Goal: Information Seeking & Learning: Learn about a topic

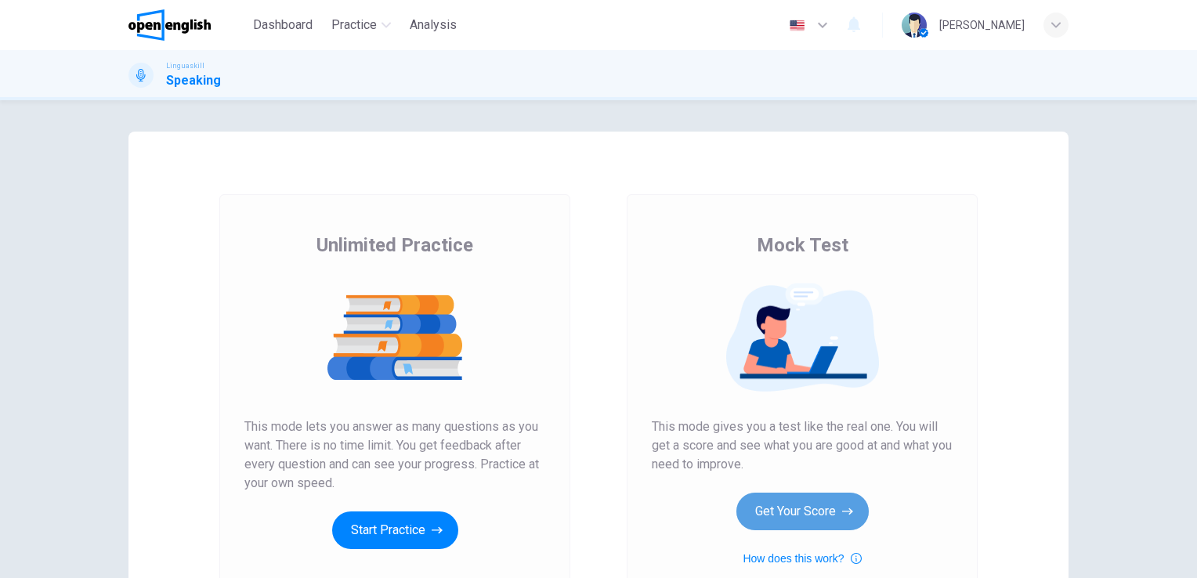
click at [801, 509] on button "Get Your Score" at bounding box center [803, 512] width 132 height 38
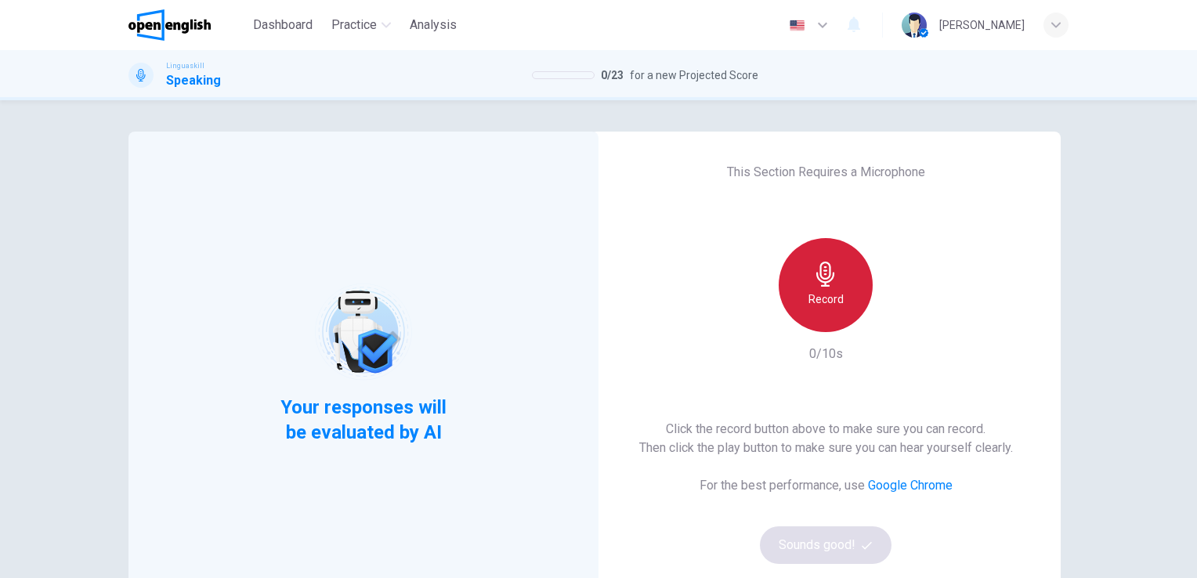
click at [824, 284] on icon "button" at bounding box center [825, 274] width 25 height 25
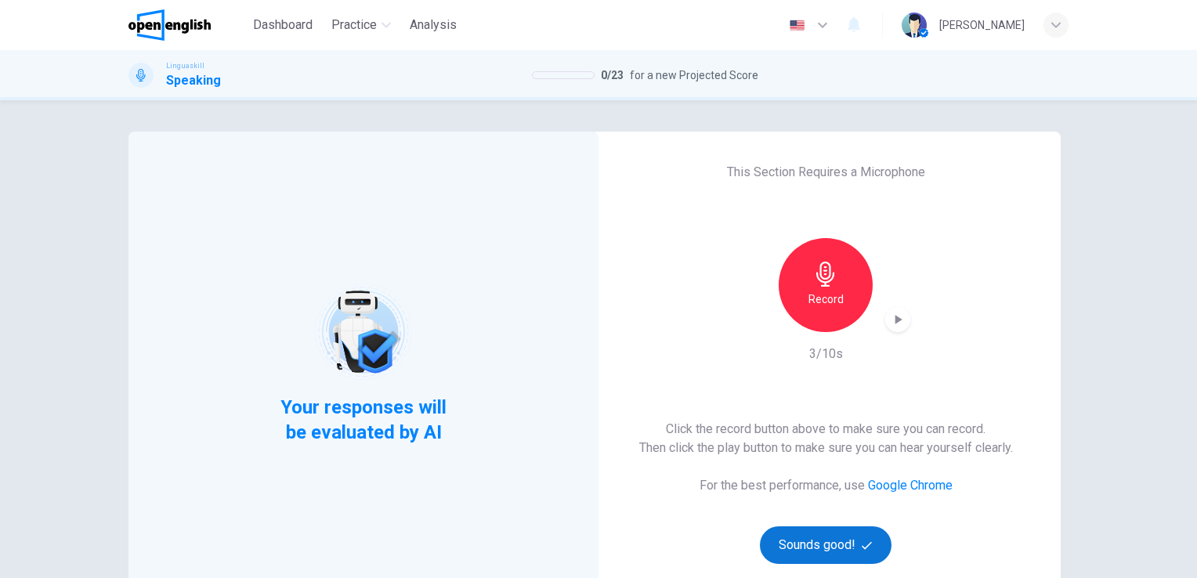
click at [847, 550] on button "Sounds good!" at bounding box center [826, 546] width 132 height 38
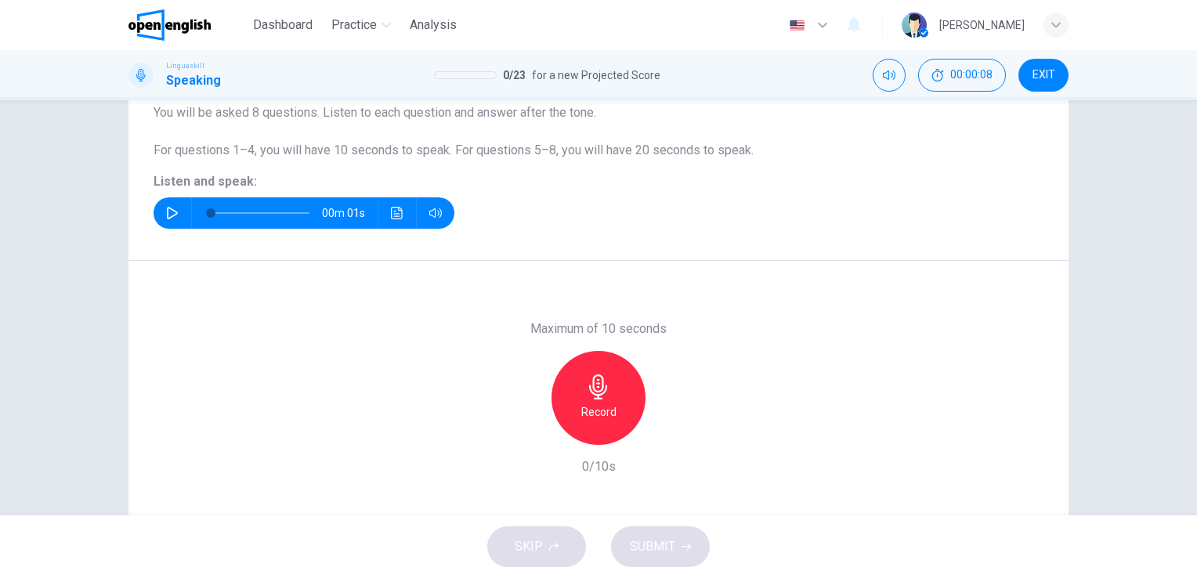
scroll to position [143, 0]
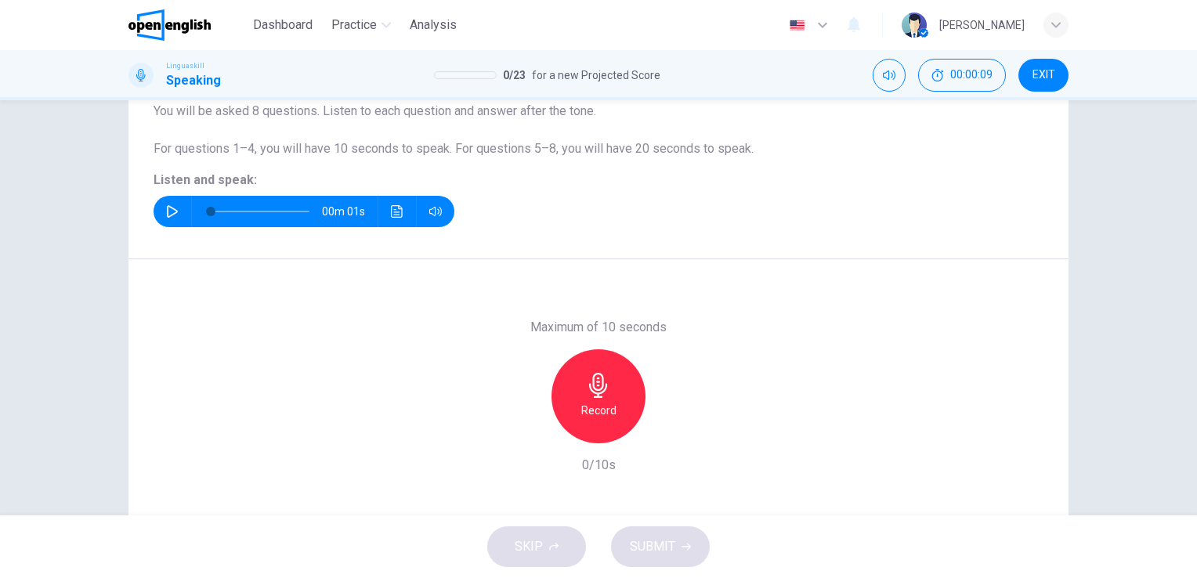
click at [167, 216] on icon "button" at bounding box center [172, 211] width 11 height 13
click at [596, 396] on icon "button" at bounding box center [598, 385] width 25 height 25
click at [645, 547] on span "SUBMIT" at bounding box center [652, 547] width 45 height 22
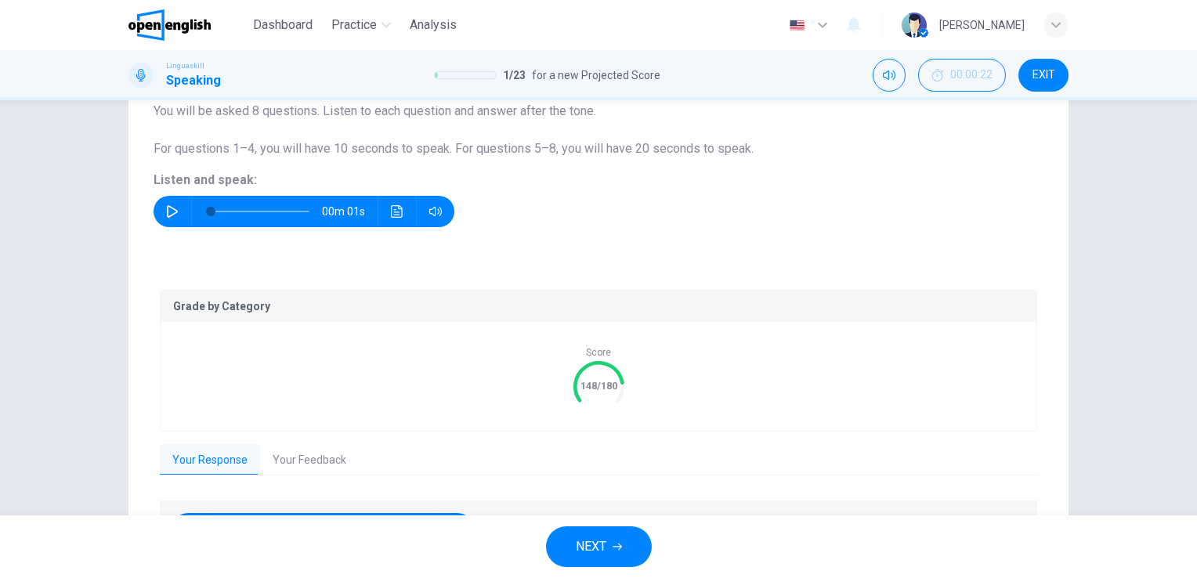
click at [294, 456] on button "Your Feedback" at bounding box center [309, 460] width 99 height 33
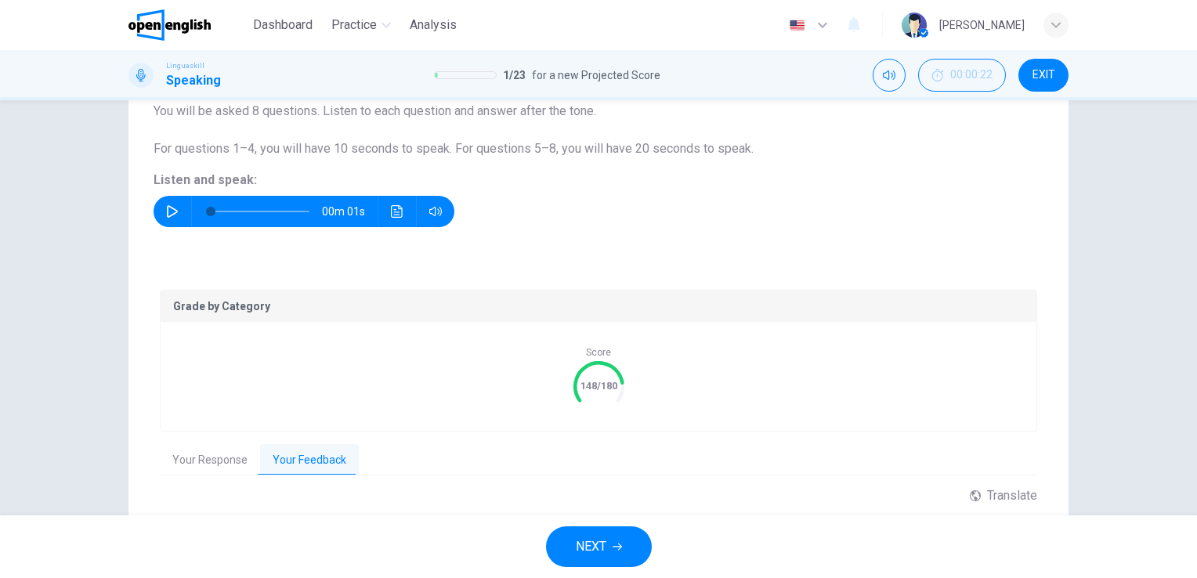
scroll to position [287, 0]
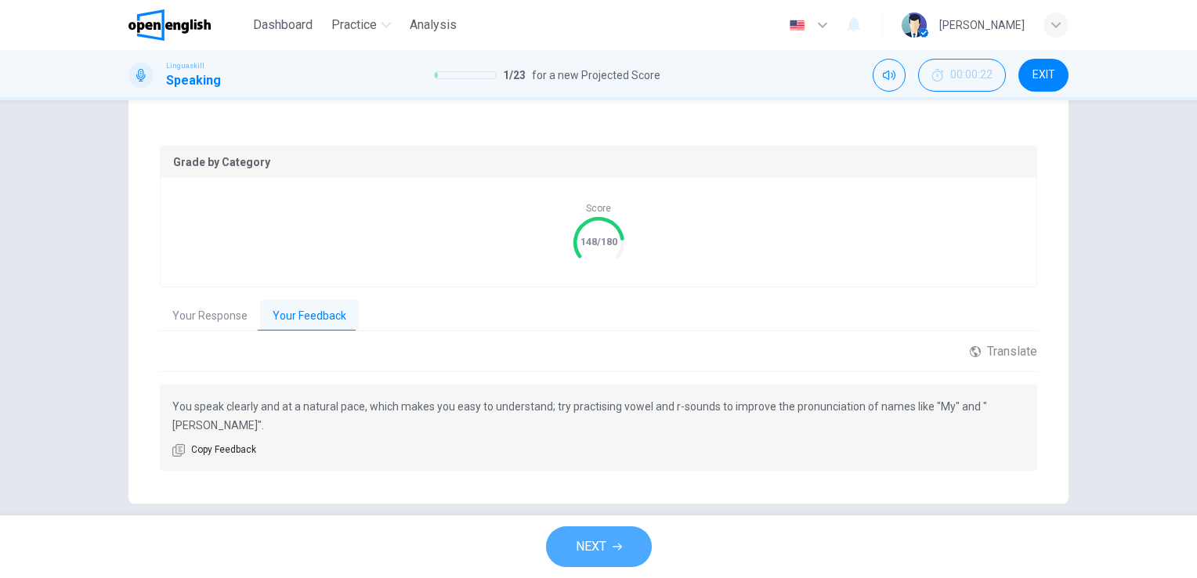
click at [582, 538] on span "NEXT" at bounding box center [591, 547] width 31 height 22
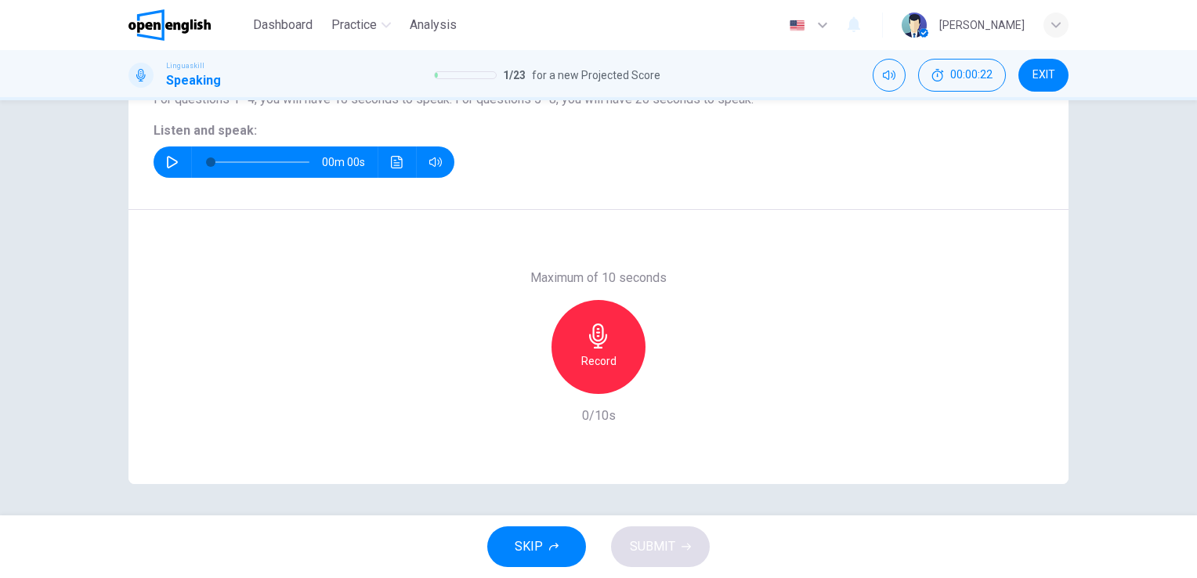
scroll to position [191, 0]
click at [168, 165] on icon "button" at bounding box center [172, 163] width 11 height 13
click at [594, 353] on h6 "Record" at bounding box center [598, 362] width 35 height 19
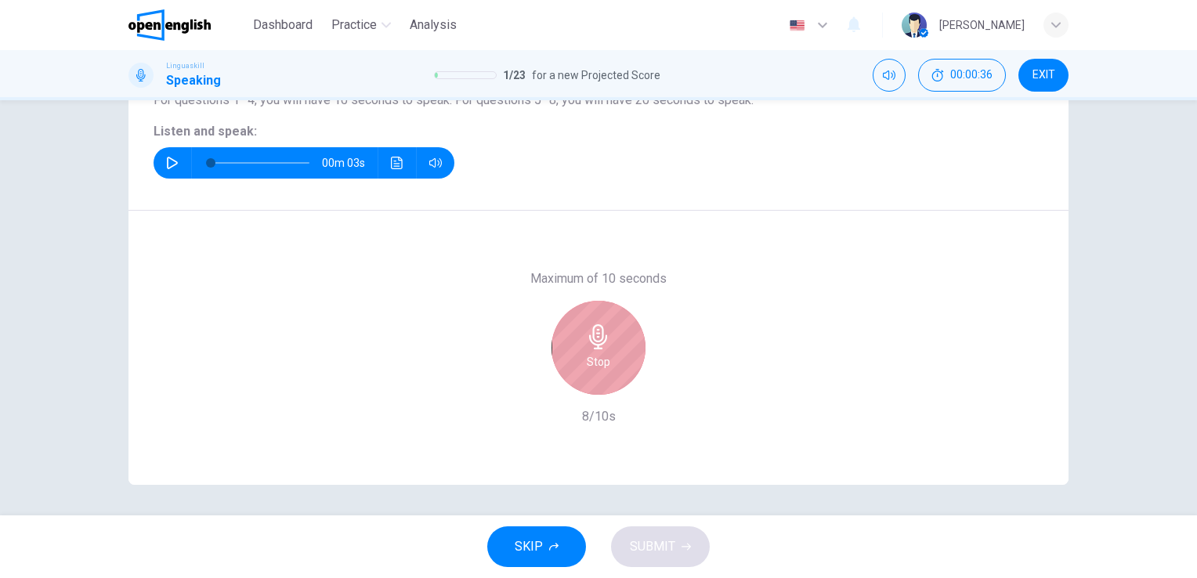
click at [594, 353] on h6 "Stop" at bounding box center [599, 362] width 24 height 19
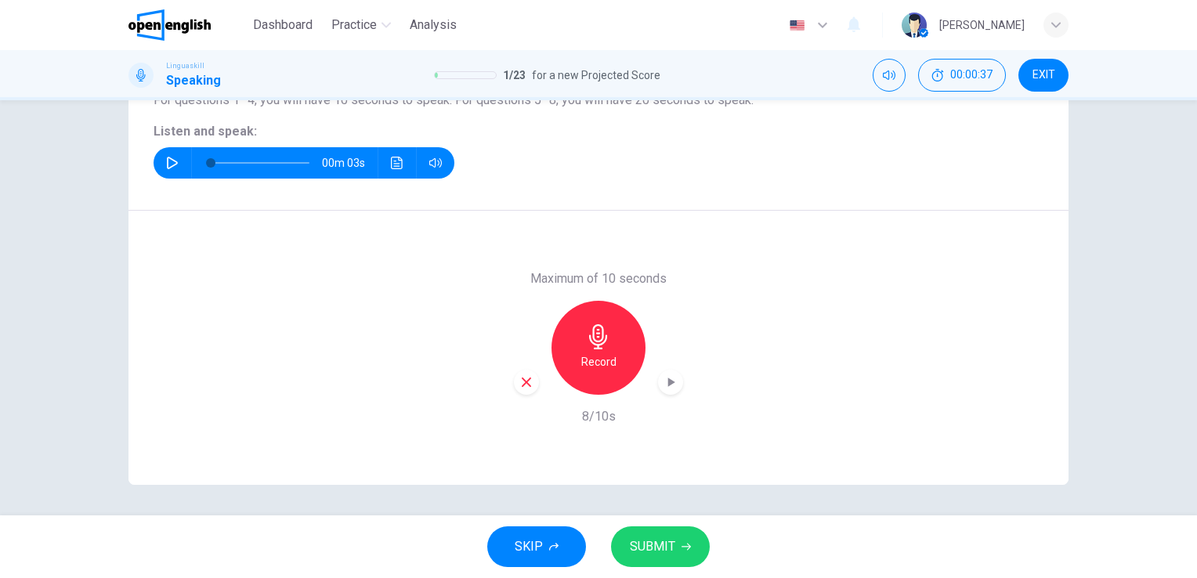
click at [649, 547] on span "SUBMIT" at bounding box center [652, 547] width 45 height 22
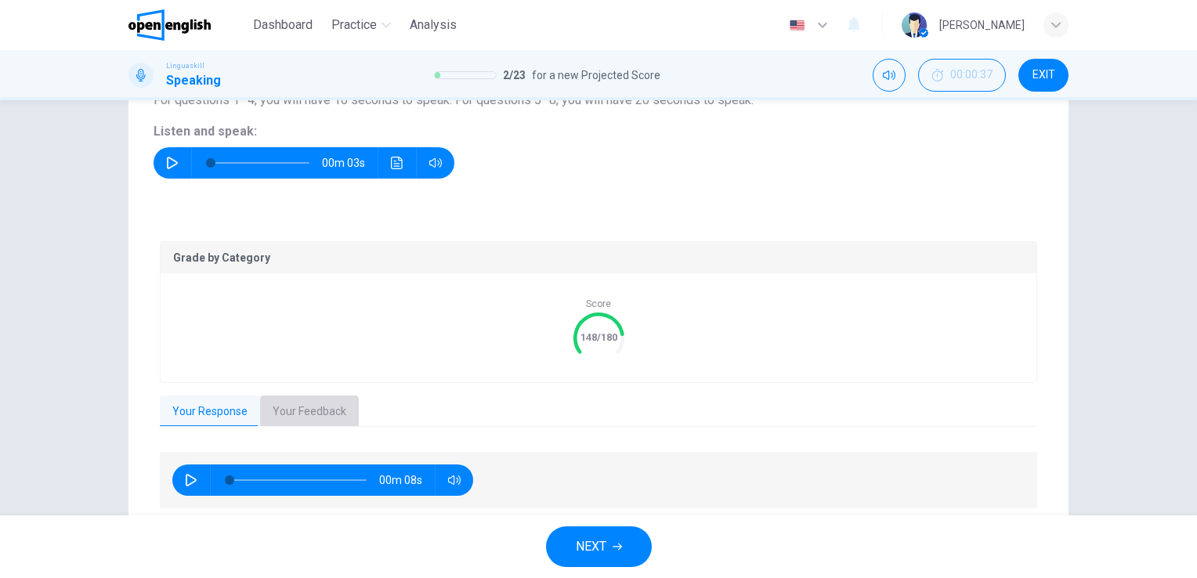
click at [313, 400] on button "Your Feedback" at bounding box center [309, 412] width 99 height 33
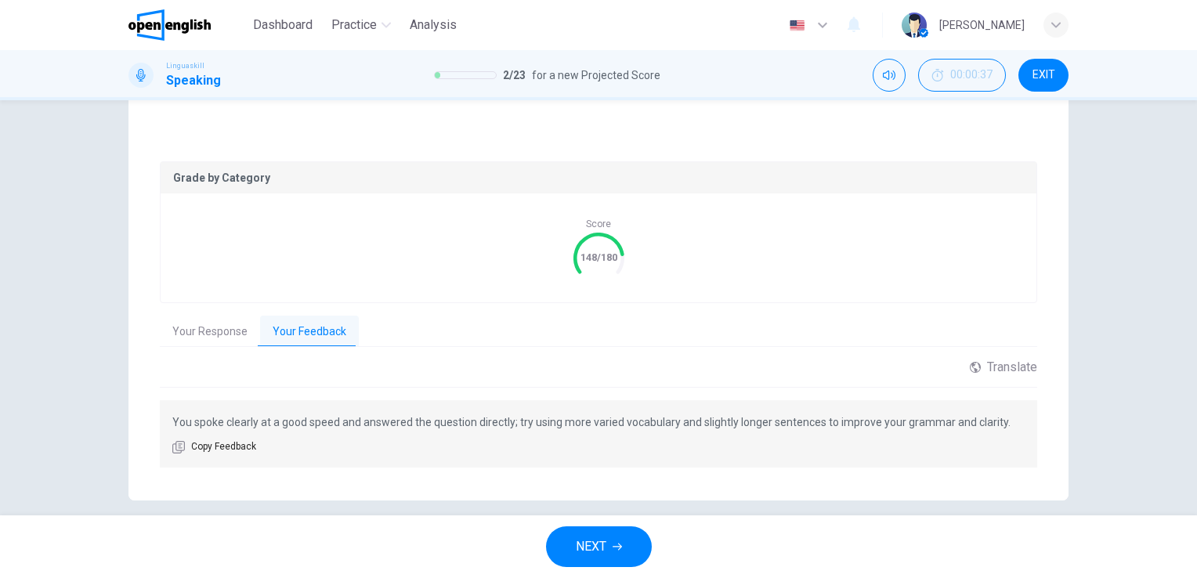
scroll to position [270, 0]
click at [605, 555] on span "NEXT" at bounding box center [591, 547] width 31 height 22
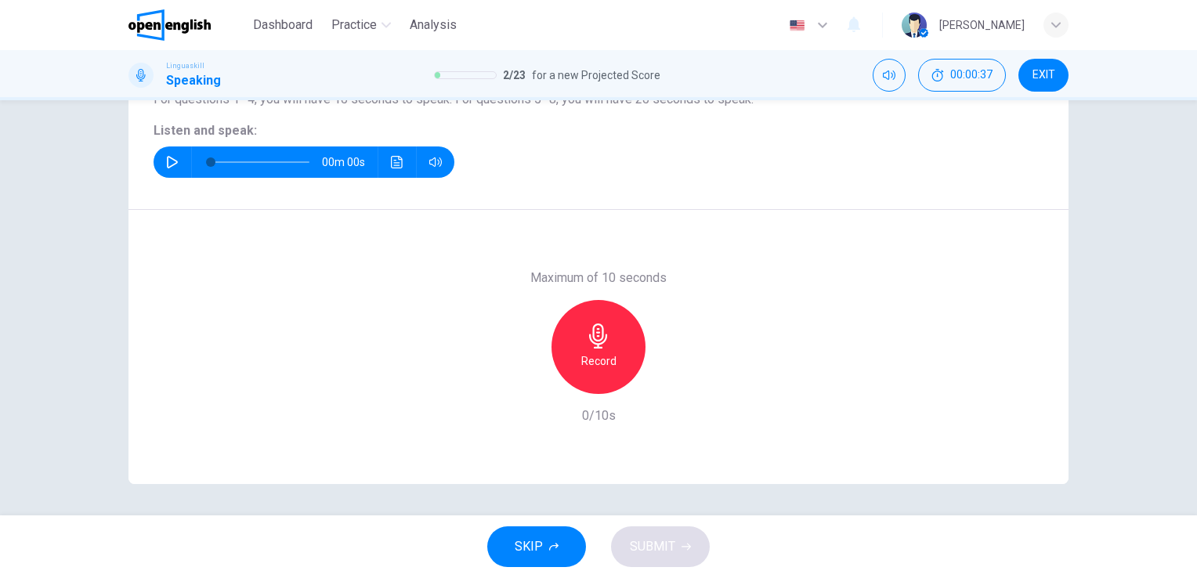
scroll to position [191, 0]
click at [167, 157] on icon "button" at bounding box center [172, 163] width 11 height 13
click at [169, 164] on icon "button" at bounding box center [172, 163] width 13 height 13
click at [599, 335] on icon "button" at bounding box center [598, 336] width 25 height 25
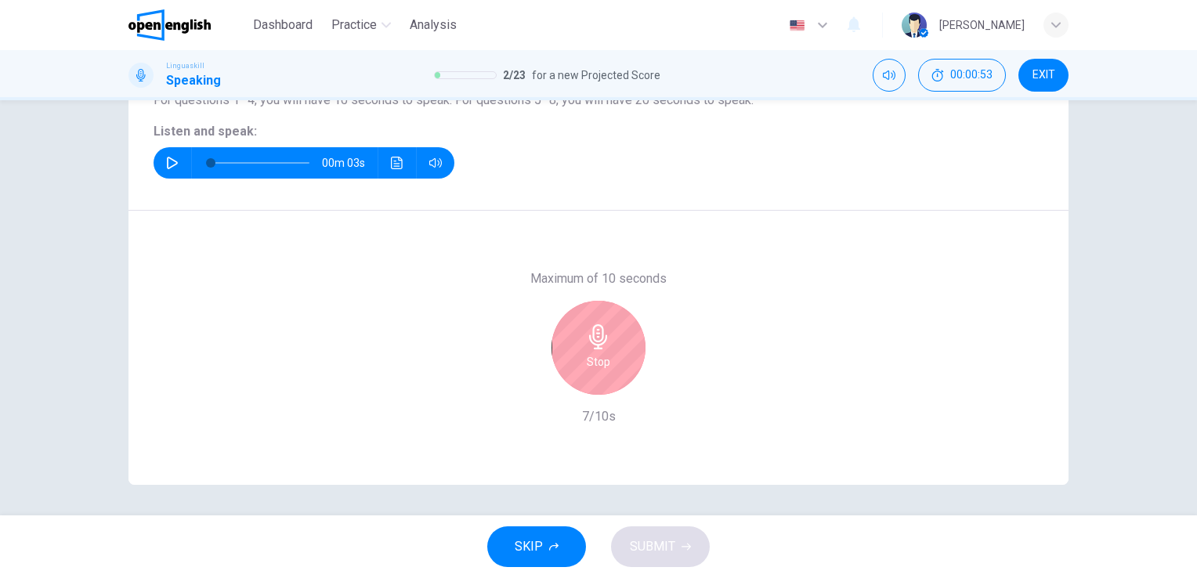
click at [605, 337] on icon "button" at bounding box center [598, 336] width 25 height 25
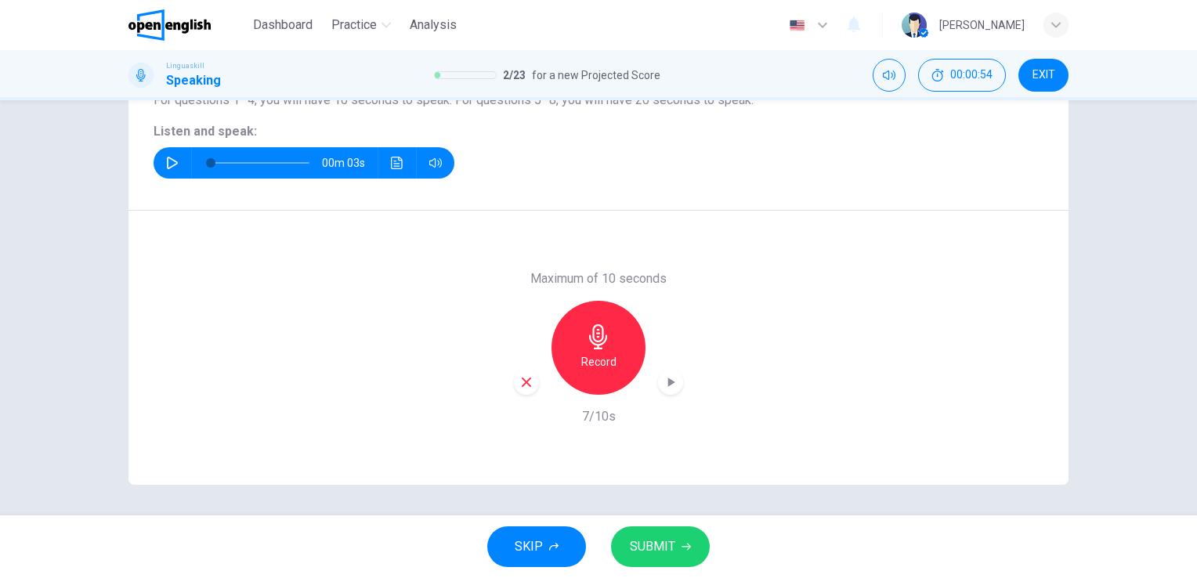
click at [662, 544] on span "SUBMIT" at bounding box center [652, 547] width 45 height 22
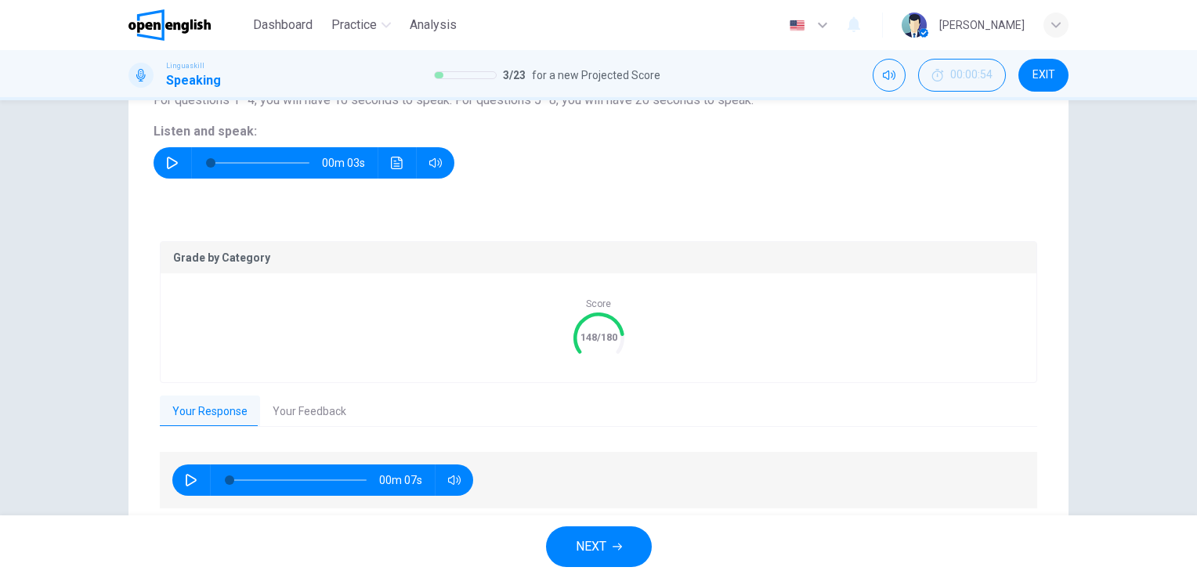
click at [307, 400] on button "Your Feedback" at bounding box center [309, 412] width 99 height 33
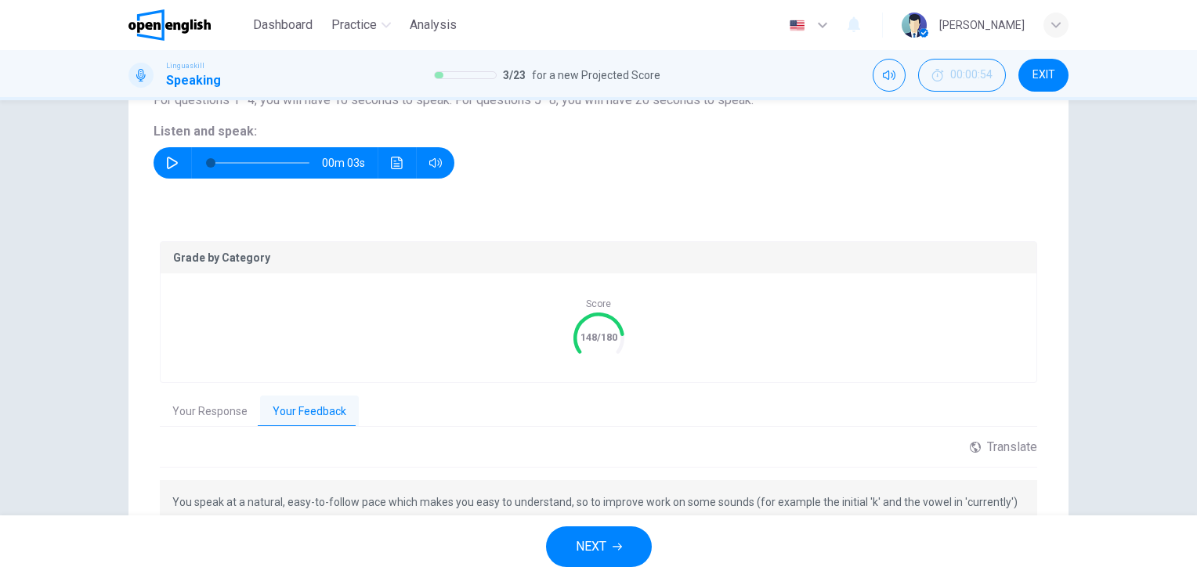
scroll to position [306, 0]
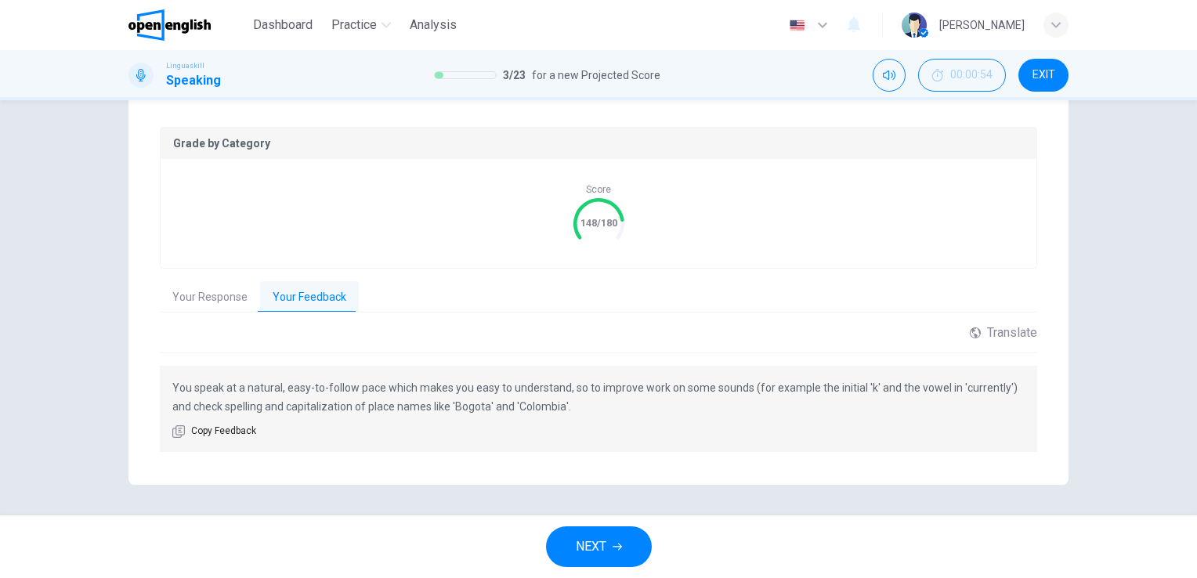
click at [599, 546] on span "NEXT" at bounding box center [591, 547] width 31 height 22
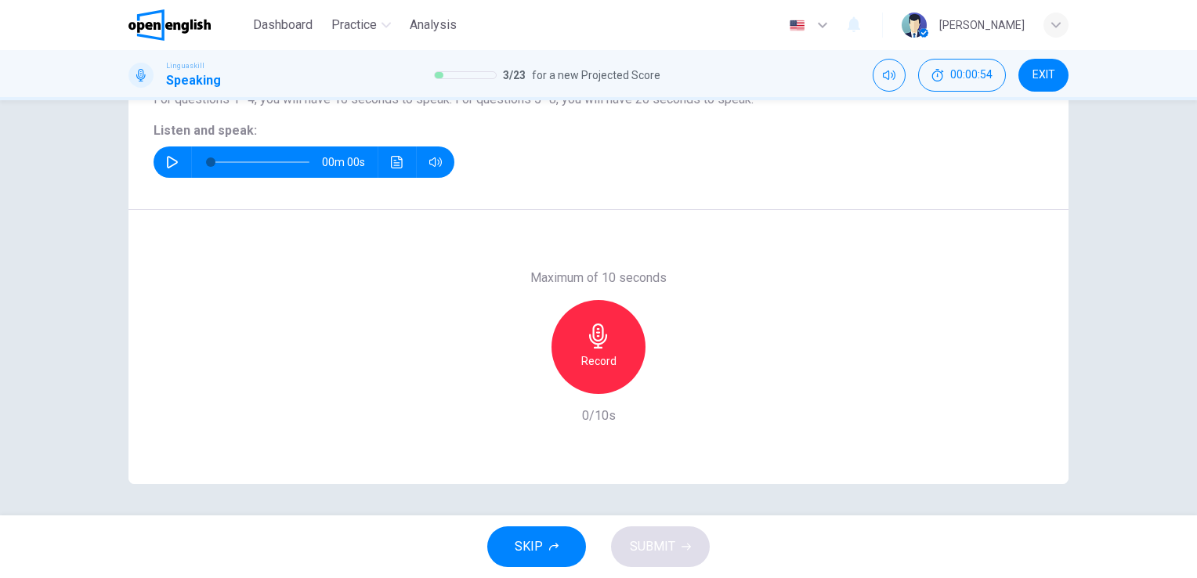
scroll to position [191, 0]
click at [167, 168] on icon "button" at bounding box center [172, 163] width 11 height 13
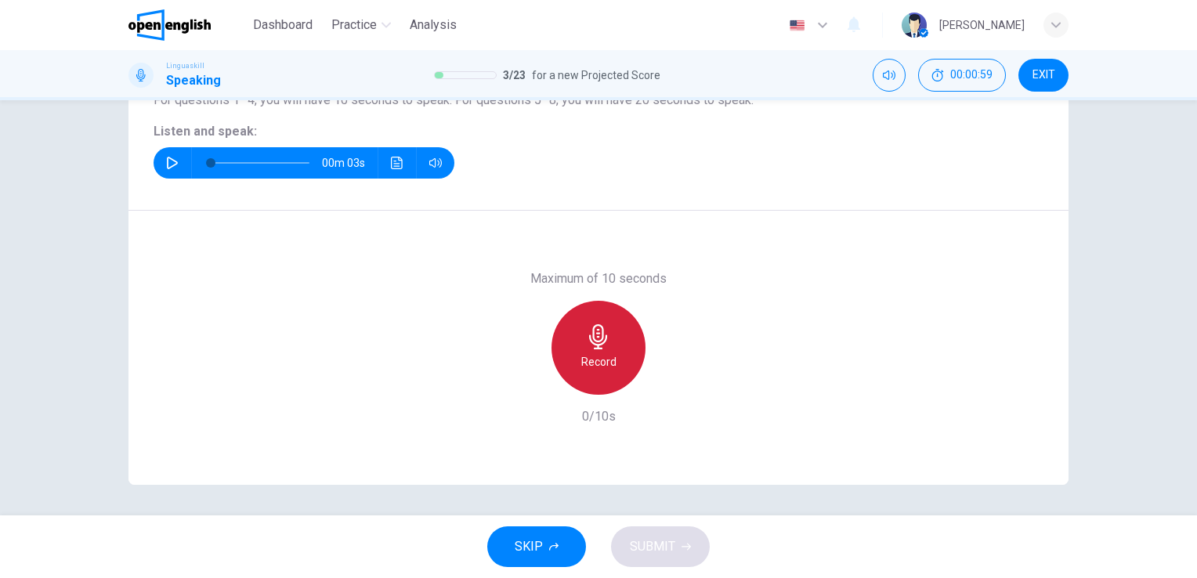
click at [583, 321] on div "Record" at bounding box center [599, 348] width 94 height 94
click at [599, 338] on icon "button" at bounding box center [598, 336] width 25 height 25
click at [587, 353] on h6 "Record" at bounding box center [598, 362] width 35 height 19
click at [594, 331] on icon "button" at bounding box center [598, 336] width 18 height 25
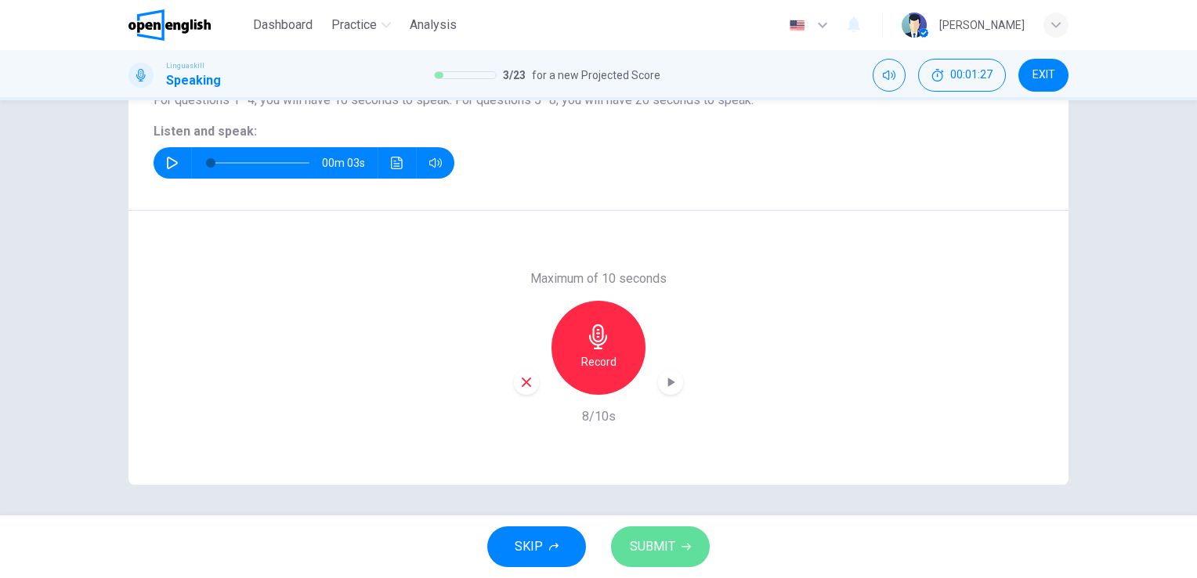
click at [644, 541] on span "SUBMIT" at bounding box center [652, 547] width 45 height 22
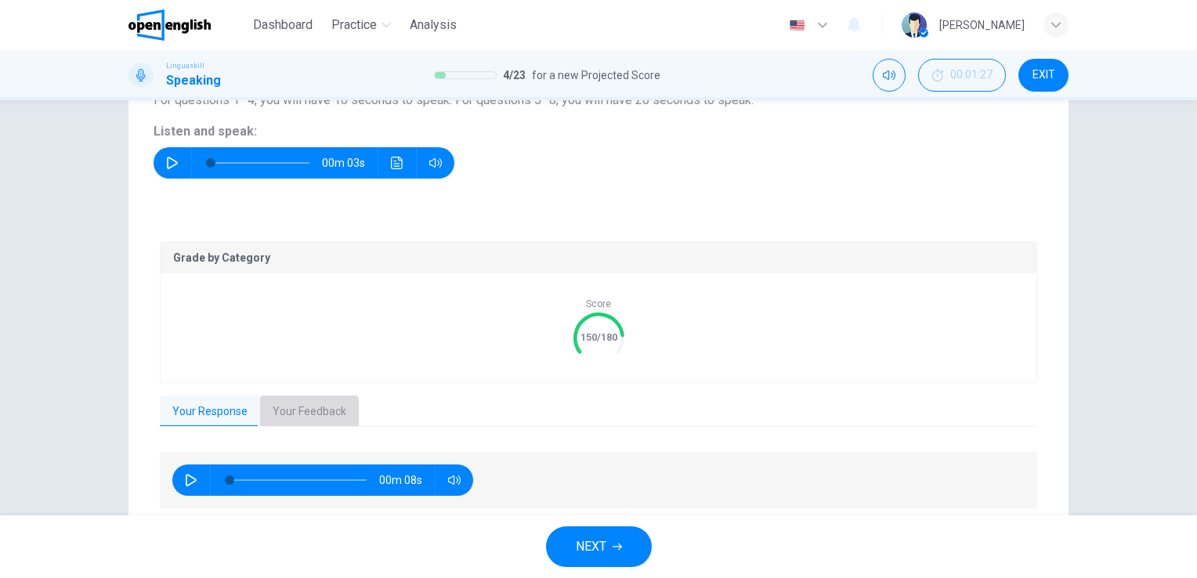
click at [295, 397] on button "Your Feedback" at bounding box center [309, 412] width 99 height 33
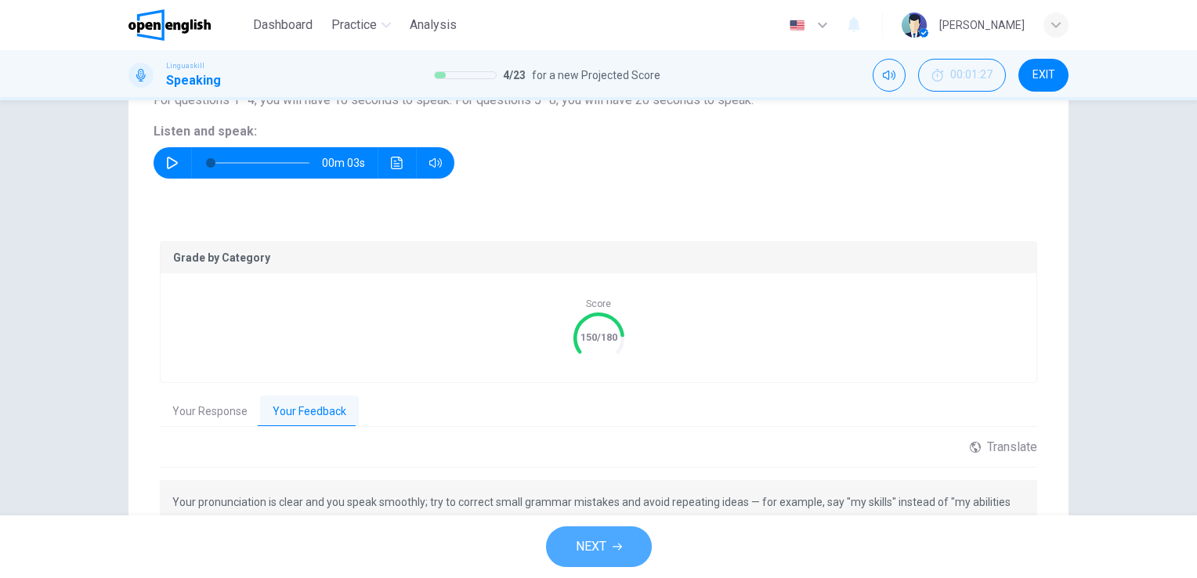
click at [582, 546] on span "NEXT" at bounding box center [591, 547] width 31 height 22
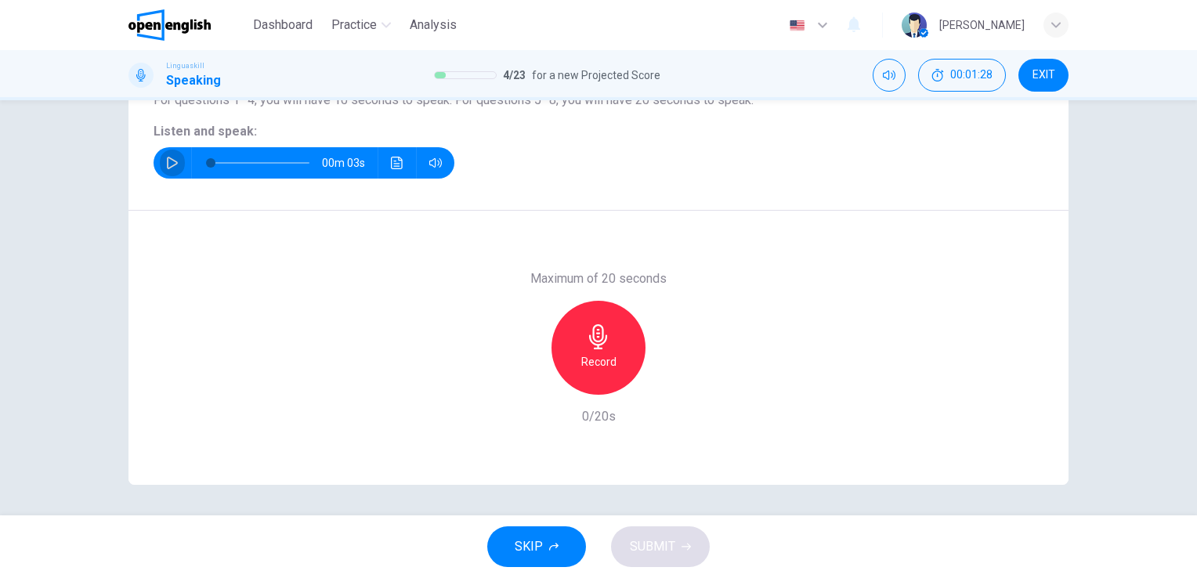
click at [172, 155] on button "button" at bounding box center [172, 162] width 25 height 31
click at [607, 350] on div "Record" at bounding box center [599, 348] width 94 height 94
click at [592, 340] on icon "button" at bounding box center [598, 336] width 18 height 25
click at [624, 554] on button "SUBMIT" at bounding box center [660, 547] width 99 height 41
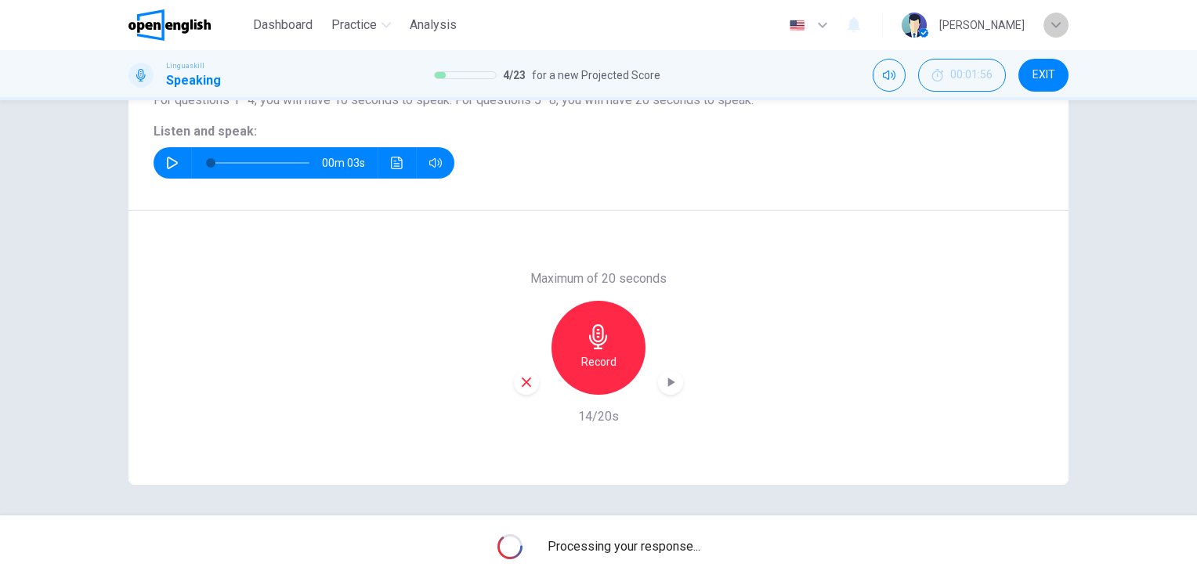
click at [1052, 27] on icon "button" at bounding box center [1056, 24] width 9 height 9
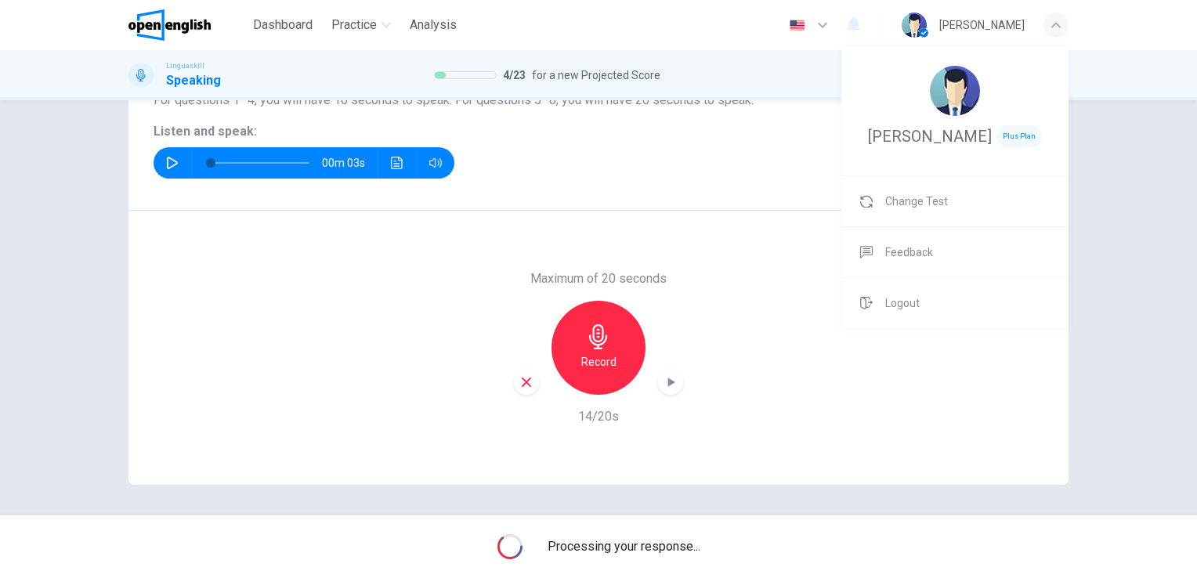
click at [1127, 226] on div at bounding box center [598, 289] width 1197 height 578
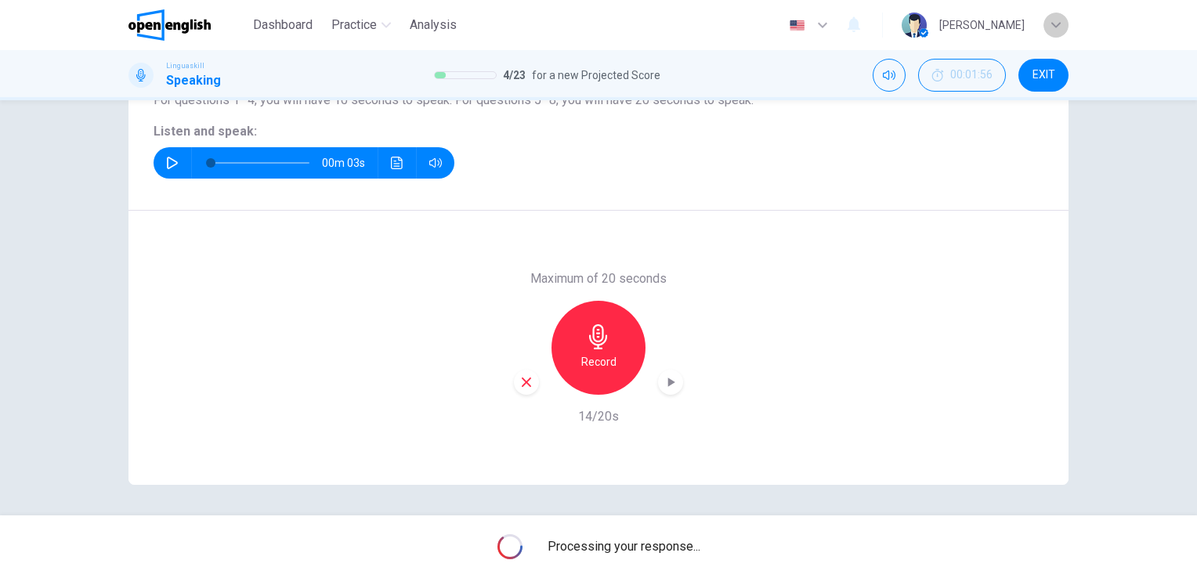
click at [1054, 20] on icon "button" at bounding box center [1056, 24] width 9 height 9
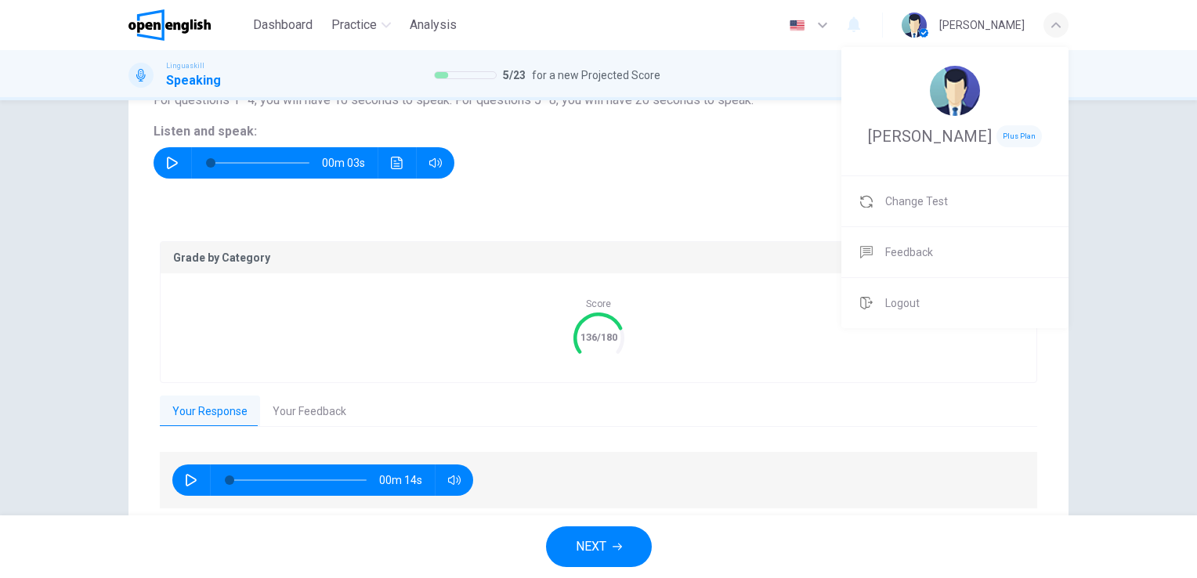
click at [1128, 234] on div at bounding box center [598, 289] width 1197 height 578
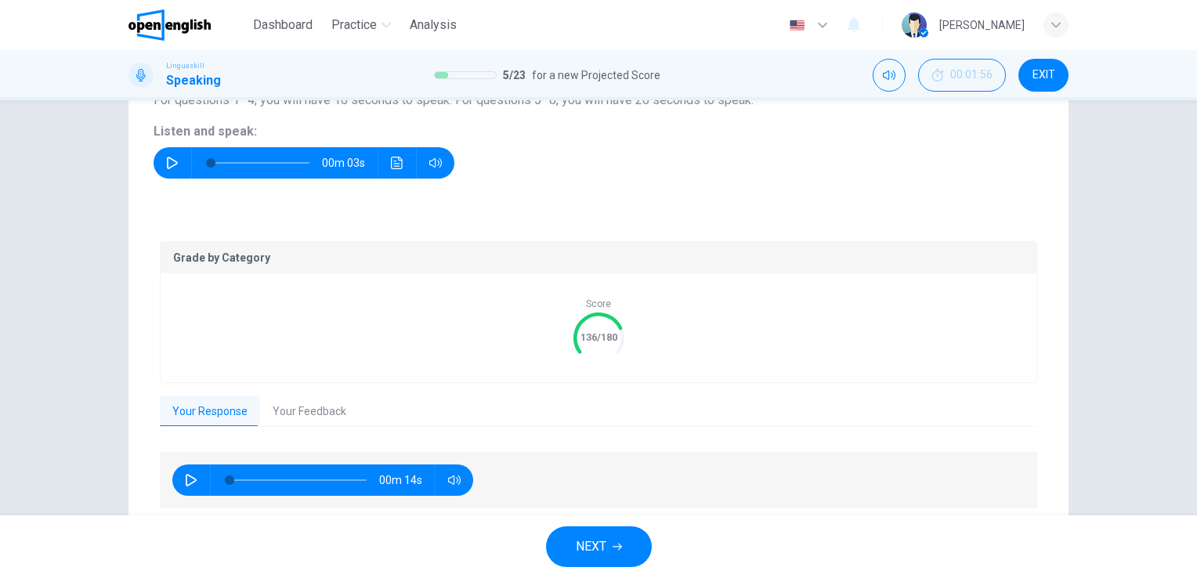
click at [310, 407] on button "Your Feedback" at bounding box center [309, 412] width 99 height 33
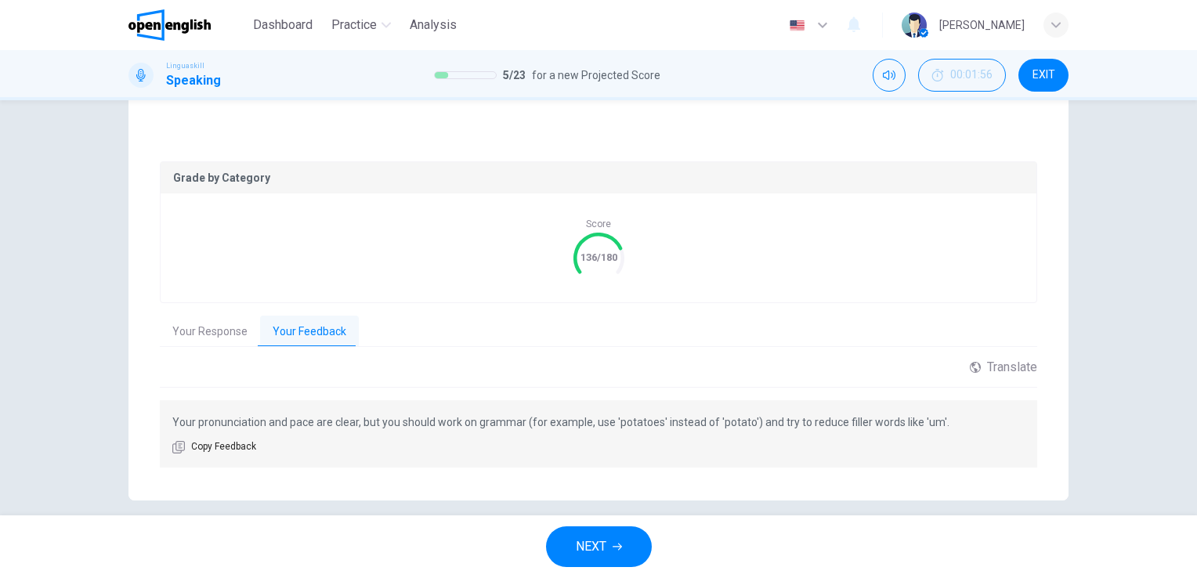
scroll to position [287, 0]
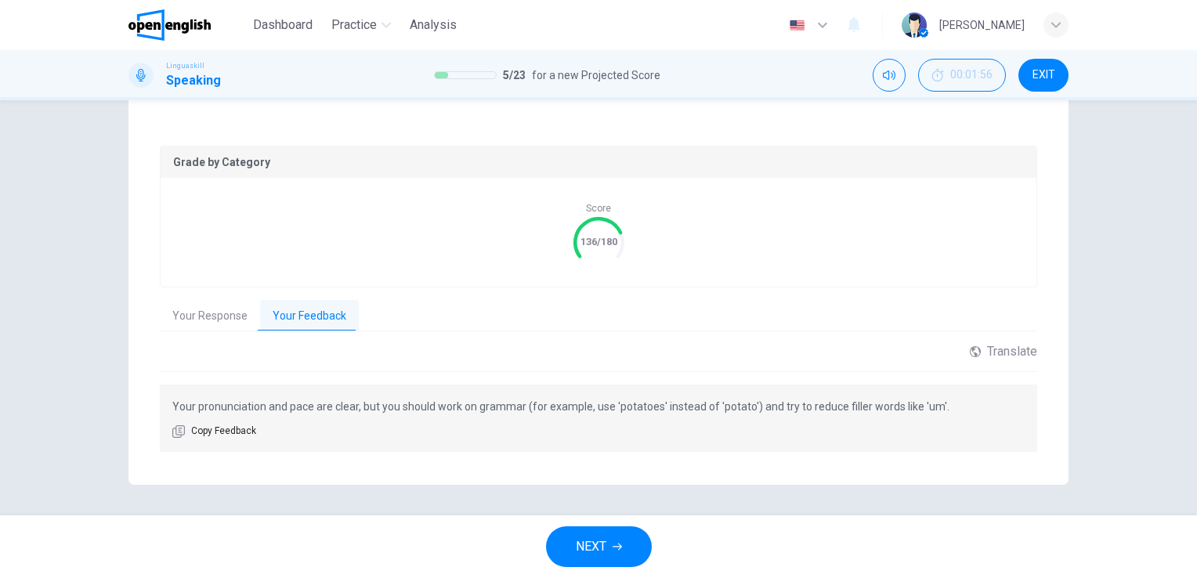
click at [592, 538] on span "NEXT" at bounding box center [591, 547] width 31 height 22
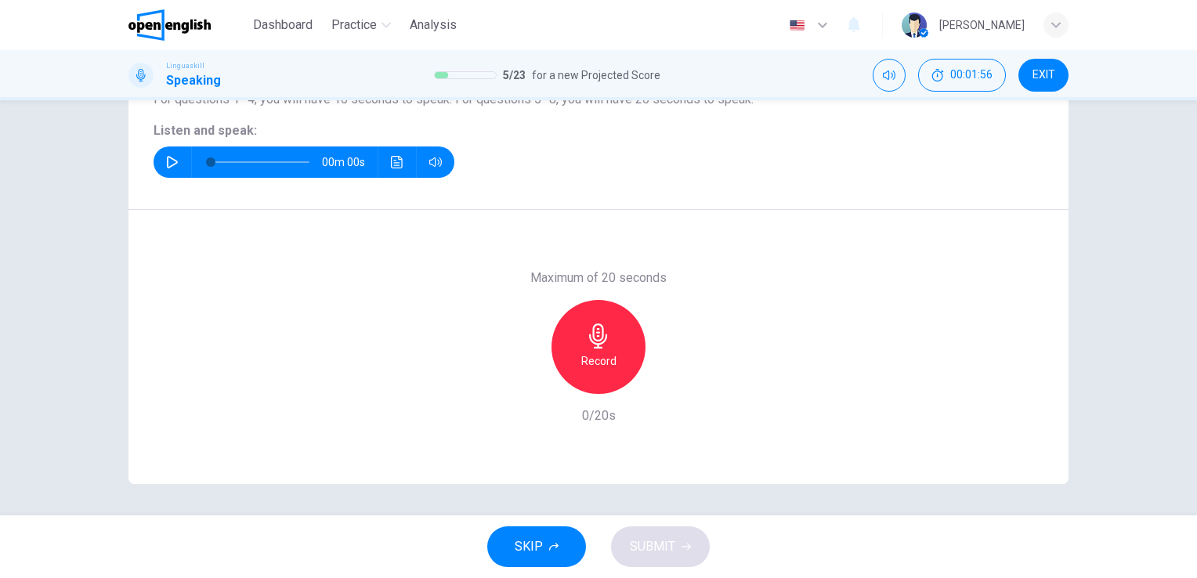
scroll to position [191, 0]
click at [166, 159] on icon "button" at bounding box center [172, 163] width 13 height 13
click at [592, 327] on icon "button" at bounding box center [598, 336] width 25 height 25
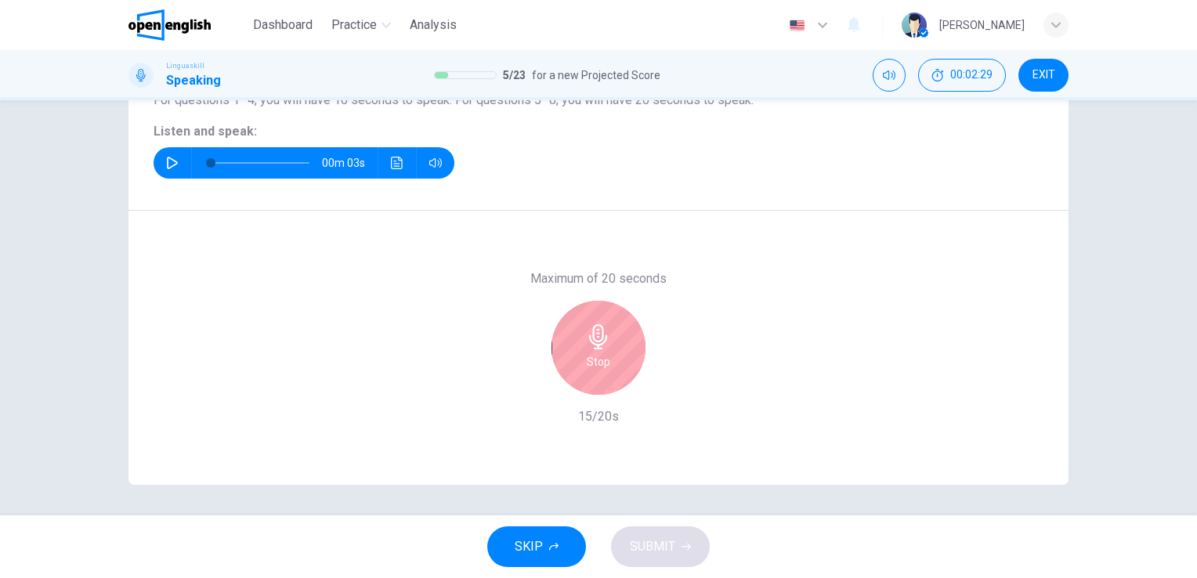
click at [595, 340] on icon "button" at bounding box center [598, 336] width 18 height 25
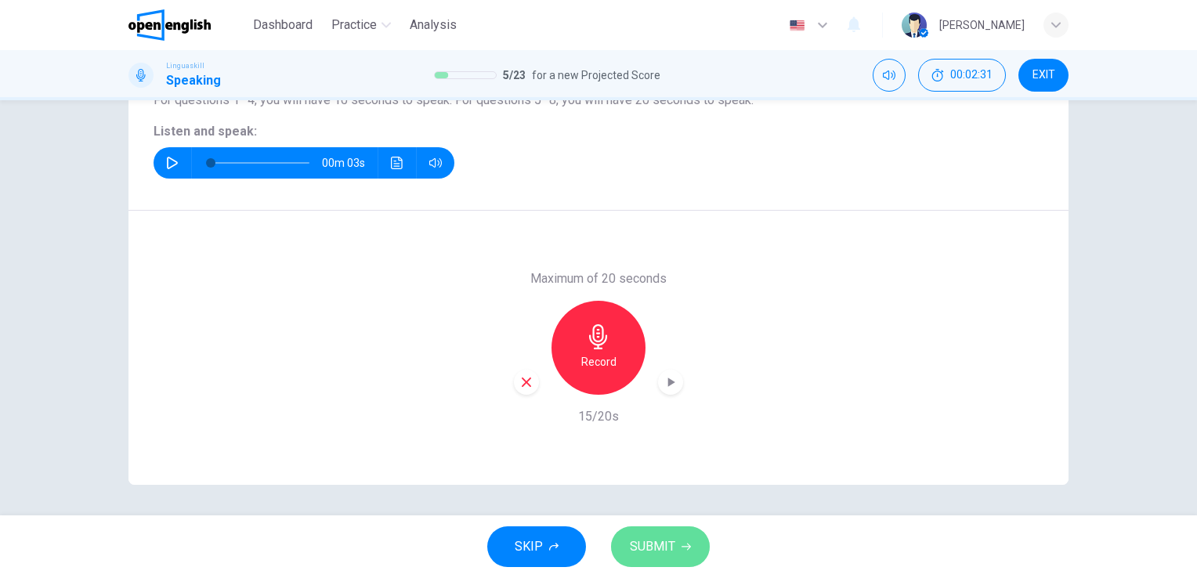
click at [650, 541] on span "SUBMIT" at bounding box center [652, 547] width 45 height 22
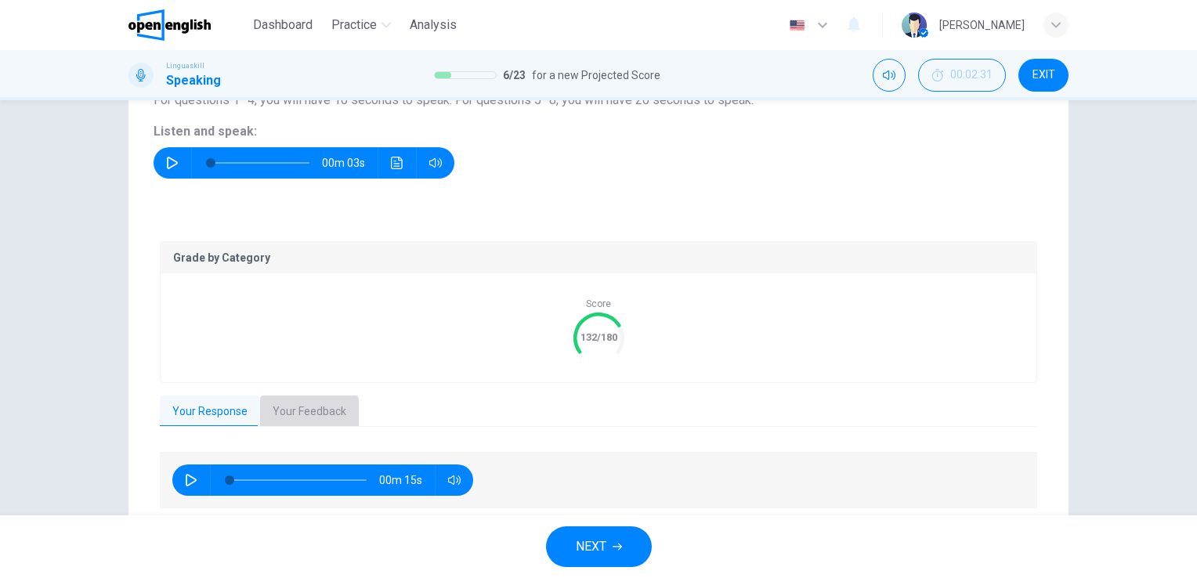
click at [309, 409] on button "Your Feedback" at bounding box center [309, 412] width 99 height 33
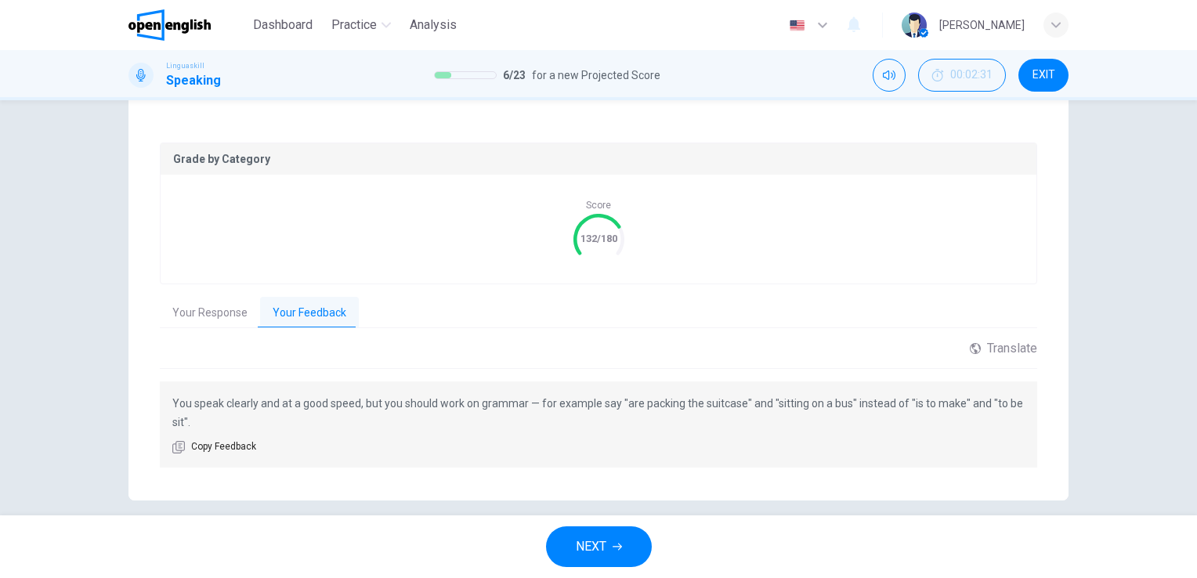
scroll to position [306, 0]
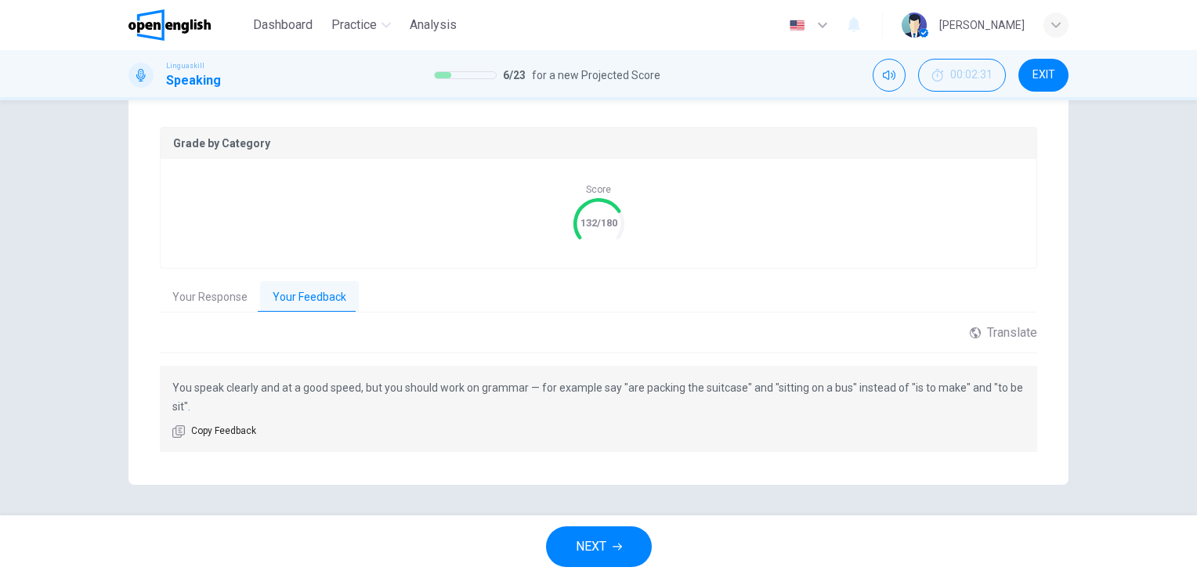
click at [596, 544] on span "NEXT" at bounding box center [591, 547] width 31 height 22
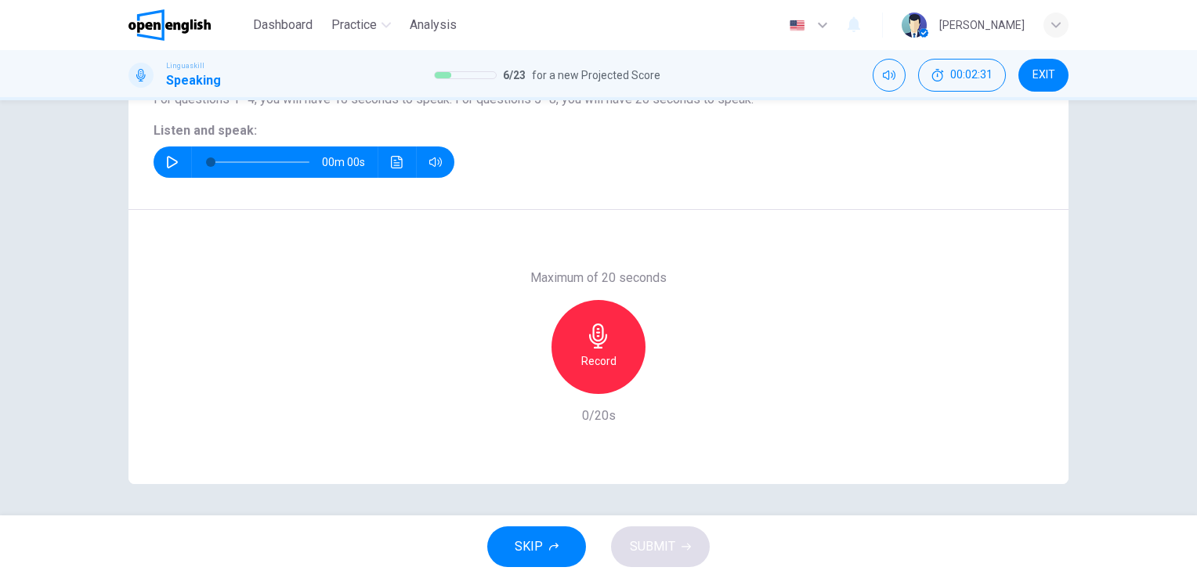
scroll to position [191, 0]
click at [163, 177] on div "00m 03s" at bounding box center [304, 162] width 301 height 31
click at [167, 166] on icon "button" at bounding box center [172, 163] width 11 height 13
click at [595, 334] on icon "button" at bounding box center [598, 336] width 25 height 25
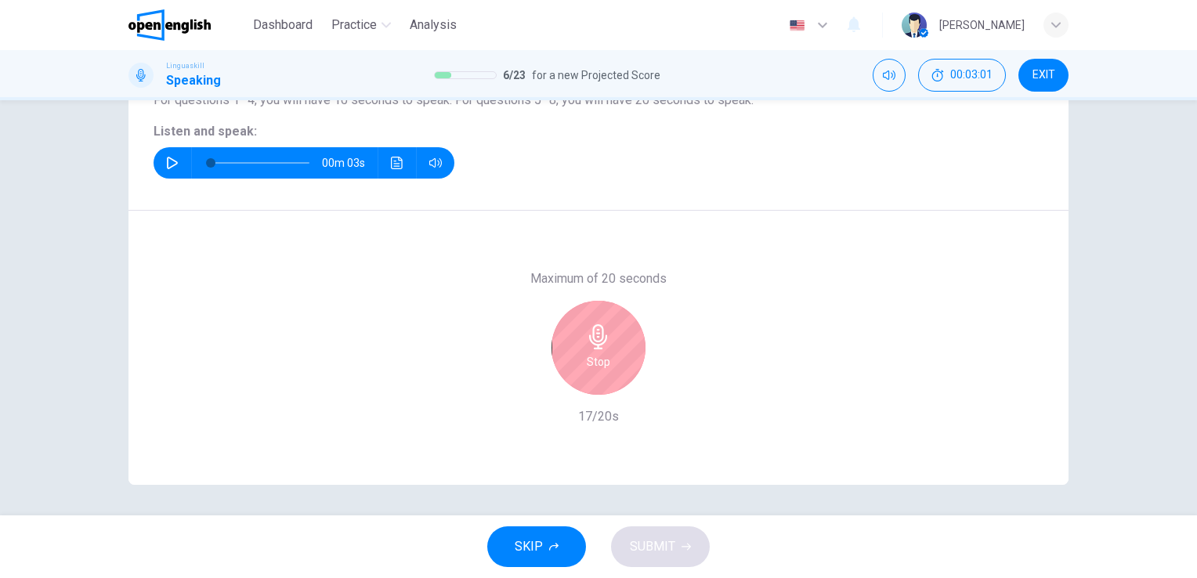
click at [595, 334] on icon "button" at bounding box center [598, 336] width 25 height 25
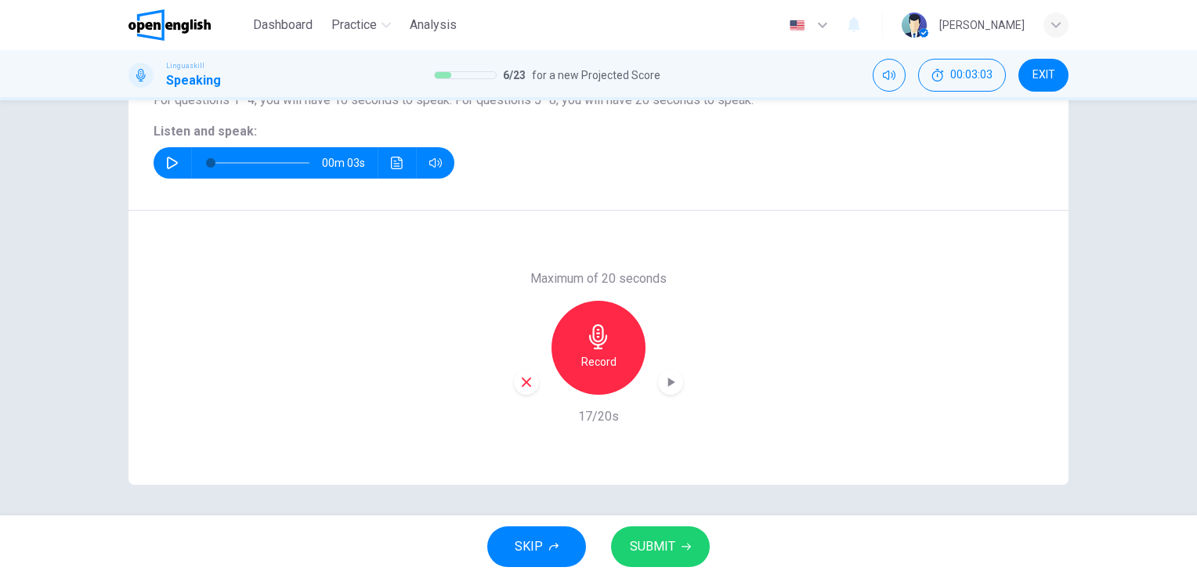
click at [661, 531] on button "SUBMIT" at bounding box center [660, 547] width 99 height 41
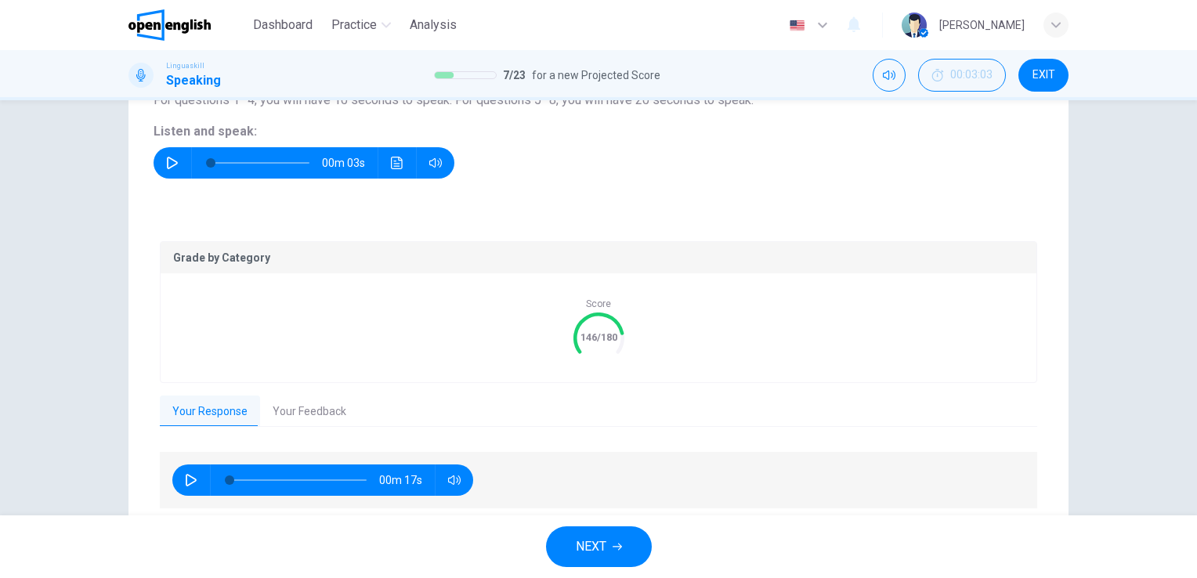
click at [316, 413] on button "Your Feedback" at bounding box center [309, 412] width 99 height 33
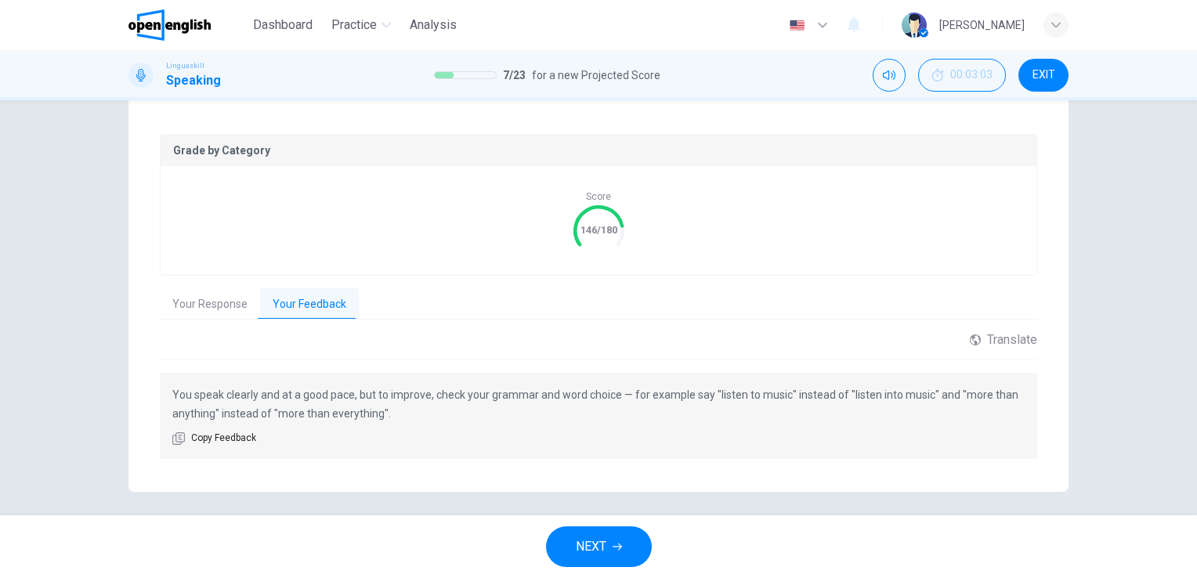
scroll to position [306, 0]
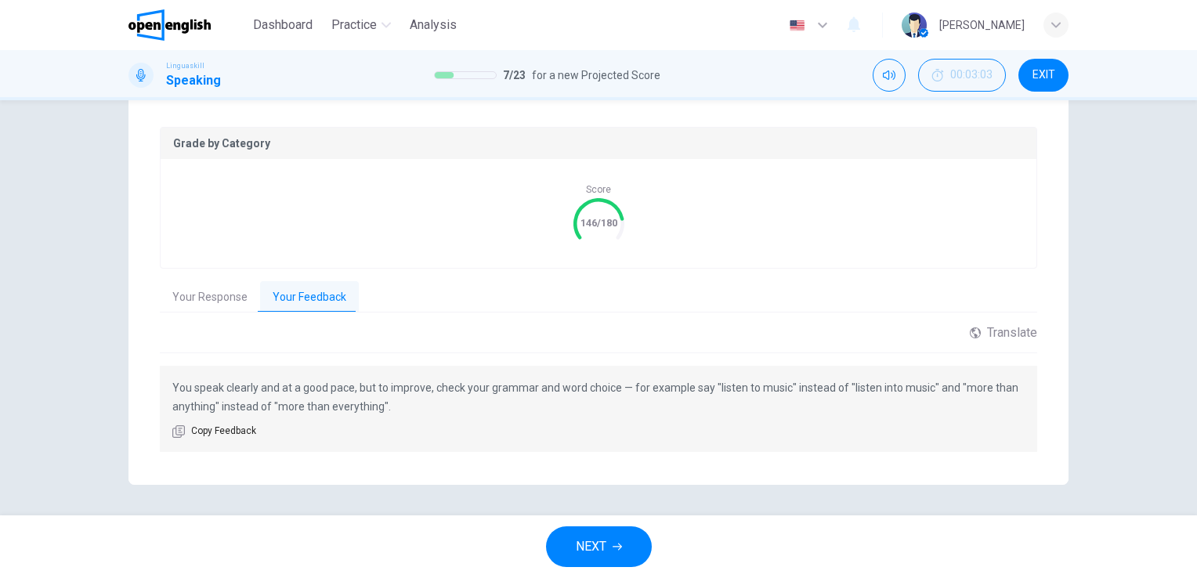
click at [599, 556] on span "NEXT" at bounding box center [591, 547] width 31 height 22
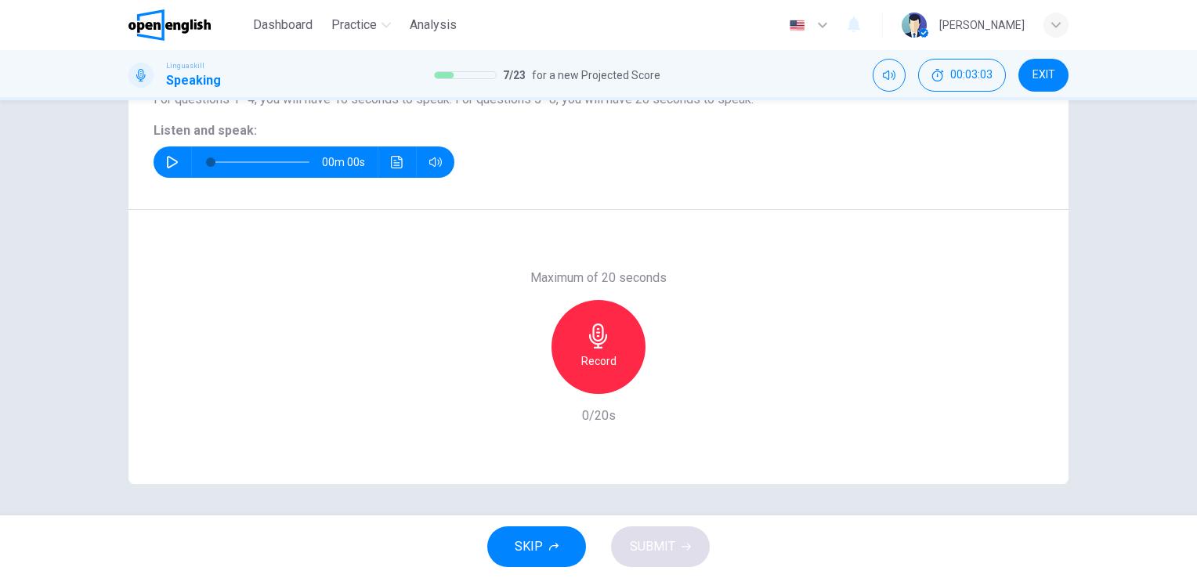
scroll to position [191, 0]
click at [177, 158] on button "button" at bounding box center [172, 162] width 25 height 31
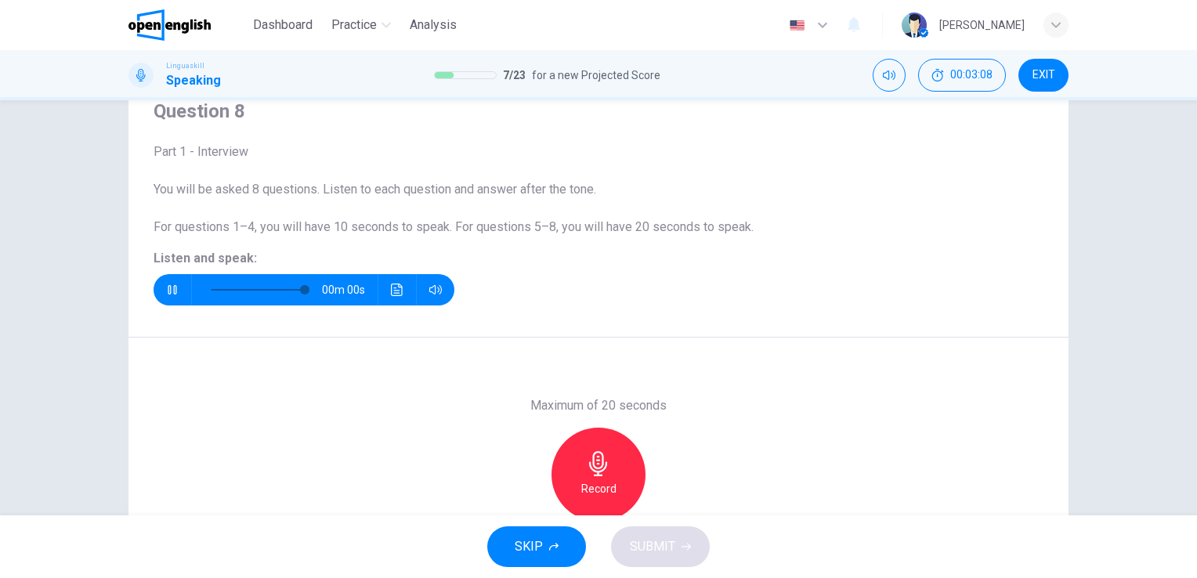
scroll to position [0, 0]
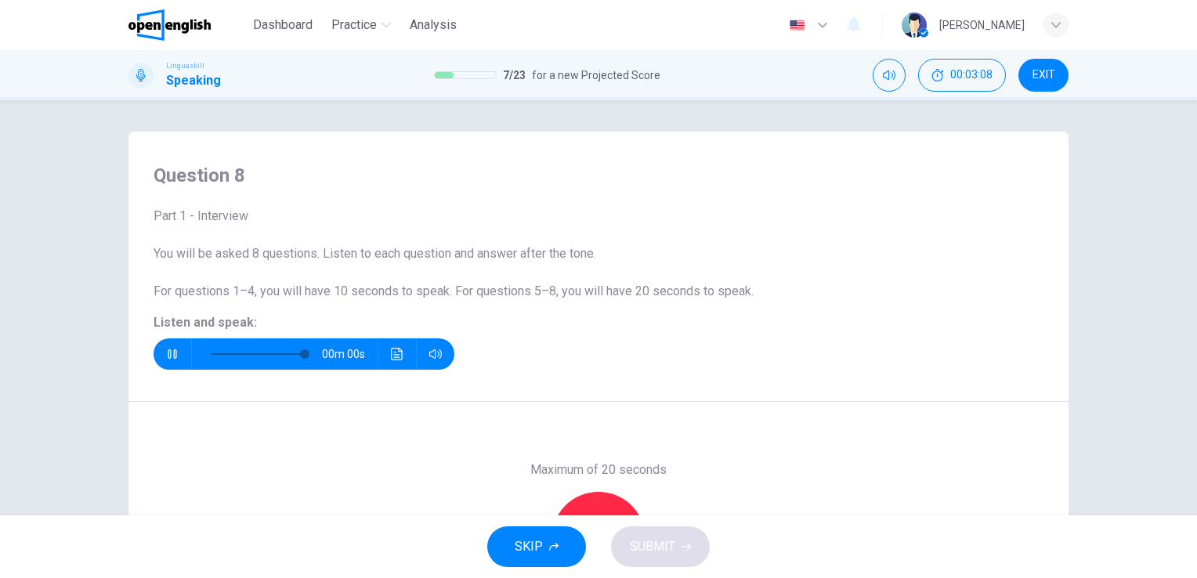
type input "*"
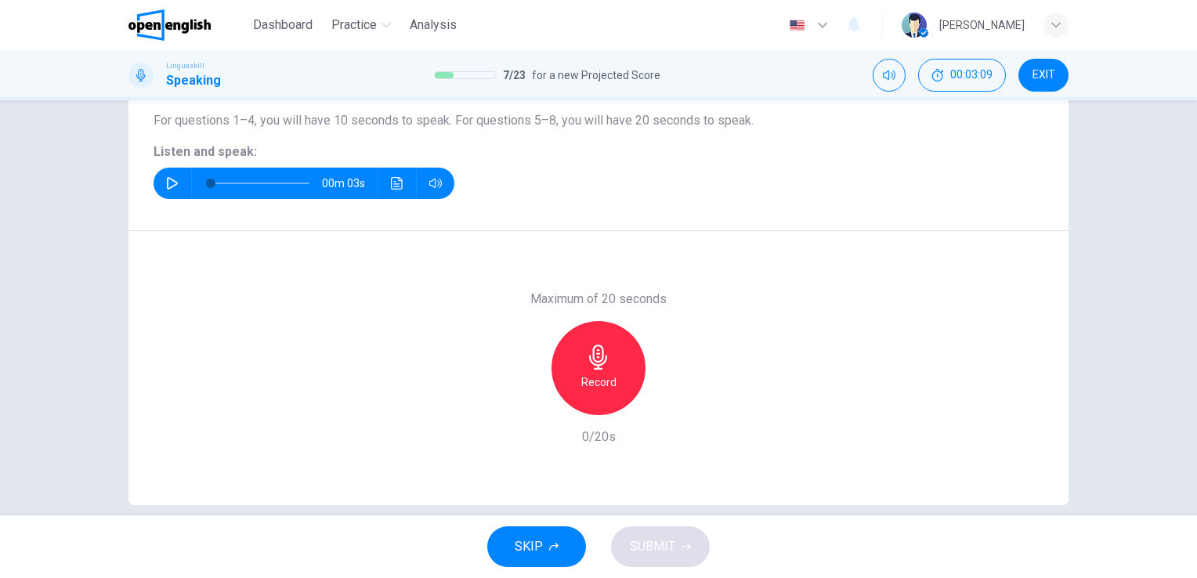
scroll to position [191, 0]
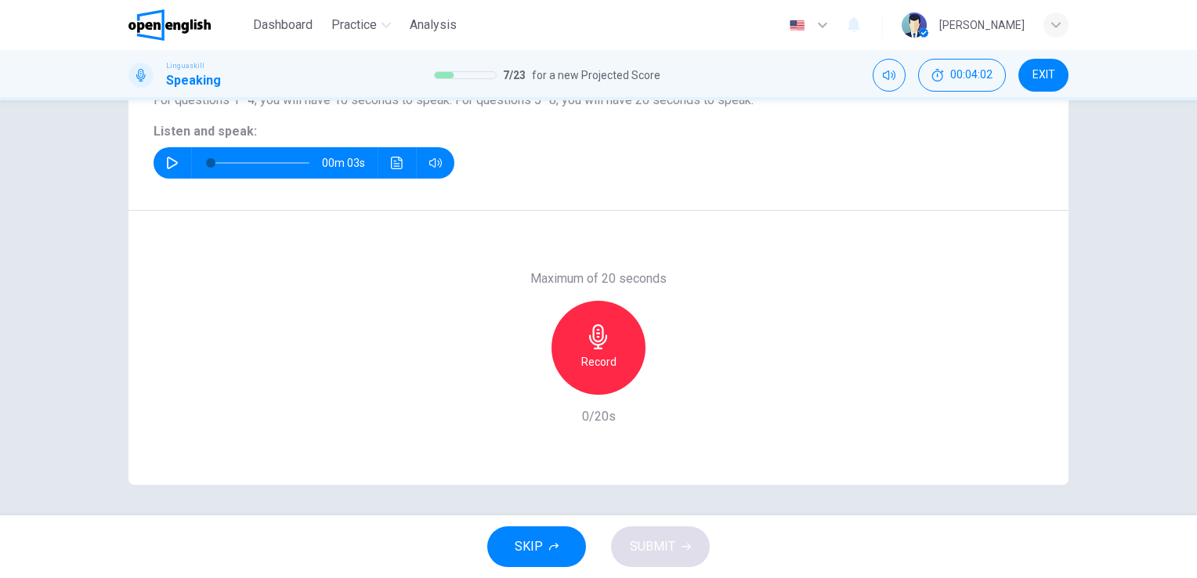
click at [589, 335] on icon "button" at bounding box center [598, 336] width 18 height 25
click at [665, 550] on span "SUBMIT" at bounding box center [652, 547] width 45 height 22
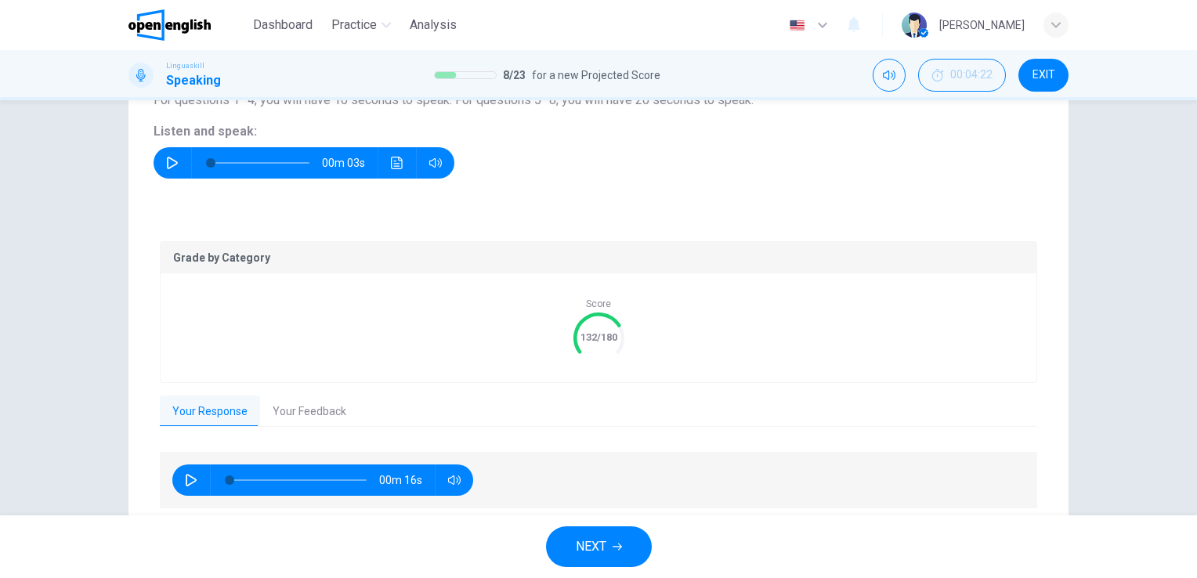
click at [306, 416] on button "Your Feedback" at bounding box center [309, 412] width 99 height 33
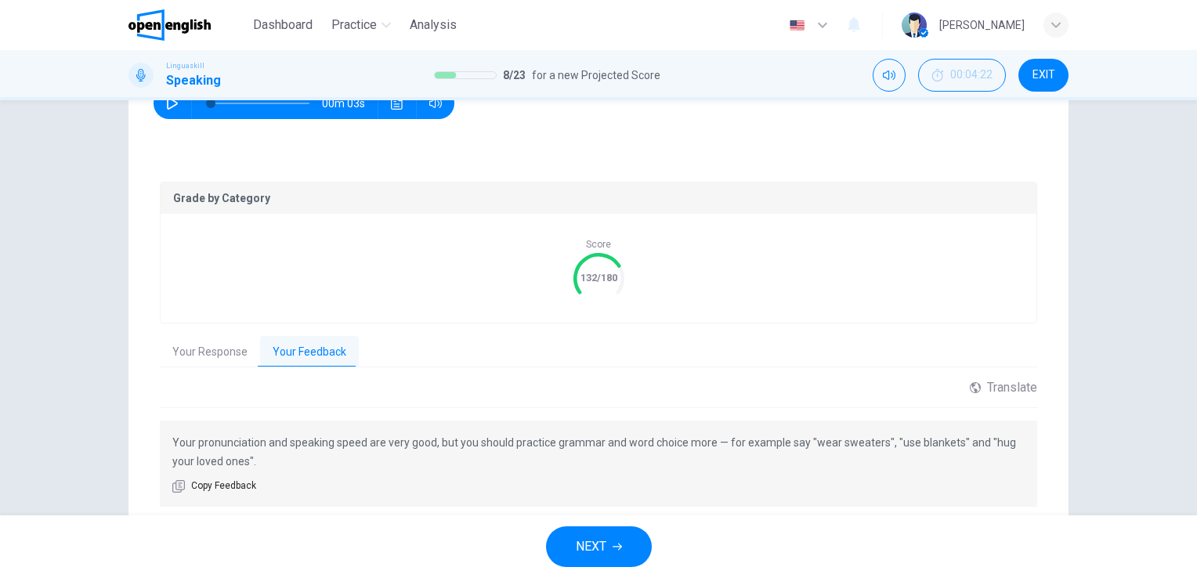
scroll to position [306, 0]
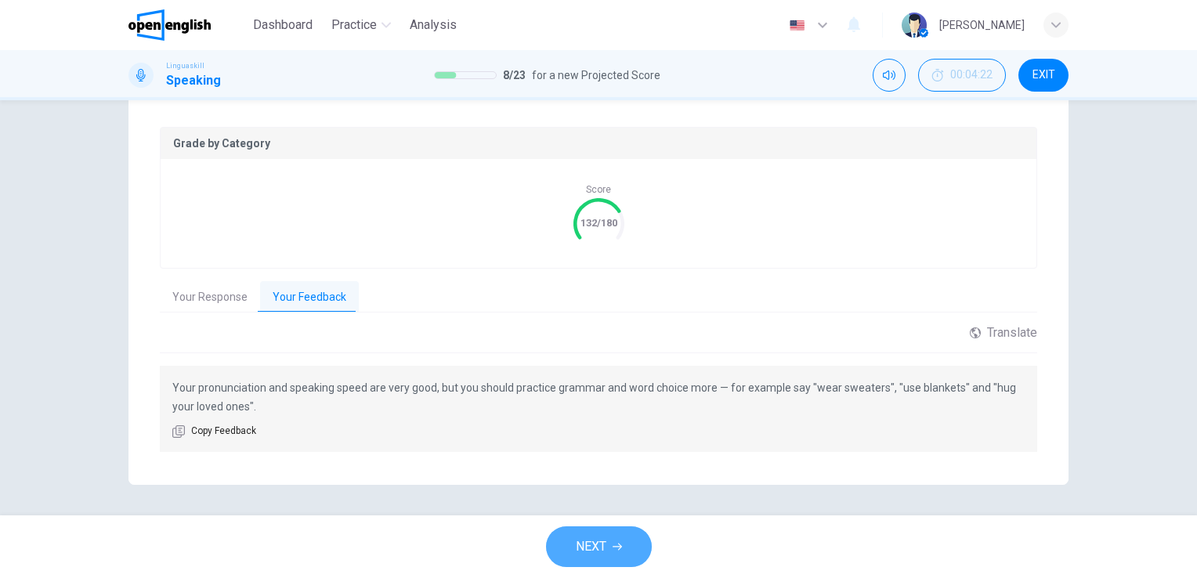
click at [592, 546] on span "NEXT" at bounding box center [591, 547] width 31 height 22
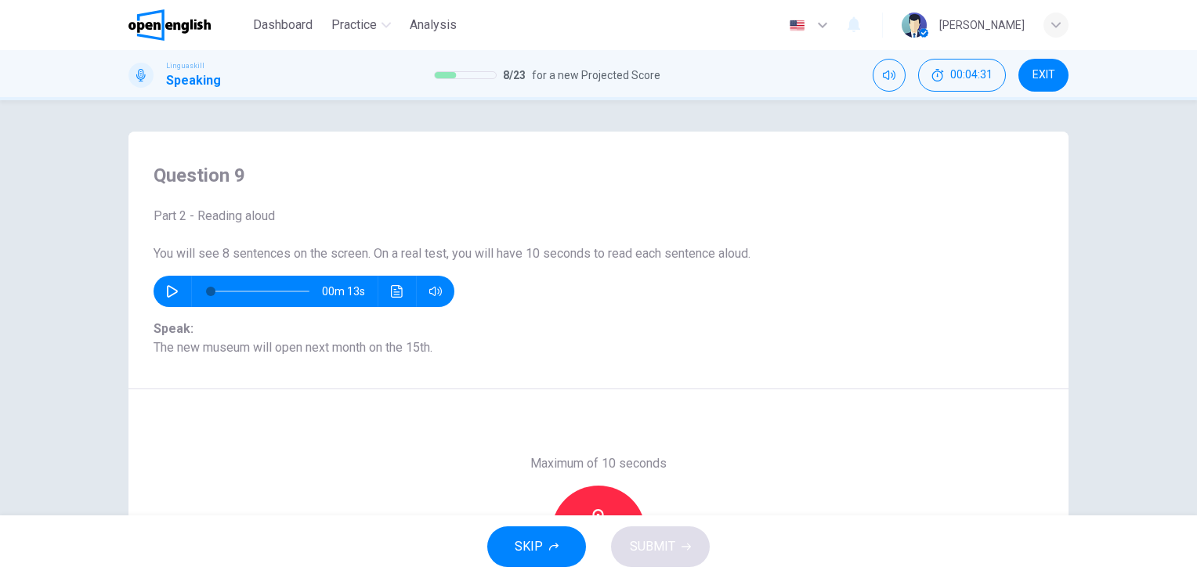
scroll to position [191, 0]
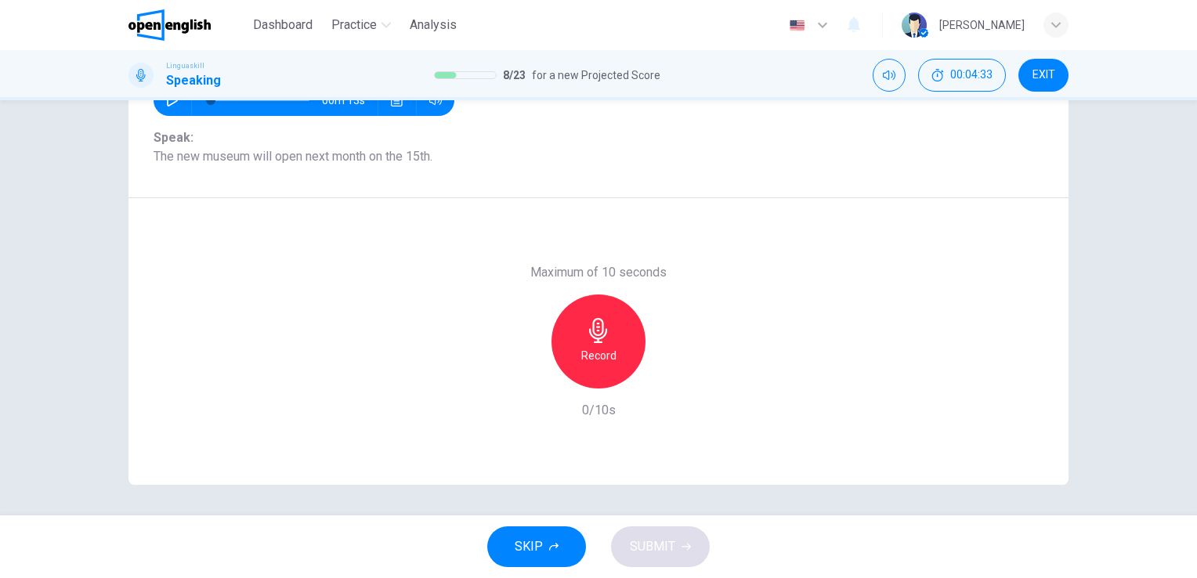
click at [586, 324] on icon "button" at bounding box center [598, 330] width 25 height 25
click at [658, 547] on span "SUBMIT" at bounding box center [652, 547] width 45 height 22
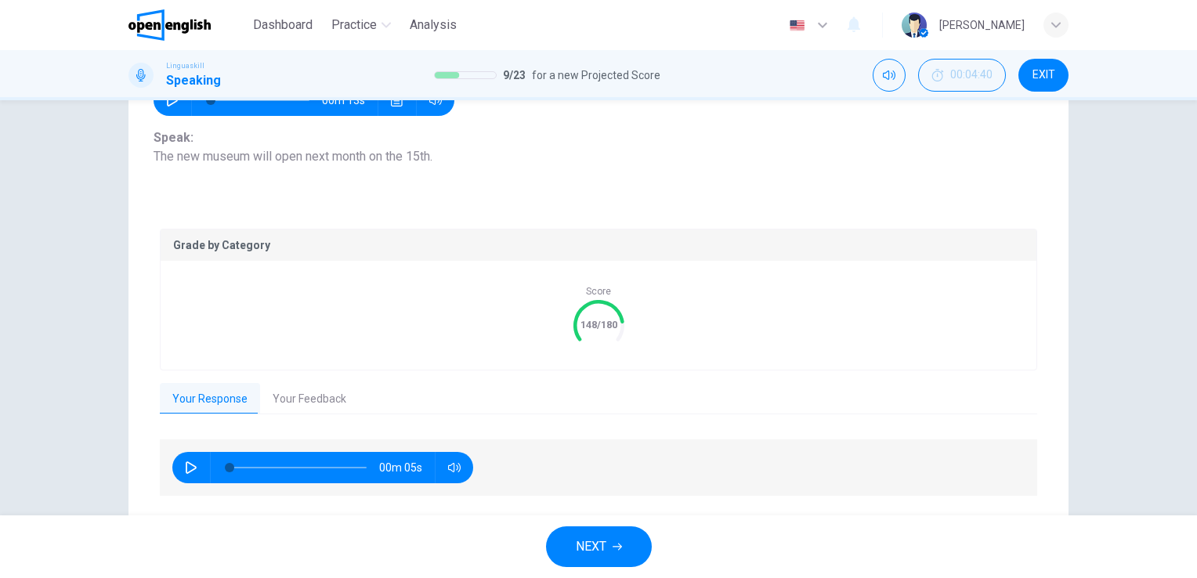
click at [309, 398] on button "Your Feedback" at bounding box center [309, 399] width 99 height 33
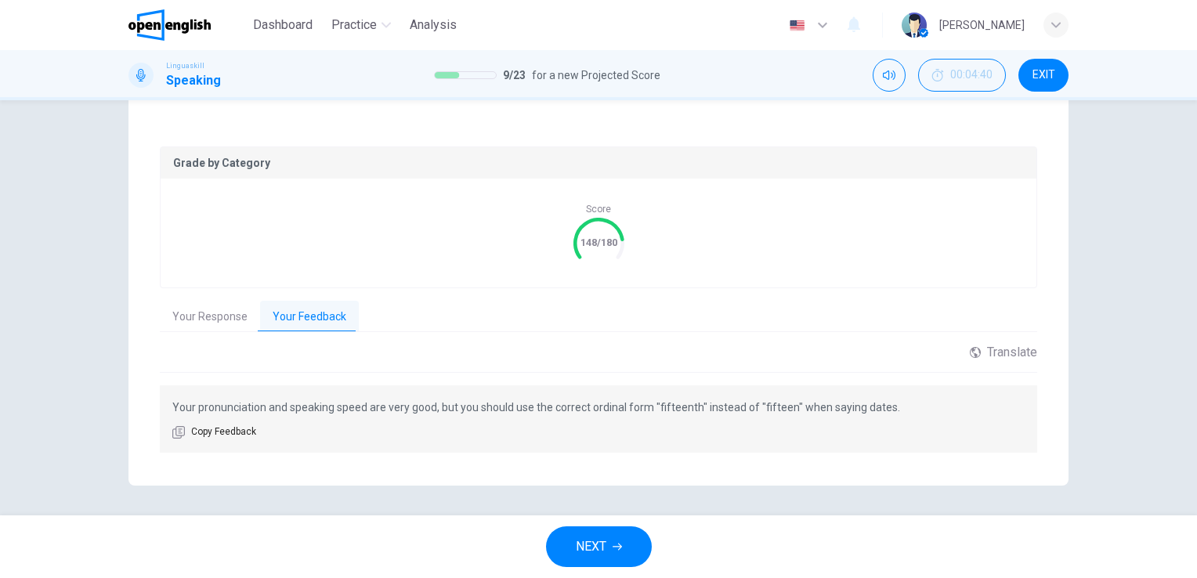
scroll to position [274, 0]
click at [592, 544] on span "NEXT" at bounding box center [591, 547] width 31 height 22
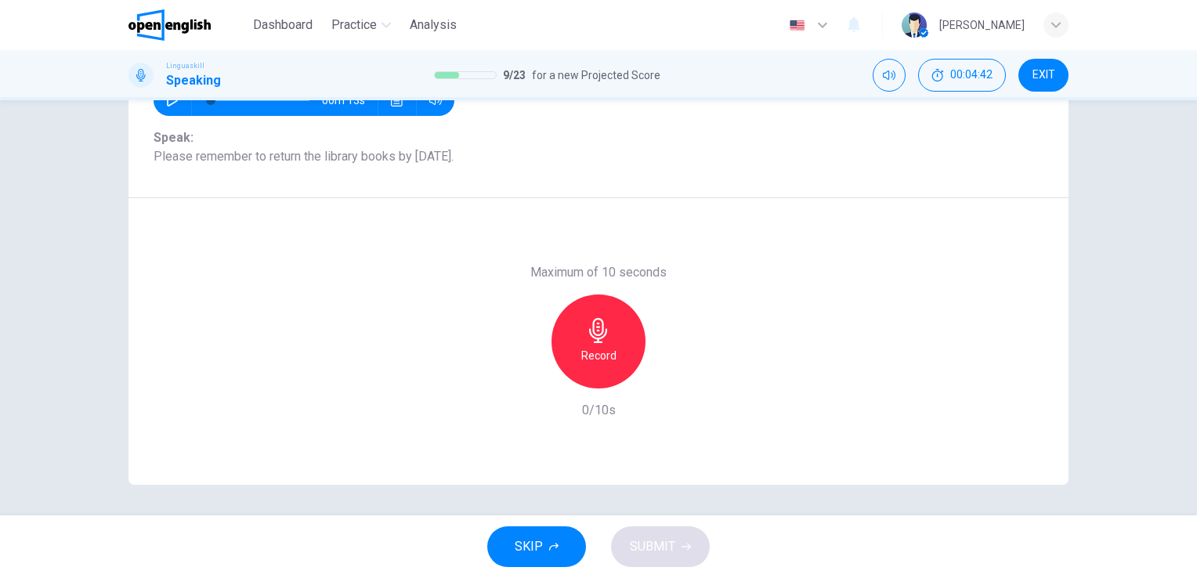
click at [586, 328] on icon "button" at bounding box center [598, 330] width 25 height 25
click at [643, 540] on span "SUBMIT" at bounding box center [652, 547] width 45 height 22
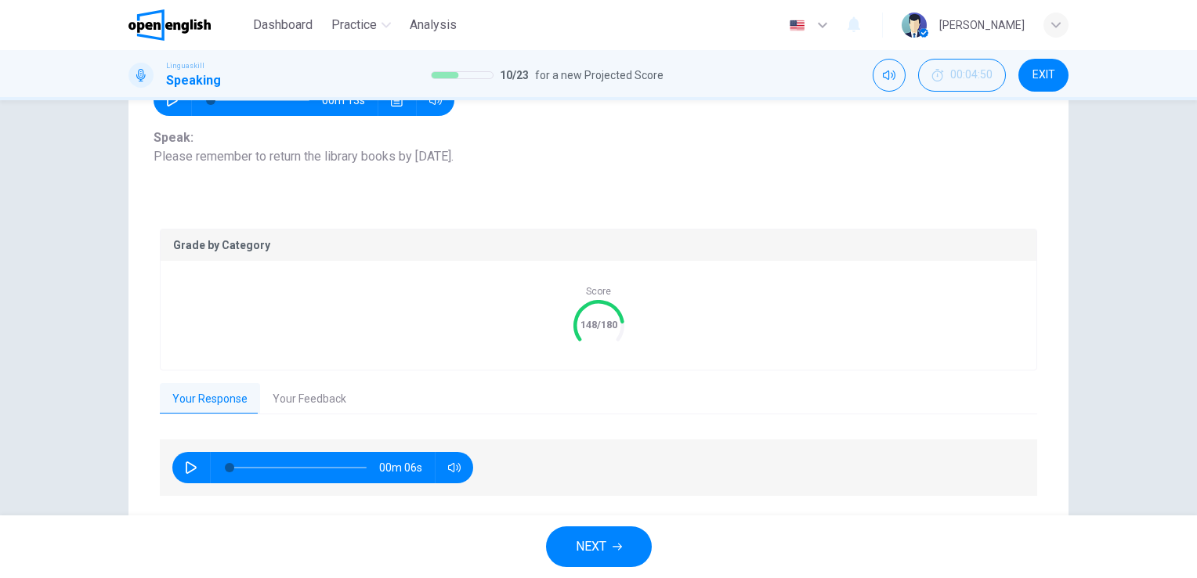
click at [321, 413] on div "Your Response Your Feedback" at bounding box center [599, 398] width 878 height 31
click at [306, 397] on button "Your Feedback" at bounding box center [309, 399] width 99 height 33
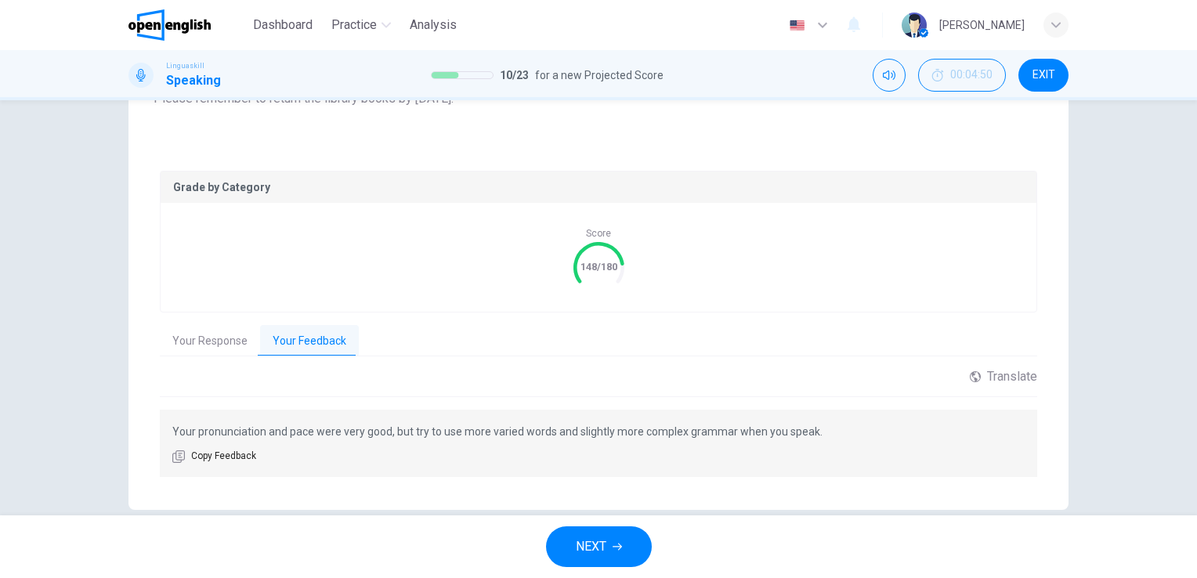
scroll to position [274, 0]
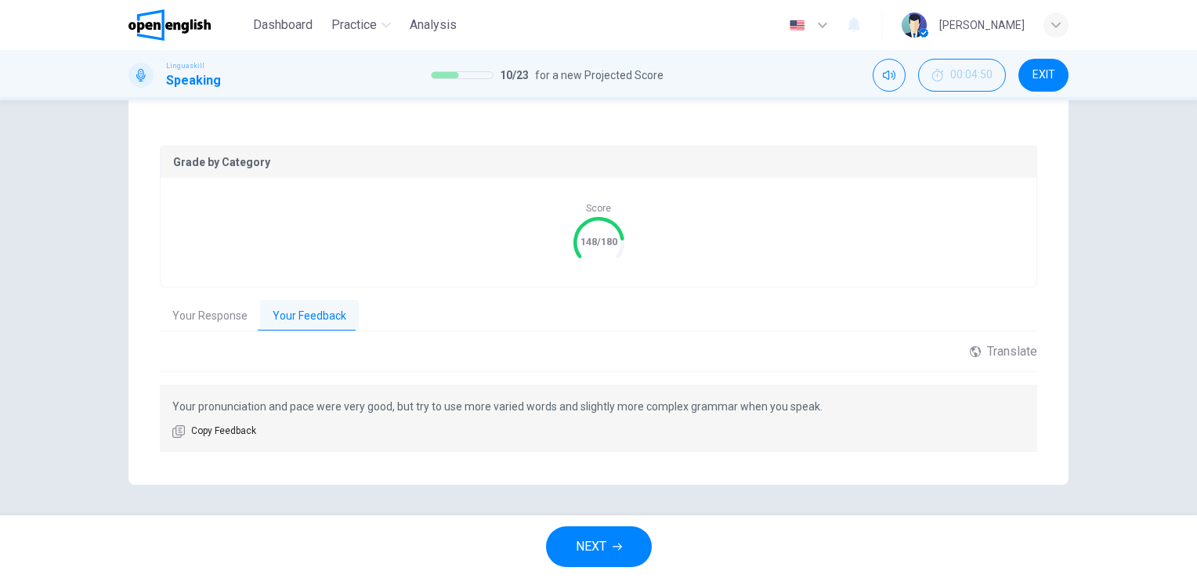
click at [1187, 331] on div "Question 10 Part 2 - Reading aloud You will see 8 sentences on the screen. On a…" at bounding box center [598, 307] width 1197 height 415
click at [596, 538] on span "NEXT" at bounding box center [591, 547] width 31 height 22
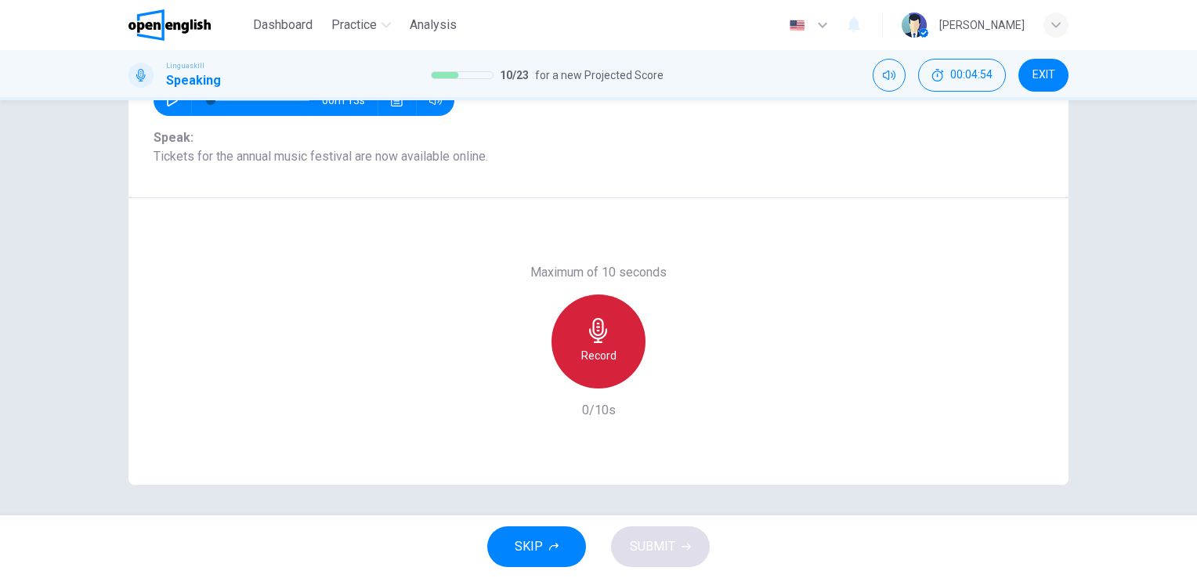
click at [594, 322] on icon "button" at bounding box center [598, 330] width 18 height 25
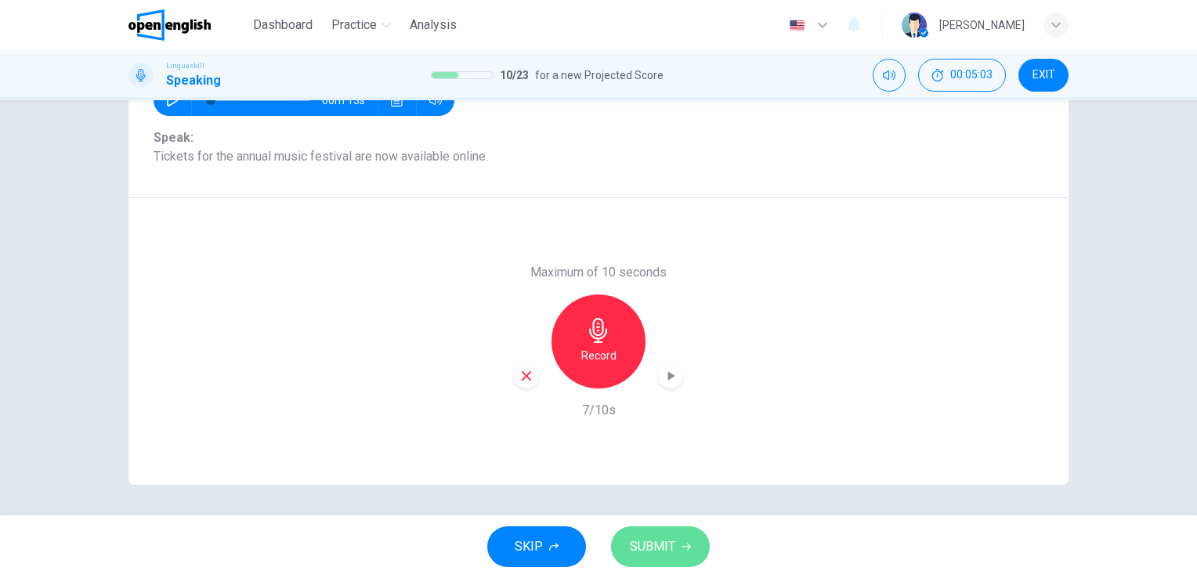
click at [637, 527] on button "SUBMIT" at bounding box center [660, 547] width 99 height 41
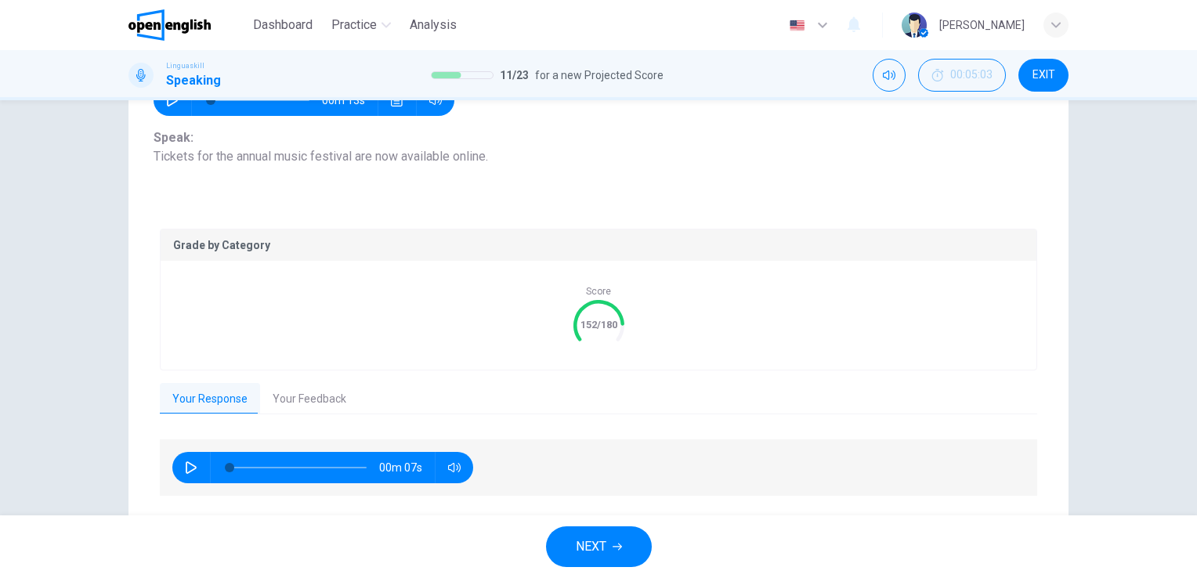
click at [284, 408] on button "Your Feedback" at bounding box center [309, 399] width 99 height 33
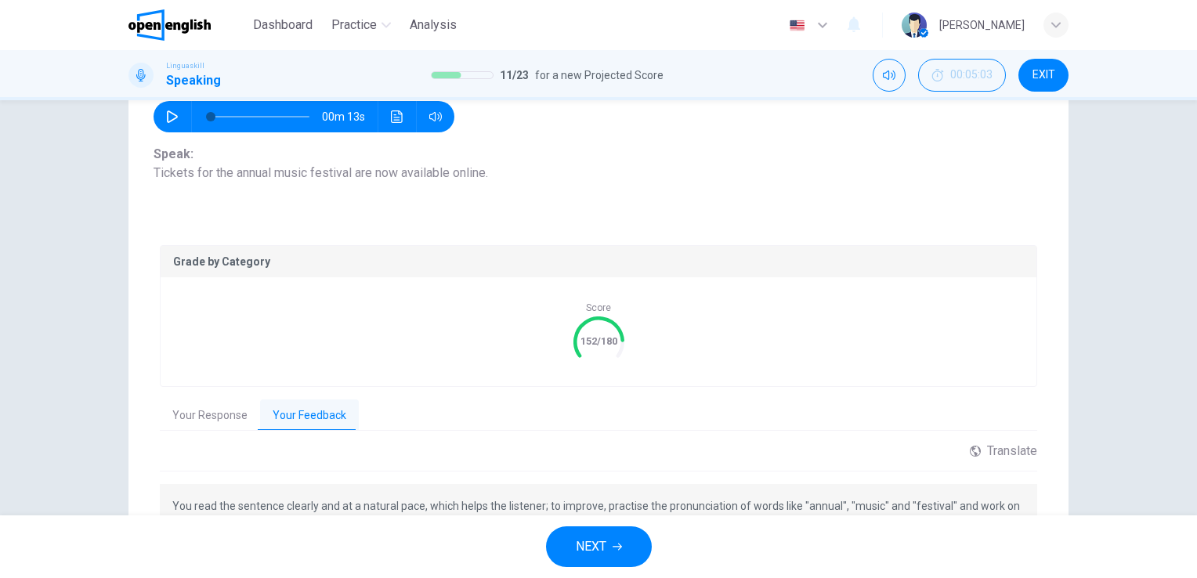
scroll to position [293, 0]
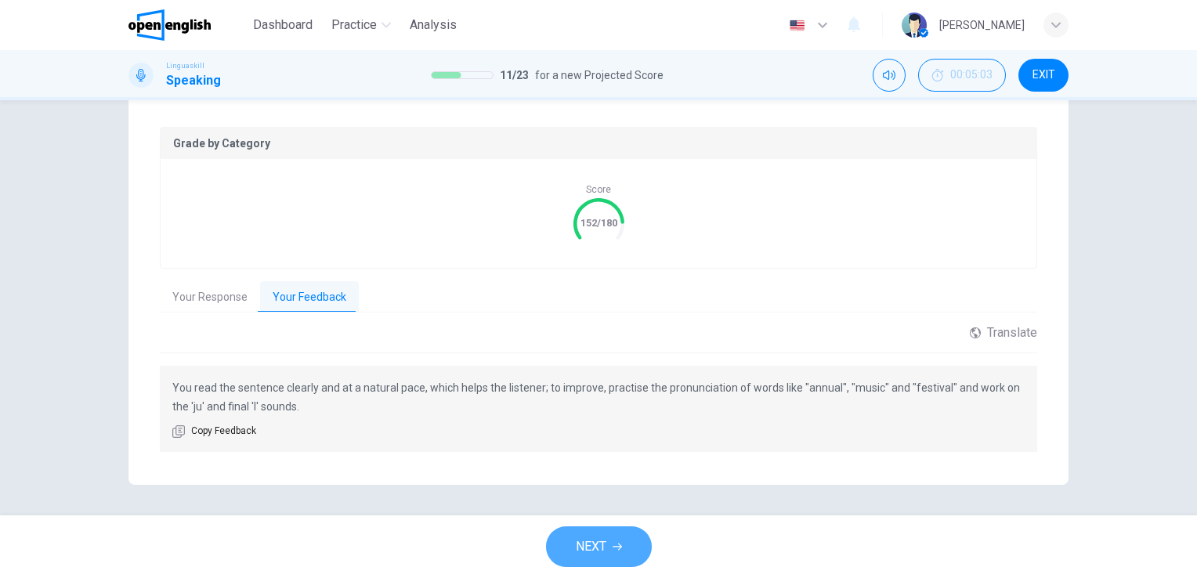
click at [606, 528] on button "NEXT" at bounding box center [599, 547] width 106 height 41
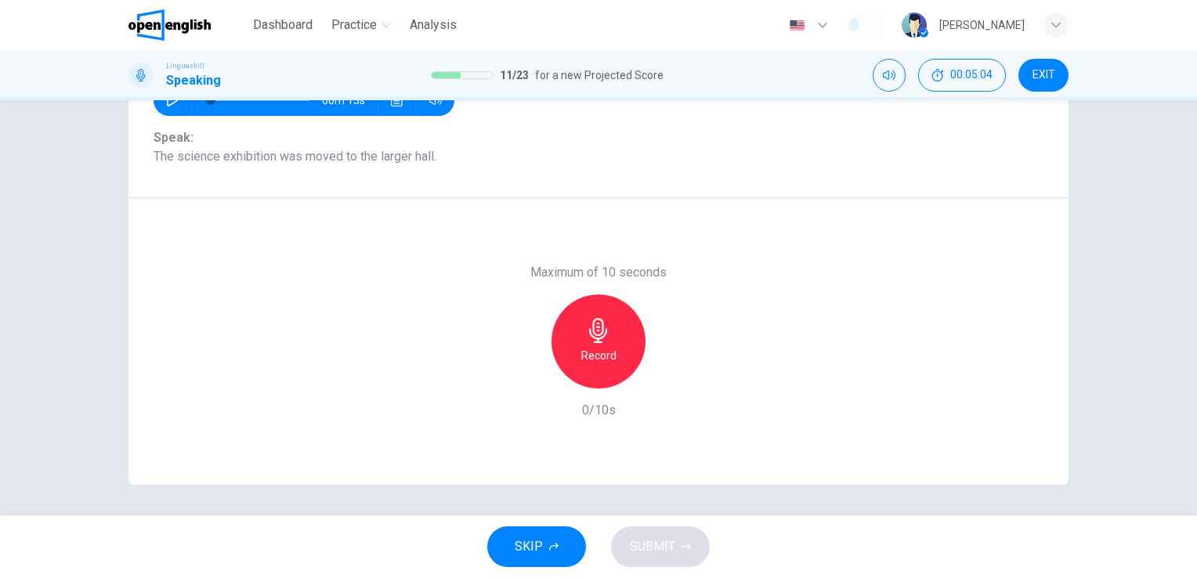
click at [586, 340] on icon "button" at bounding box center [598, 330] width 25 height 25
click at [686, 545] on icon "button" at bounding box center [686, 546] width 9 height 9
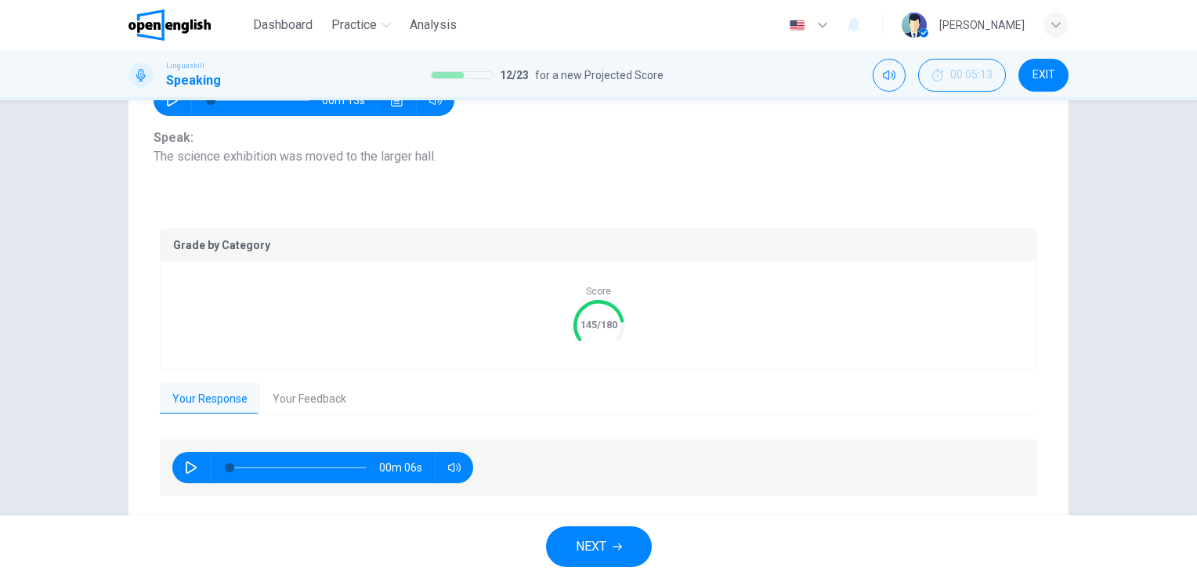
click at [330, 394] on button "Your Feedback" at bounding box center [309, 399] width 99 height 33
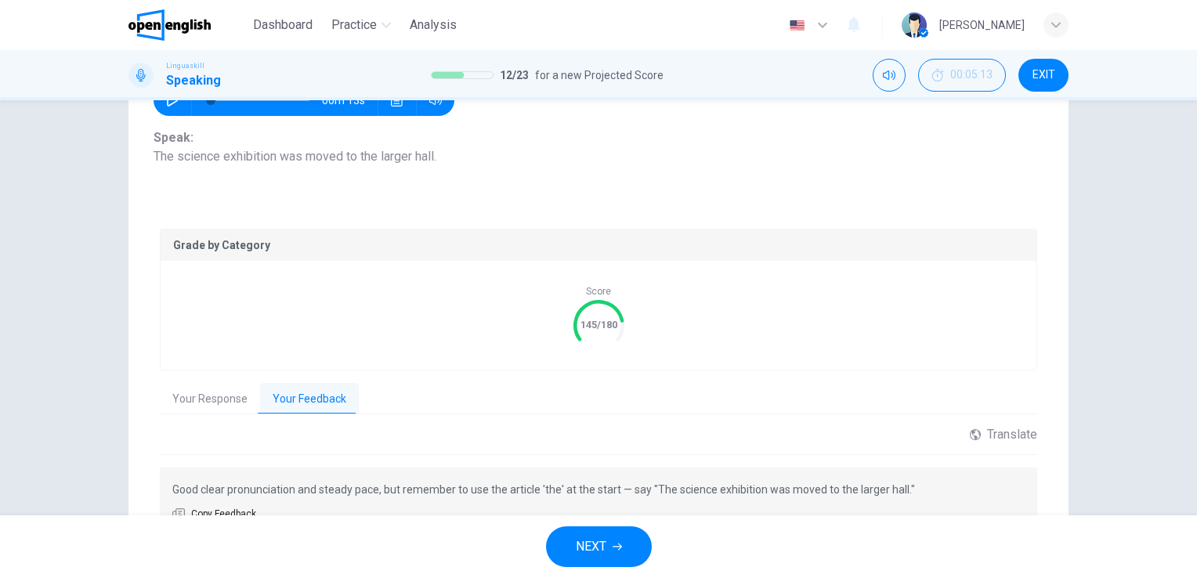
click at [586, 554] on span "NEXT" at bounding box center [591, 547] width 31 height 22
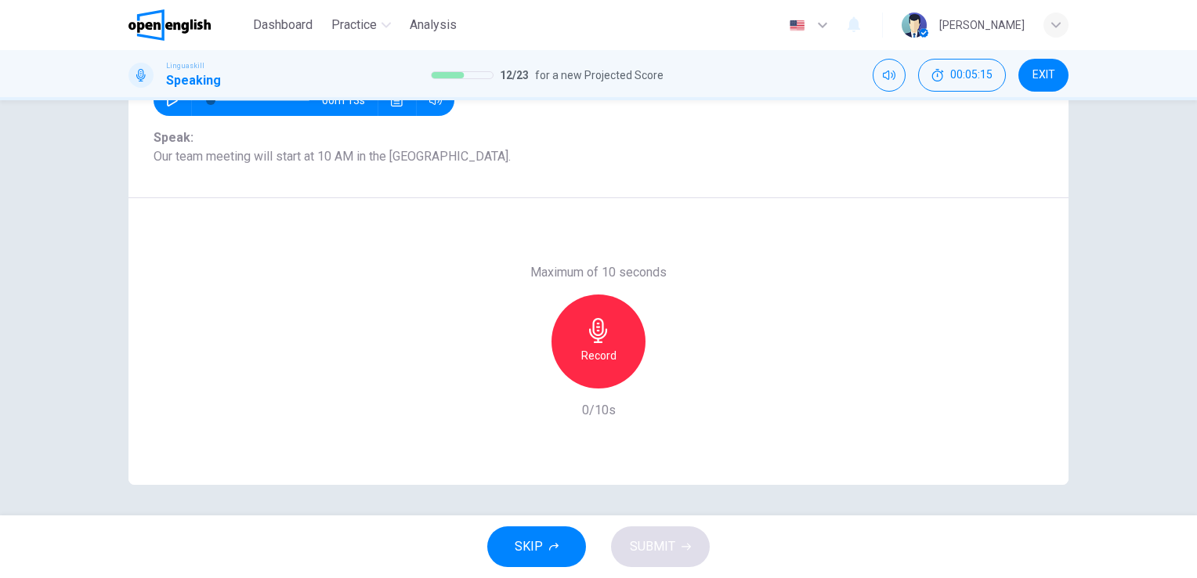
click at [589, 324] on icon "button" at bounding box center [598, 330] width 18 height 25
click at [602, 331] on icon "button" at bounding box center [598, 330] width 18 height 25
click at [659, 538] on span "SUBMIT" at bounding box center [652, 547] width 45 height 22
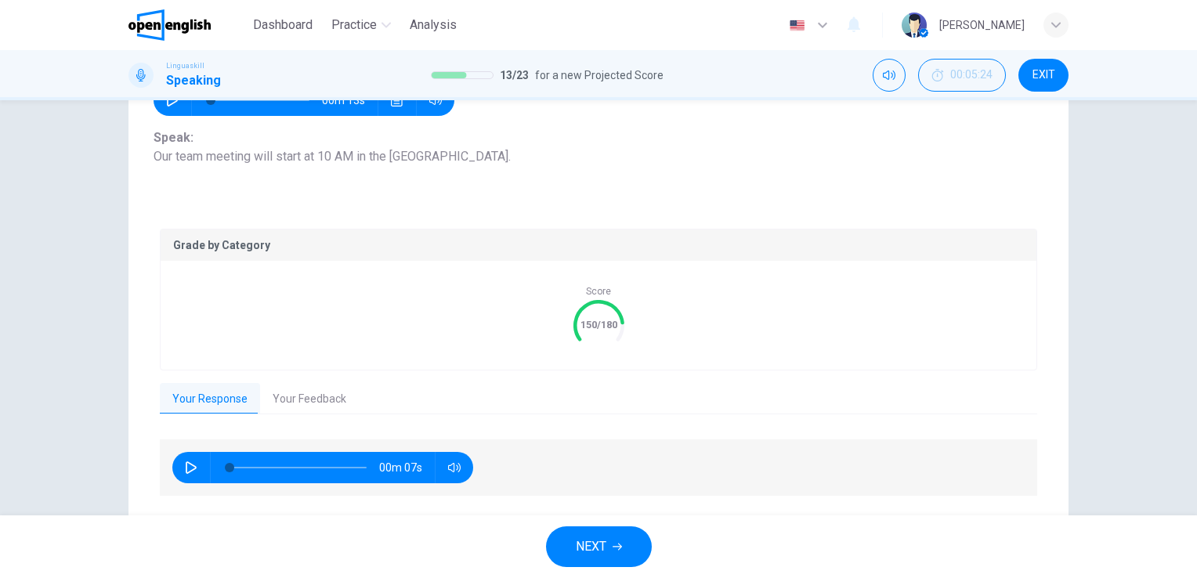
click at [331, 394] on button "Your Feedback" at bounding box center [309, 399] width 99 height 33
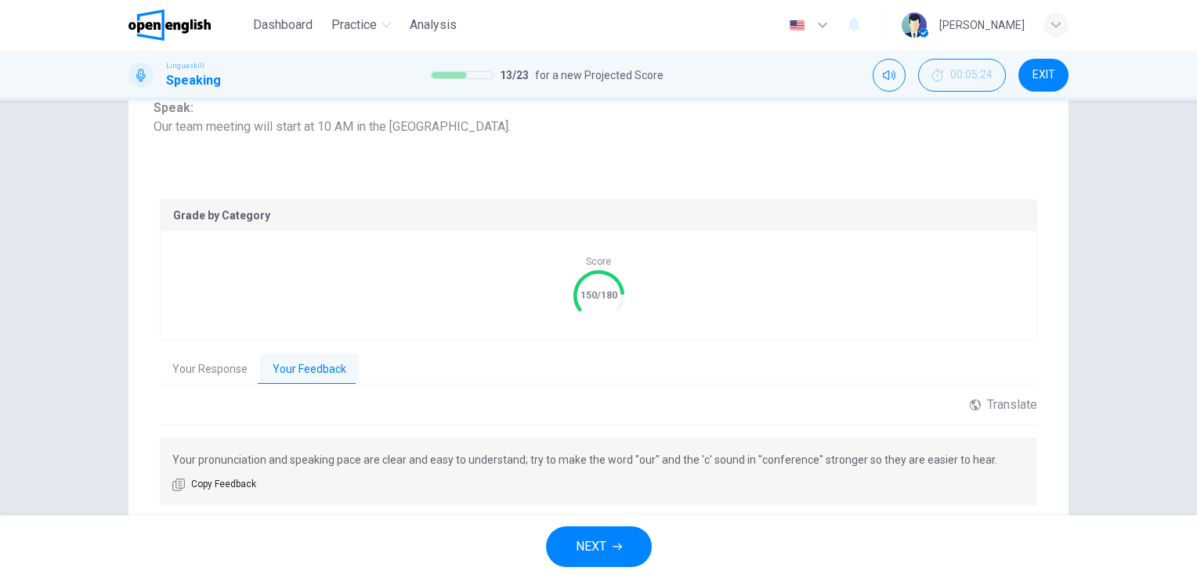
scroll to position [226, 0]
click at [603, 540] on span "NEXT" at bounding box center [591, 547] width 31 height 22
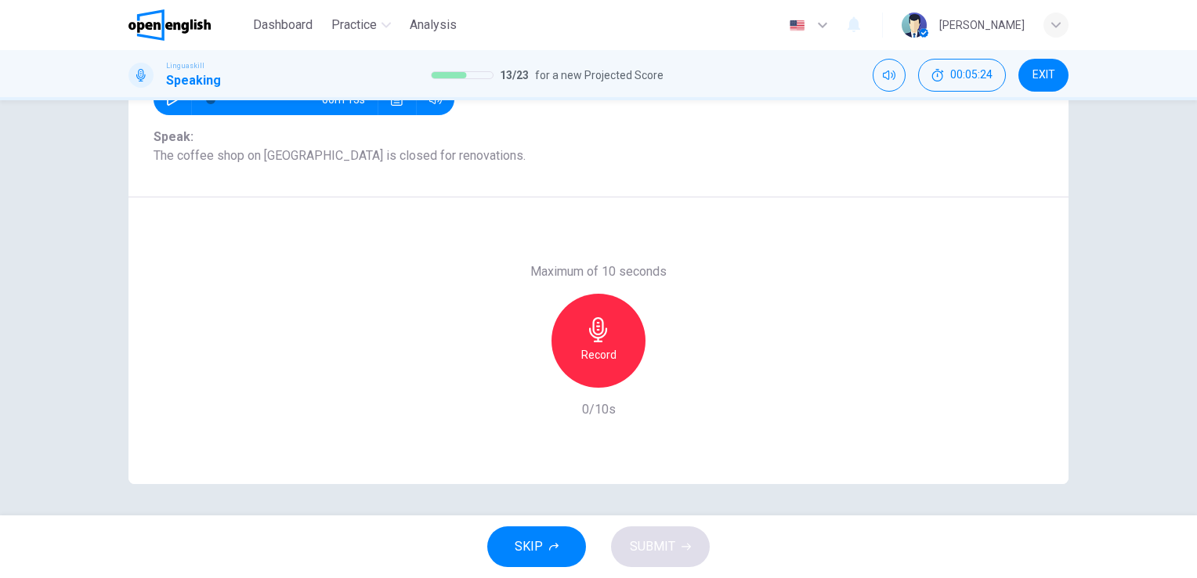
scroll to position [191, 0]
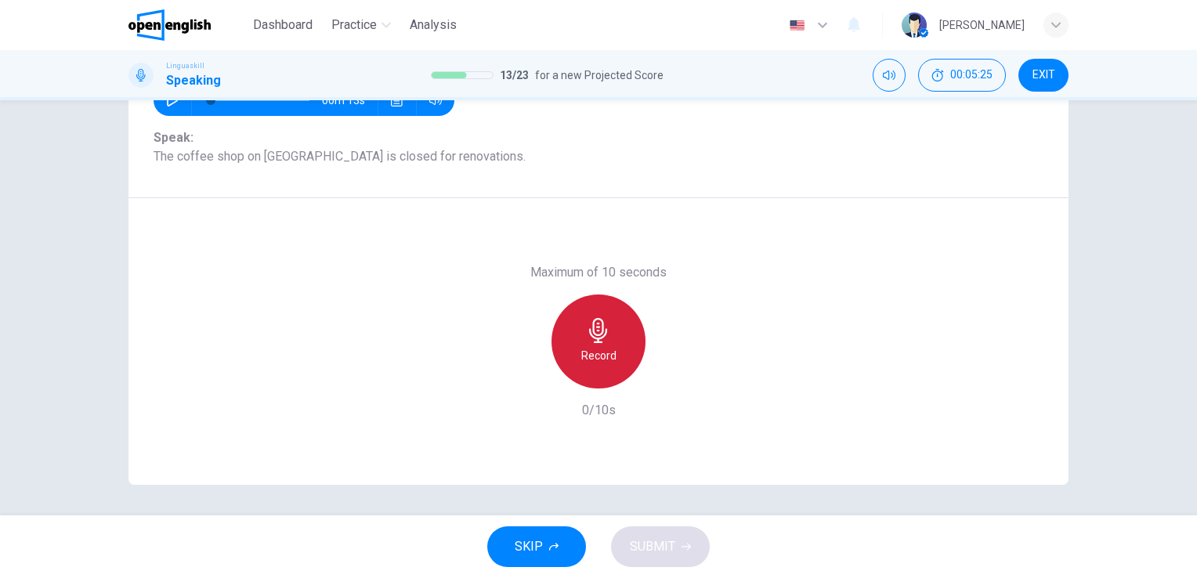
click at [592, 338] on icon "button" at bounding box center [598, 330] width 18 height 25
click at [594, 331] on icon "button" at bounding box center [598, 330] width 25 height 25
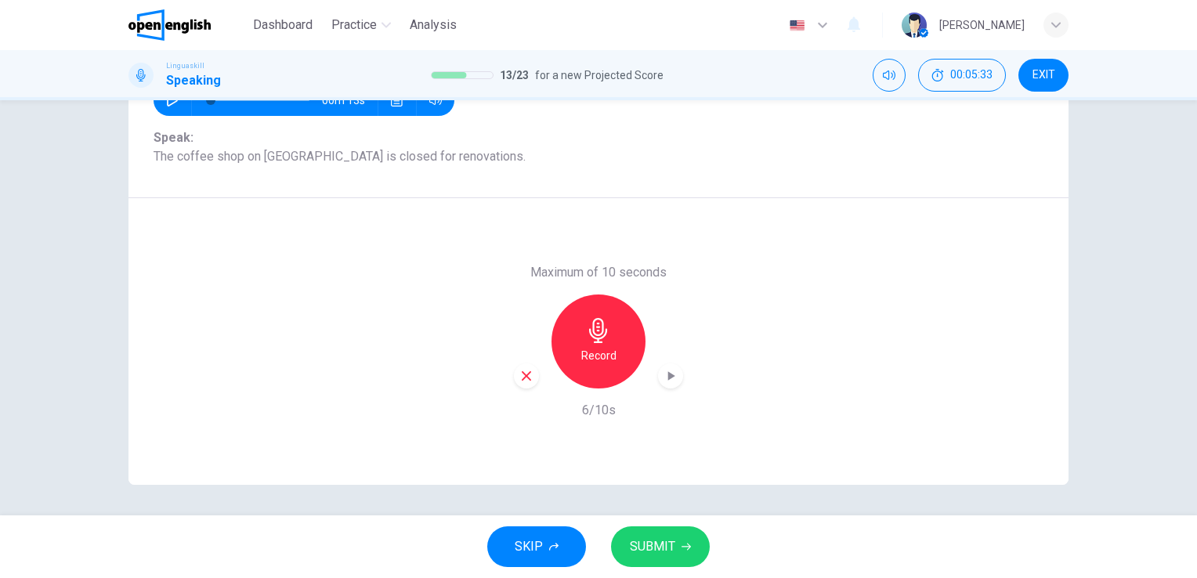
click at [645, 544] on span "SUBMIT" at bounding box center [652, 547] width 45 height 22
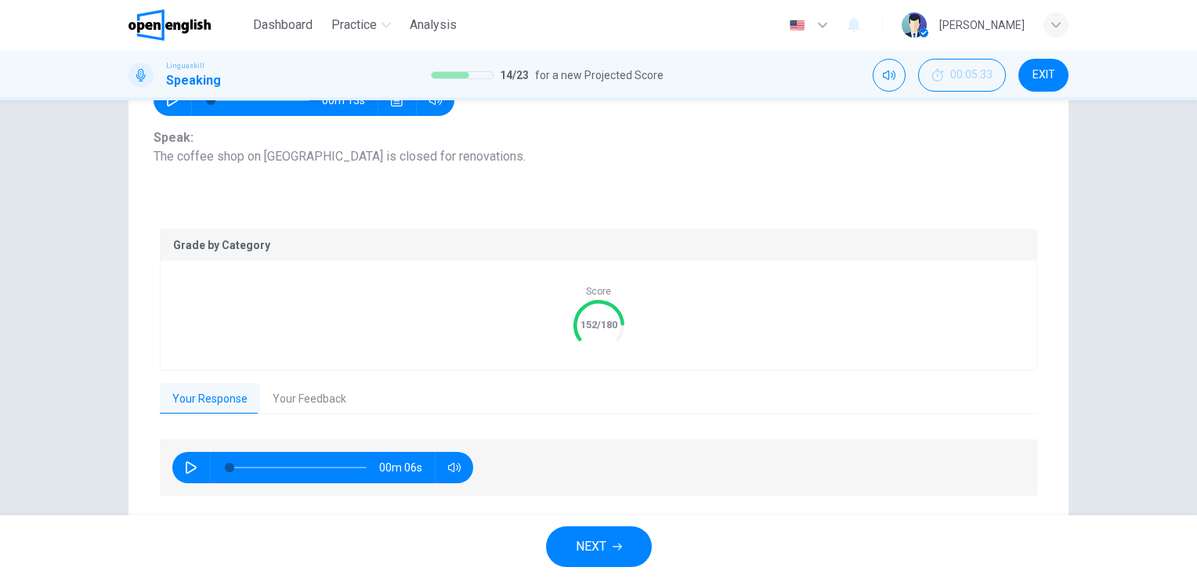
click at [297, 397] on button "Your Feedback" at bounding box center [309, 399] width 99 height 33
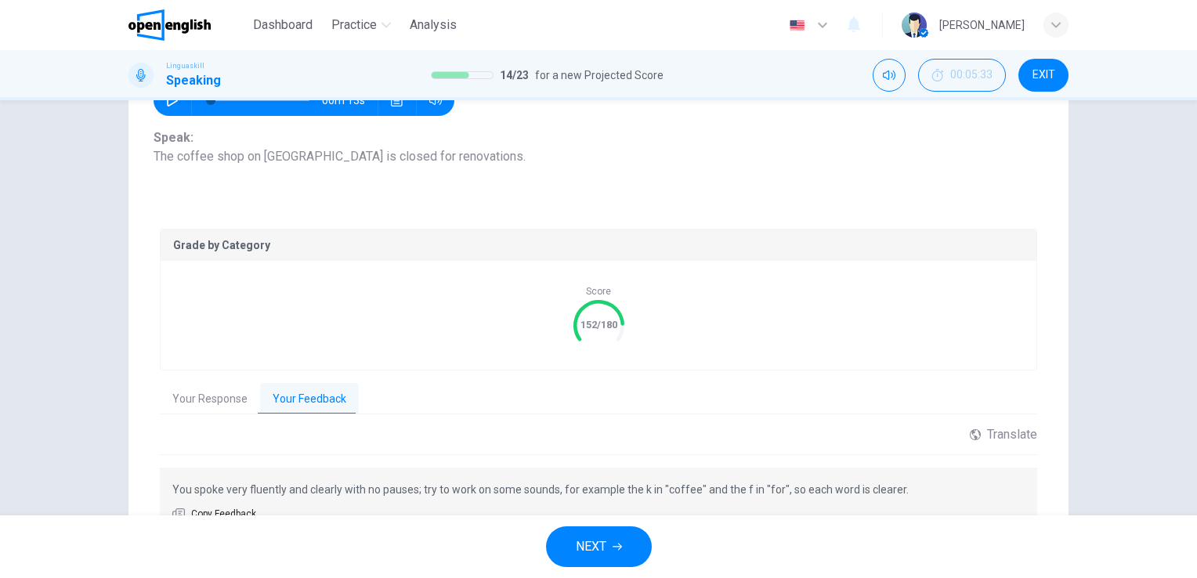
scroll to position [274, 0]
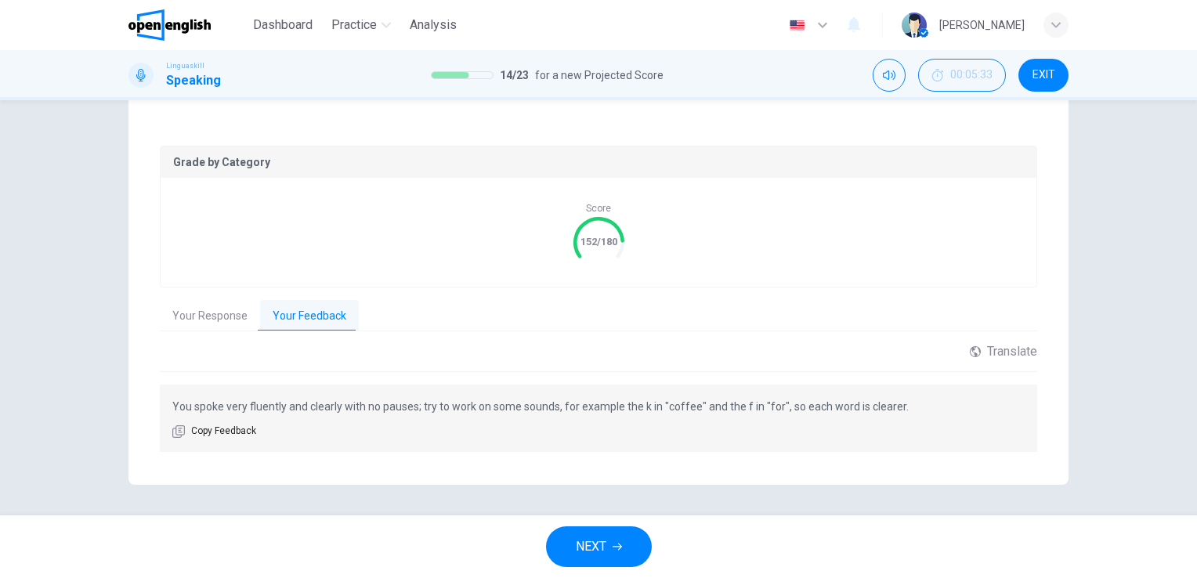
click at [610, 547] on button "NEXT" at bounding box center [599, 547] width 106 height 41
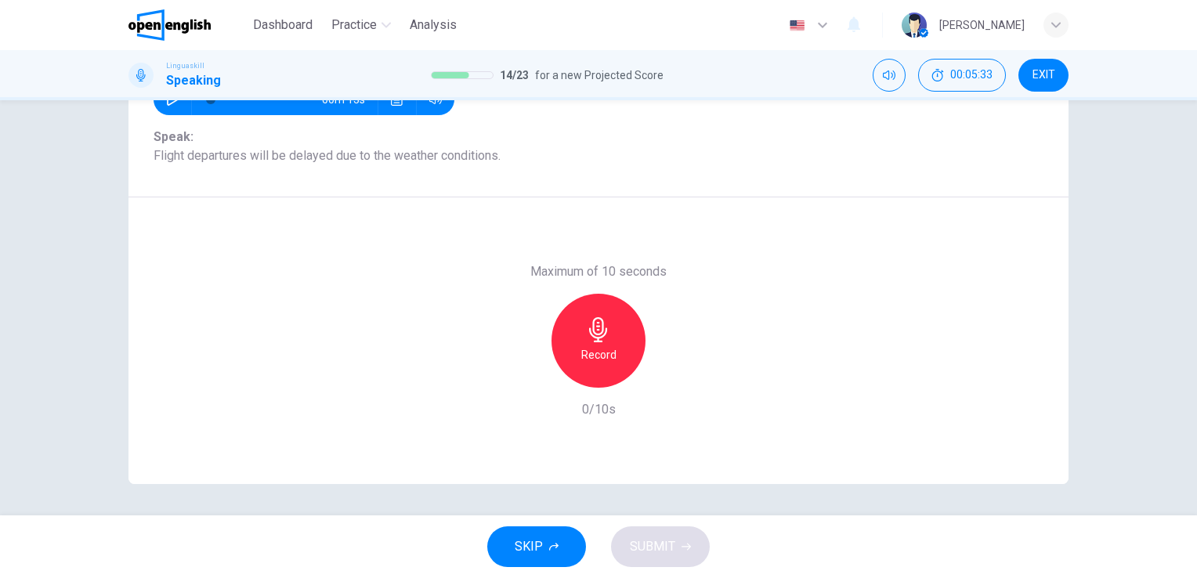
scroll to position [191, 0]
click at [600, 321] on icon "button" at bounding box center [598, 330] width 25 height 25
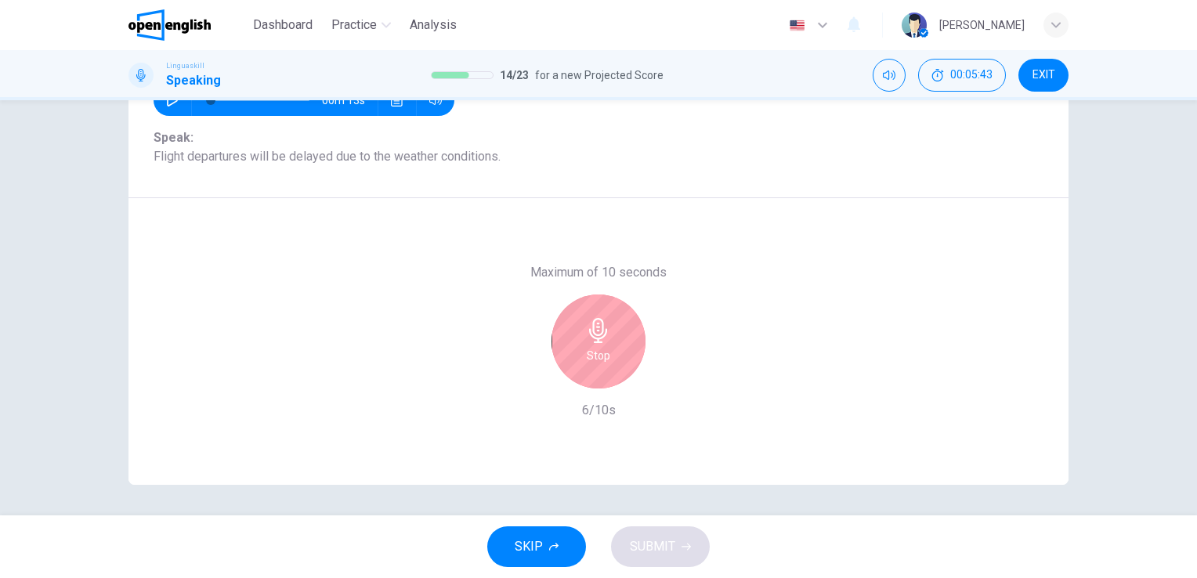
click at [600, 321] on icon "button" at bounding box center [598, 330] width 25 height 25
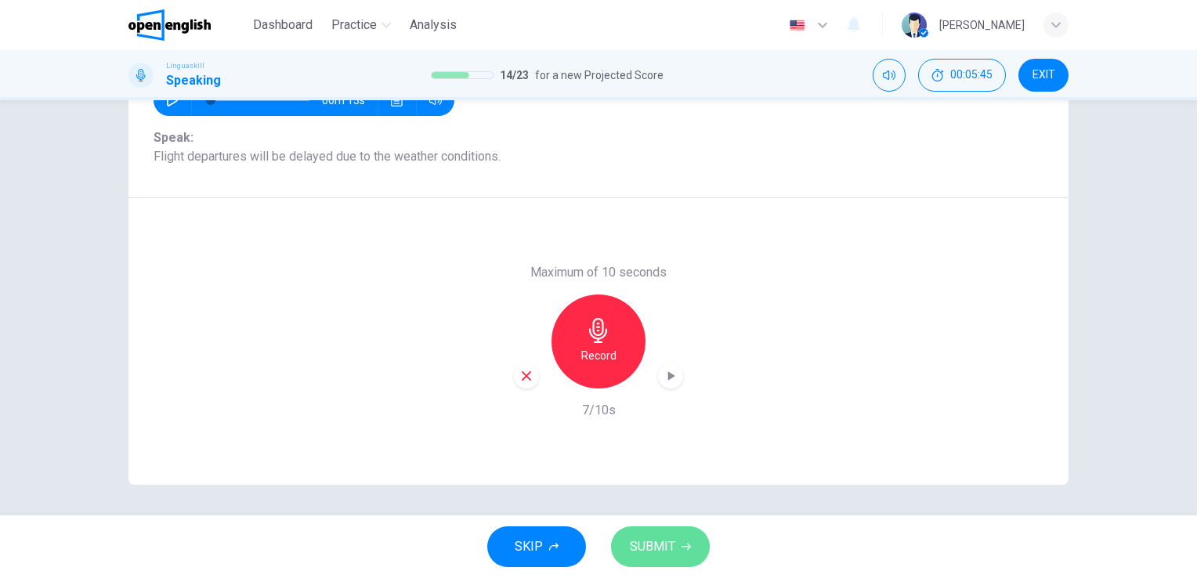
click at [665, 549] on span "SUBMIT" at bounding box center [652, 547] width 45 height 22
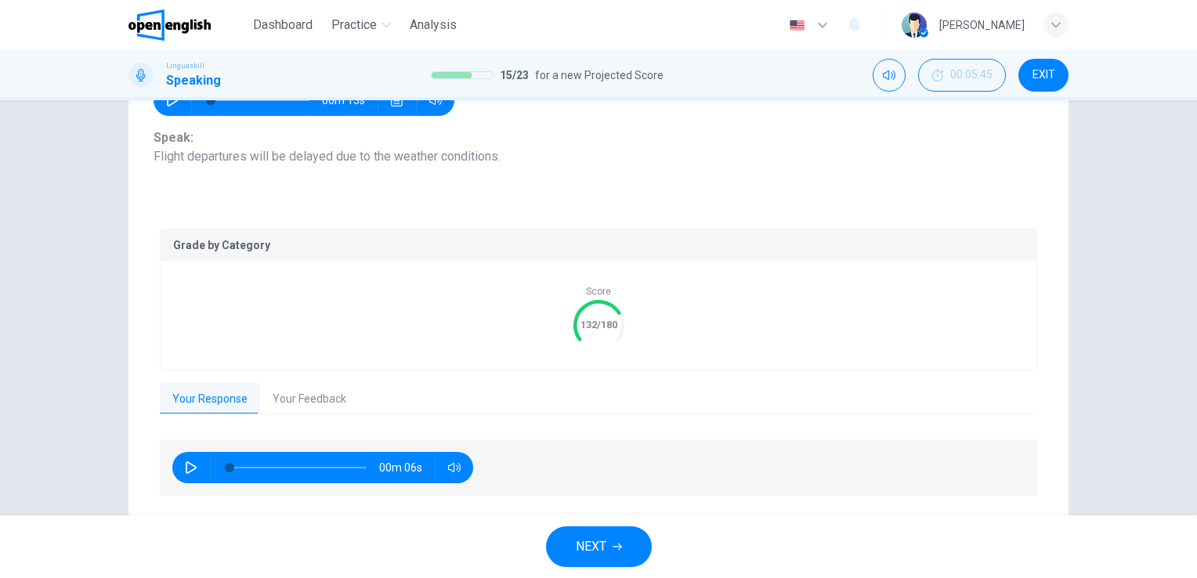
click at [301, 406] on button "Your Feedback" at bounding box center [309, 399] width 99 height 33
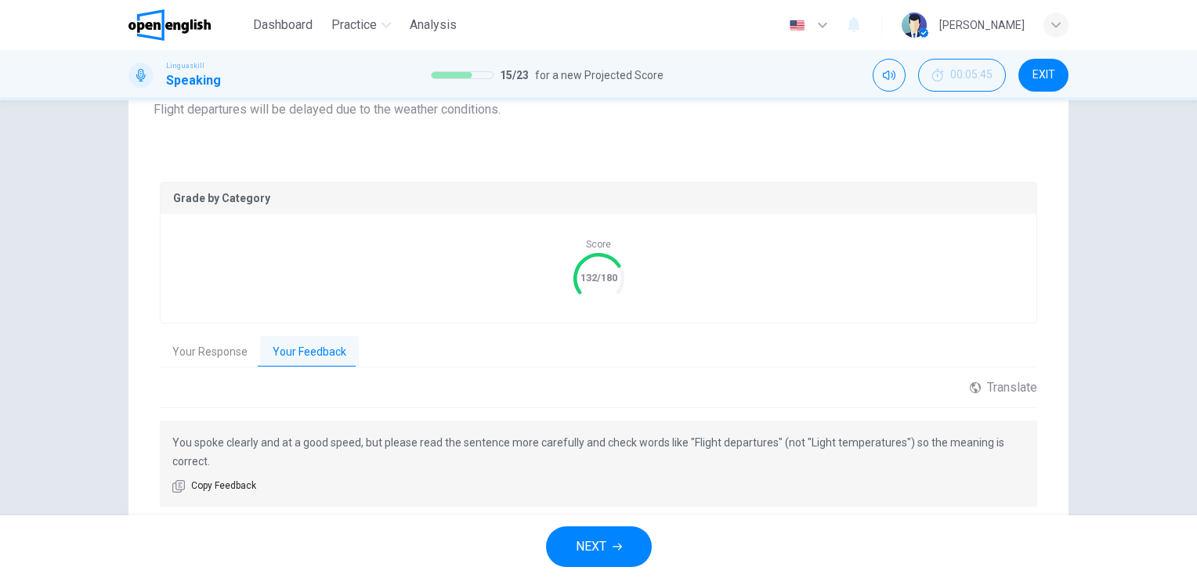
scroll to position [293, 0]
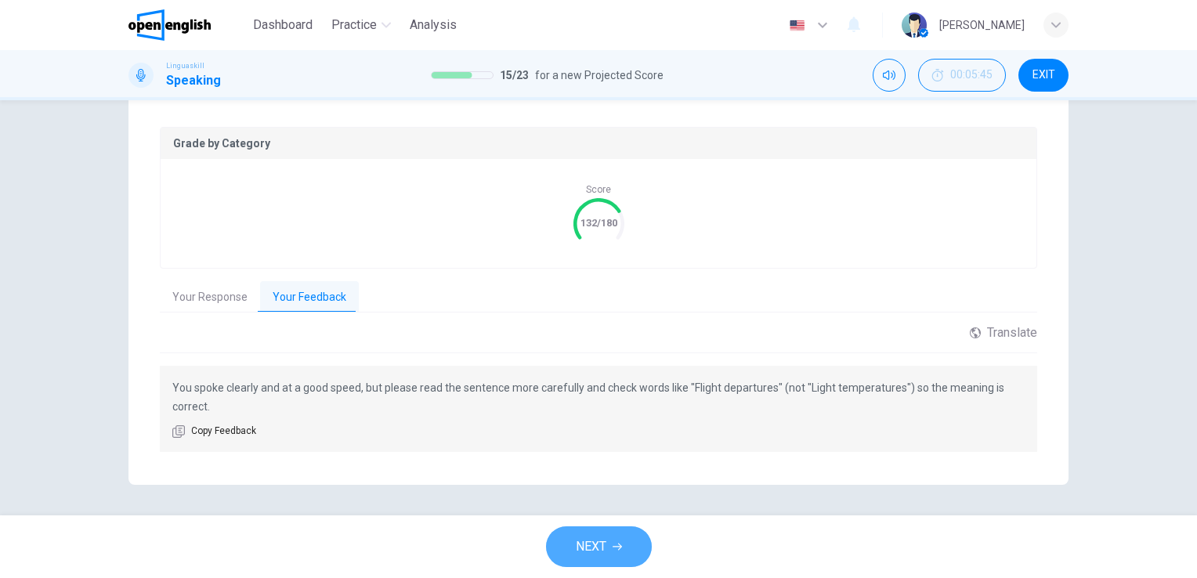
click at [613, 551] on icon "button" at bounding box center [617, 546] width 9 height 9
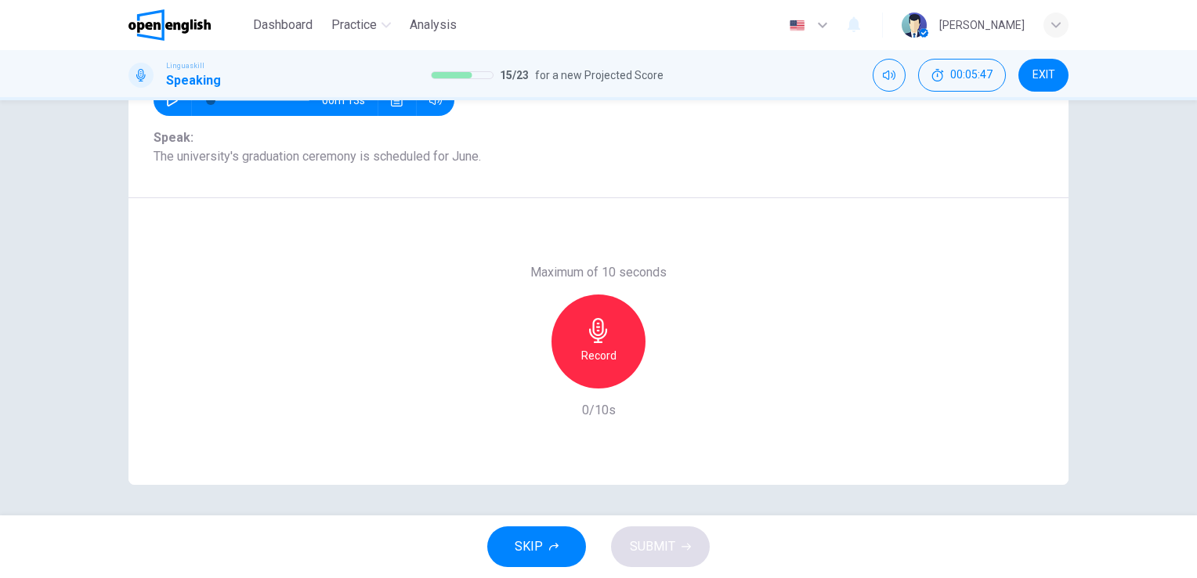
click at [586, 339] on icon "button" at bounding box center [598, 330] width 25 height 25
click at [602, 332] on icon "button" at bounding box center [598, 330] width 18 height 25
click at [686, 560] on button "SUBMIT" at bounding box center [660, 547] width 99 height 41
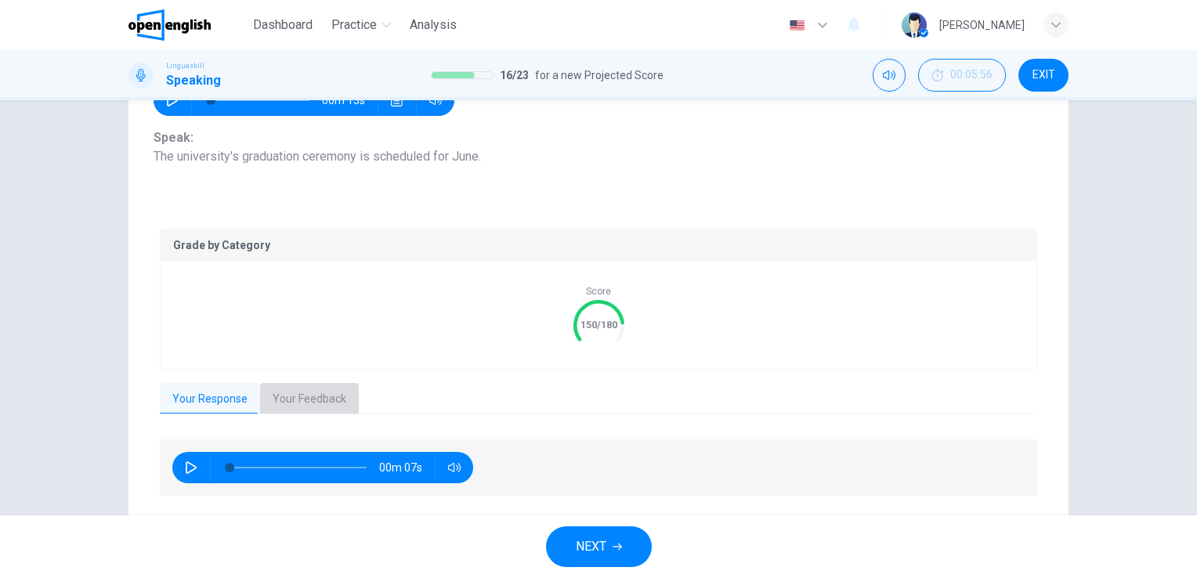
click at [285, 397] on button "Your Feedback" at bounding box center [309, 399] width 99 height 33
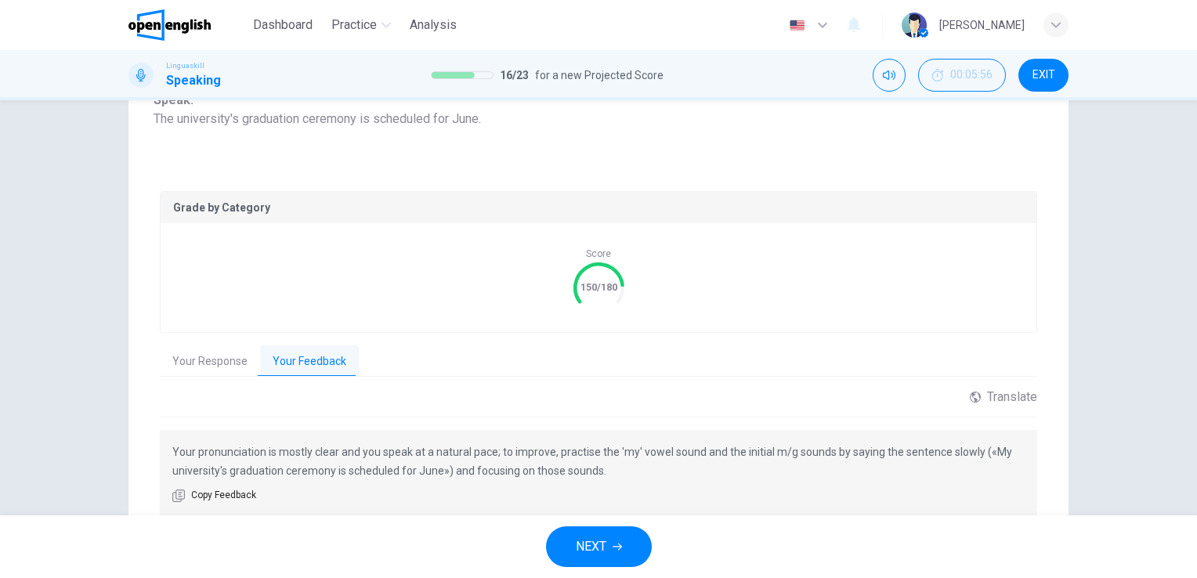
scroll to position [234, 0]
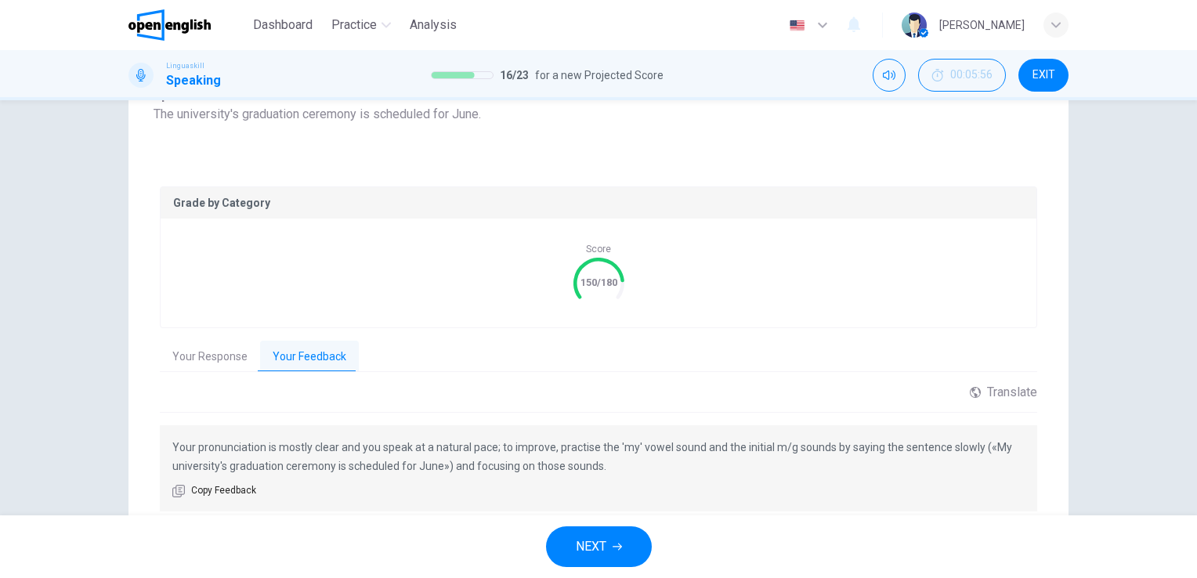
click at [604, 543] on span "NEXT" at bounding box center [591, 547] width 31 height 22
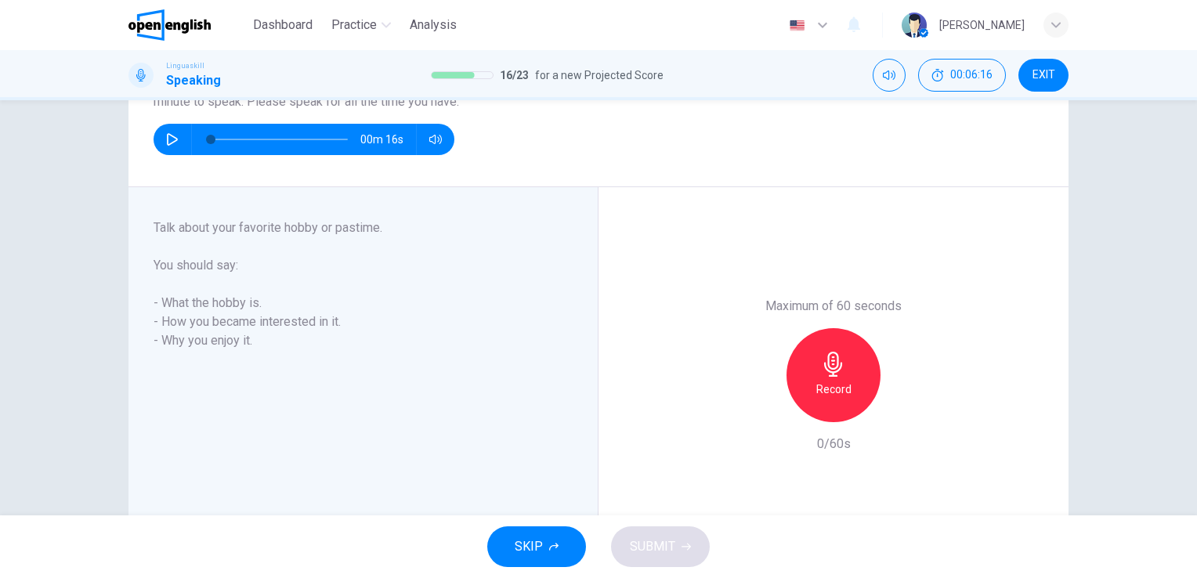
scroll to position [156, 0]
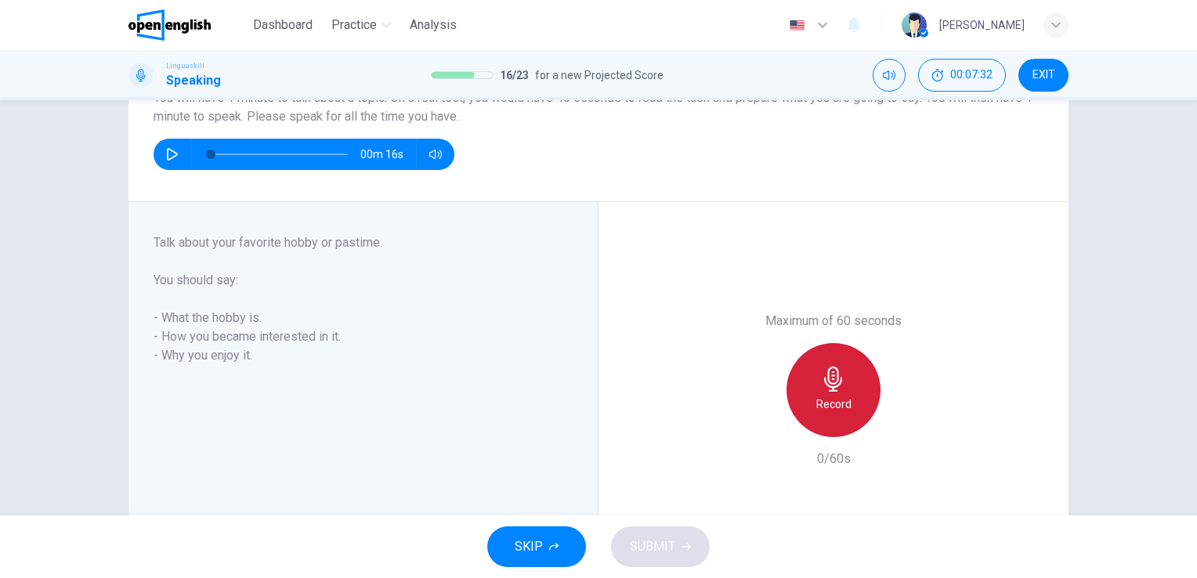
click at [837, 386] on icon "button" at bounding box center [833, 379] width 25 height 25
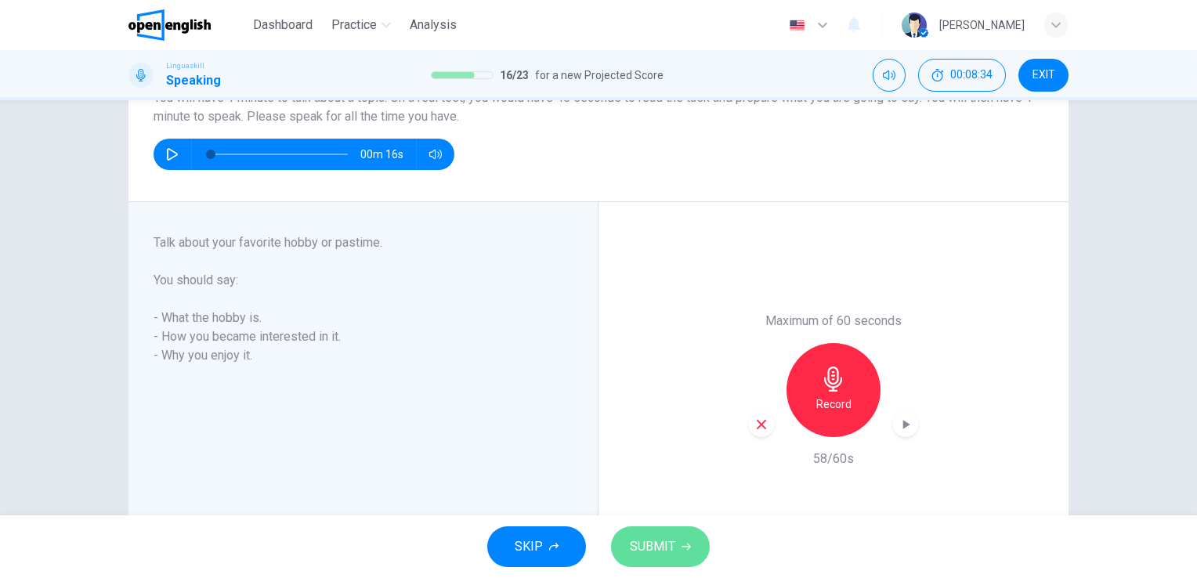
click at [654, 537] on span "SUBMIT" at bounding box center [652, 547] width 45 height 22
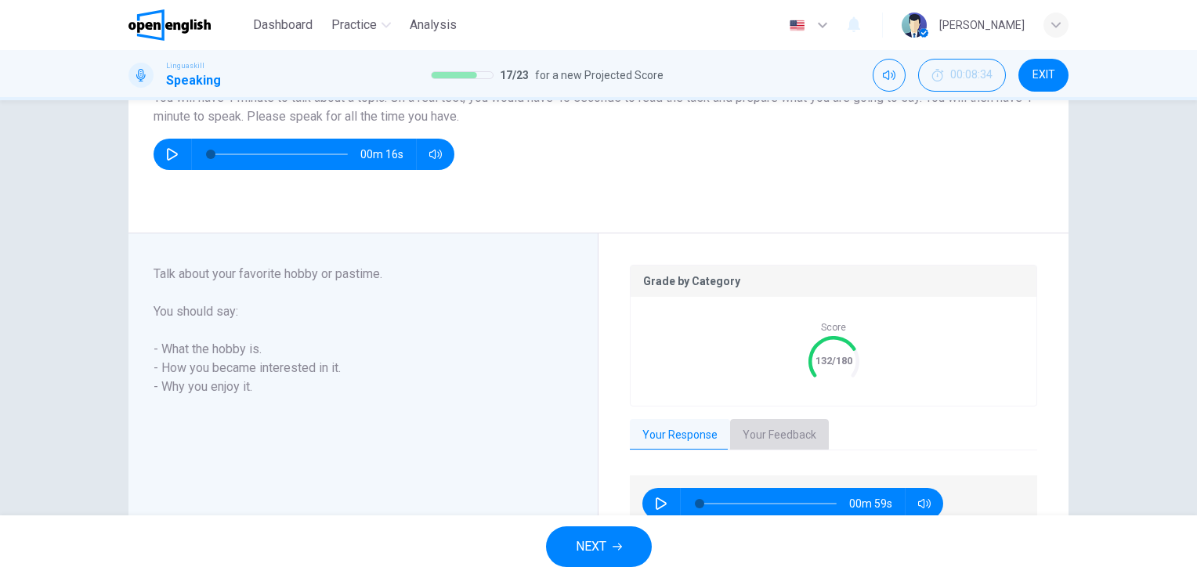
click at [755, 430] on button "Your Feedback" at bounding box center [779, 435] width 99 height 33
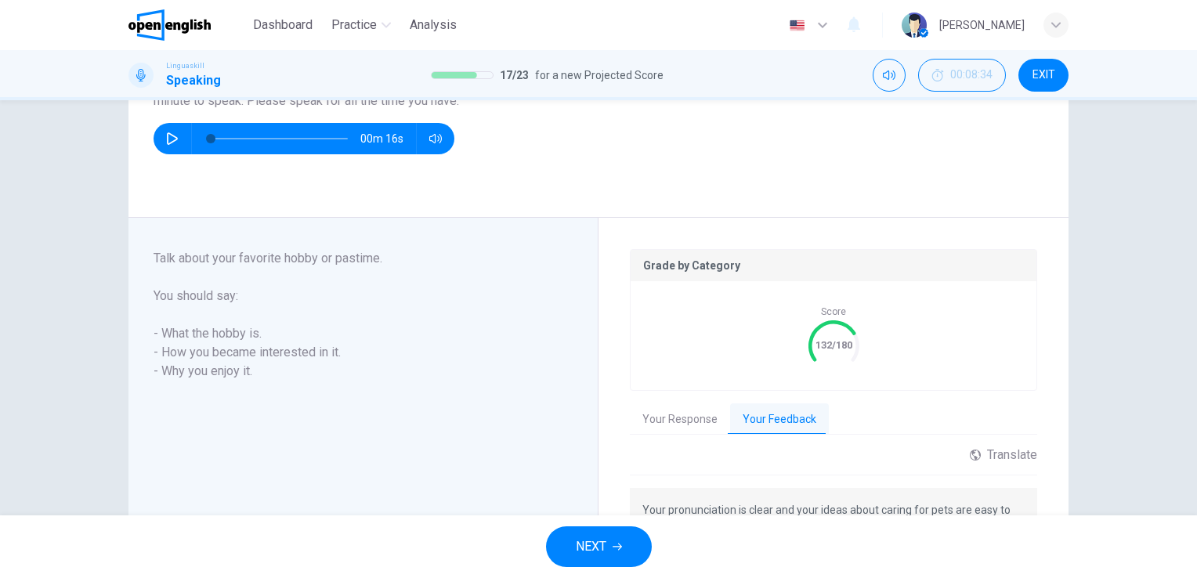
scroll to position [313, 0]
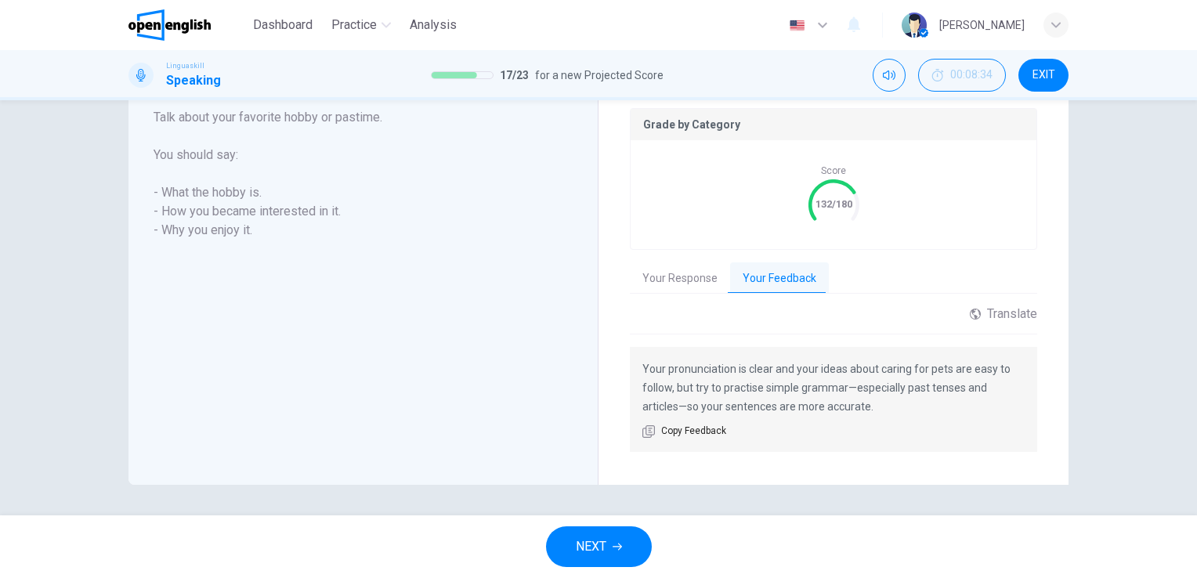
click at [630, 544] on button "NEXT" at bounding box center [599, 547] width 106 height 41
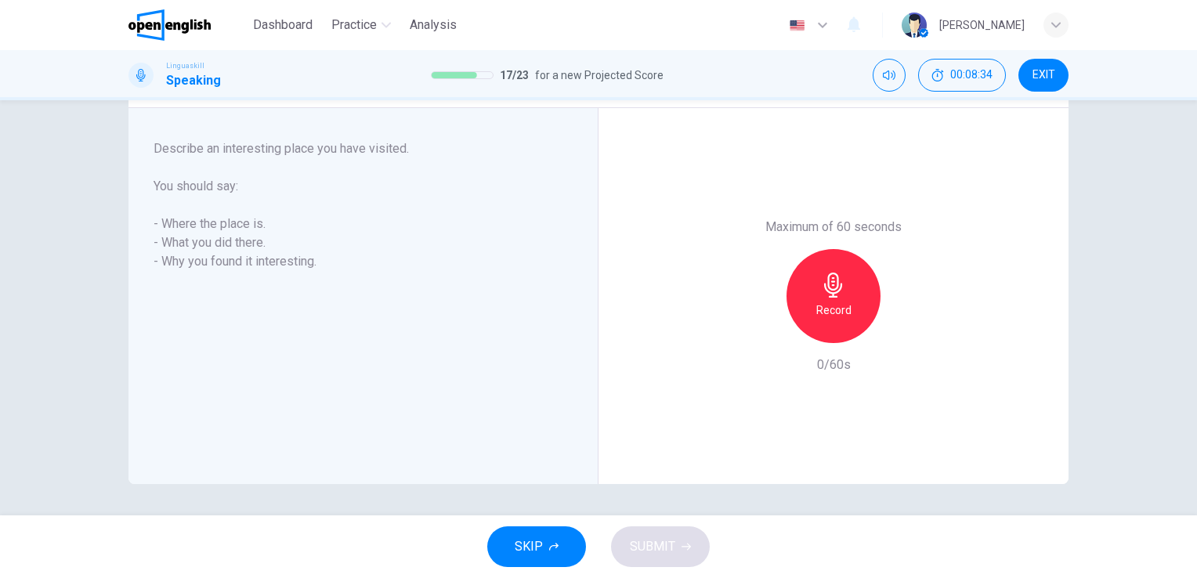
scroll to position [249, 0]
click at [825, 293] on icon "button" at bounding box center [833, 285] width 18 height 25
click at [633, 564] on button "SUBMIT" at bounding box center [660, 547] width 99 height 41
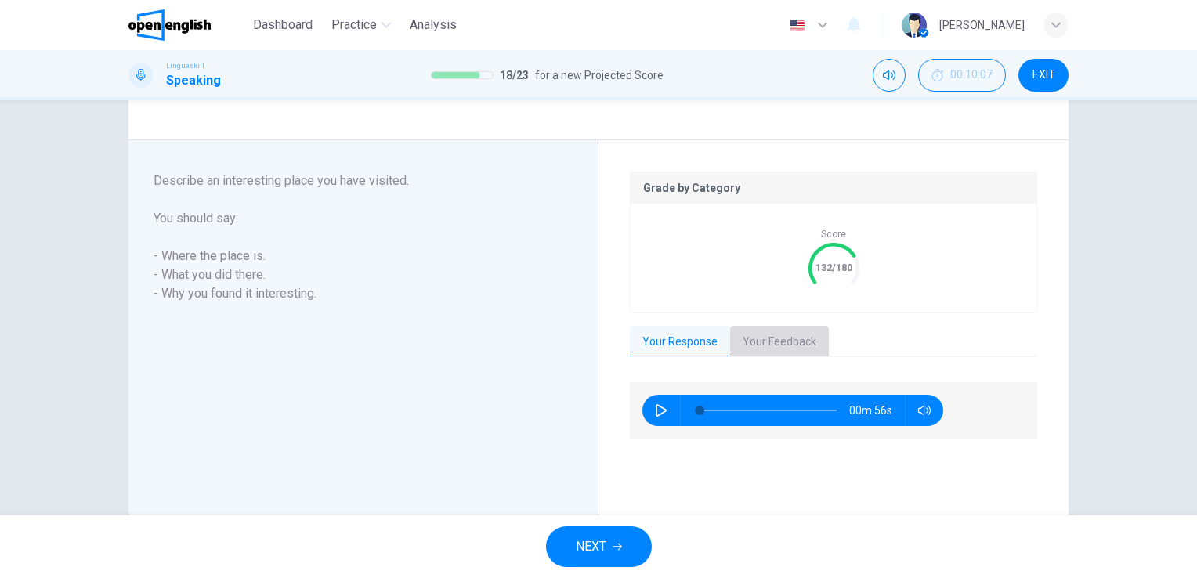
click at [754, 340] on button "Your Feedback" at bounding box center [779, 342] width 99 height 33
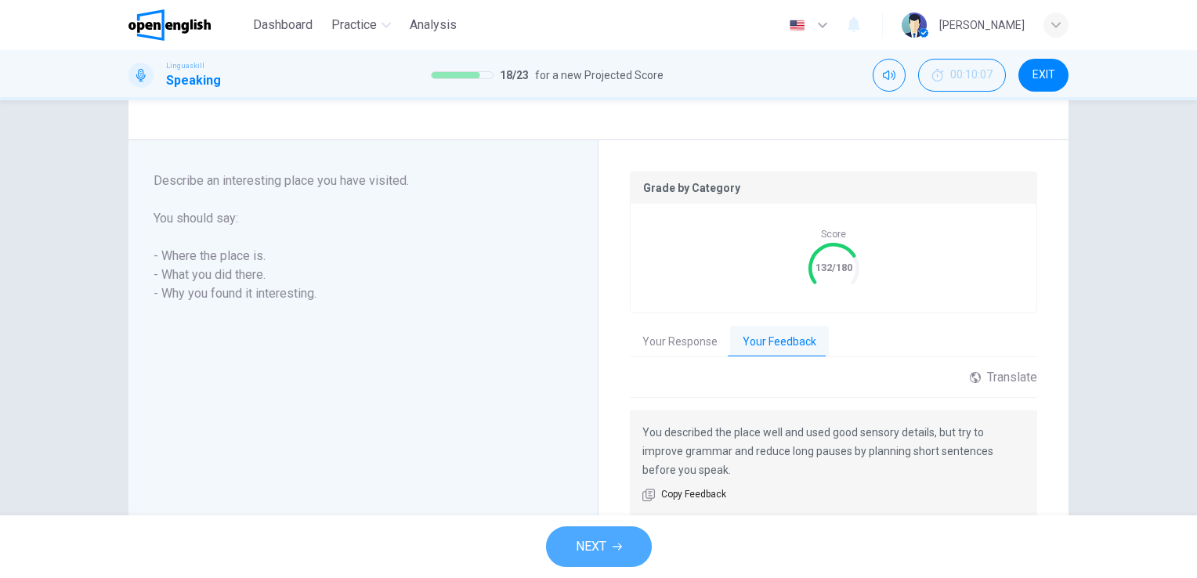
click at [587, 544] on span "NEXT" at bounding box center [591, 547] width 31 height 22
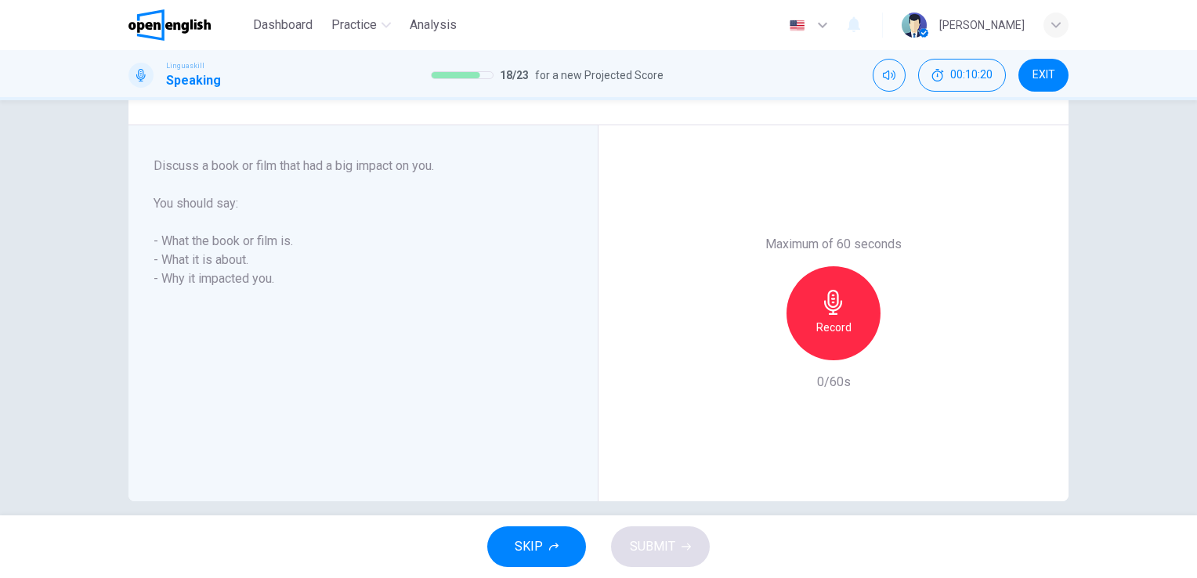
scroll to position [238, 0]
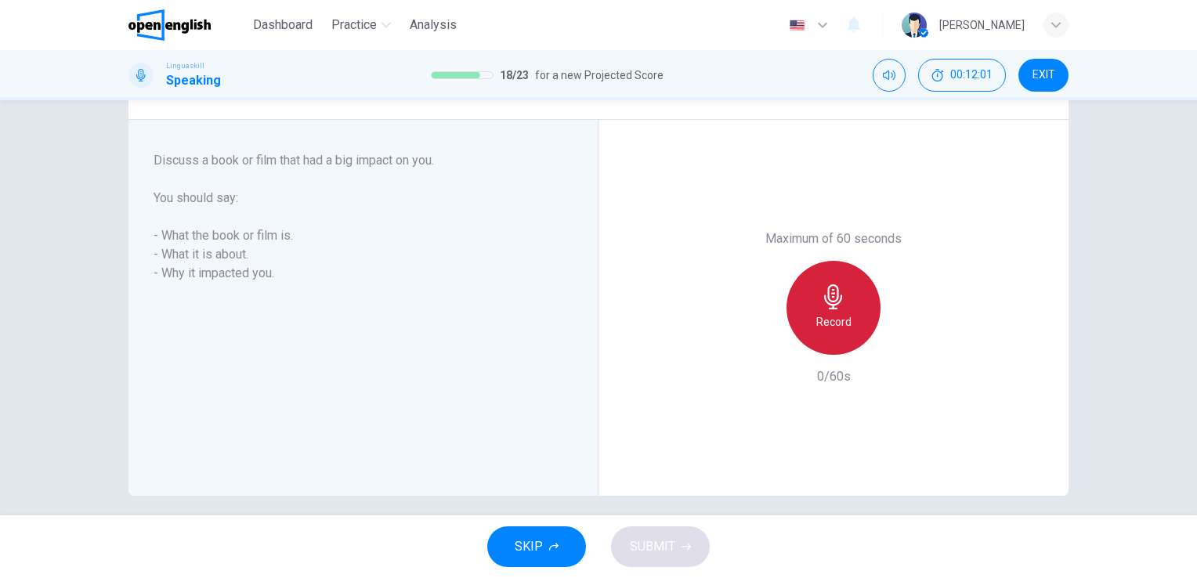
click at [824, 302] on icon "button" at bounding box center [833, 296] width 18 height 25
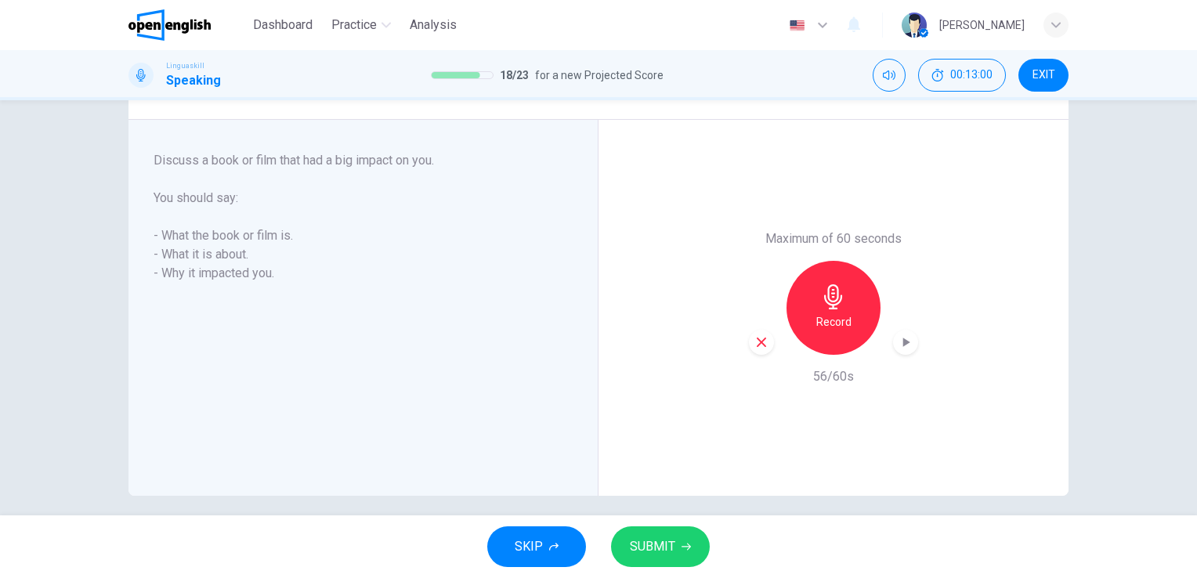
click at [665, 552] on span "SUBMIT" at bounding box center [652, 547] width 45 height 22
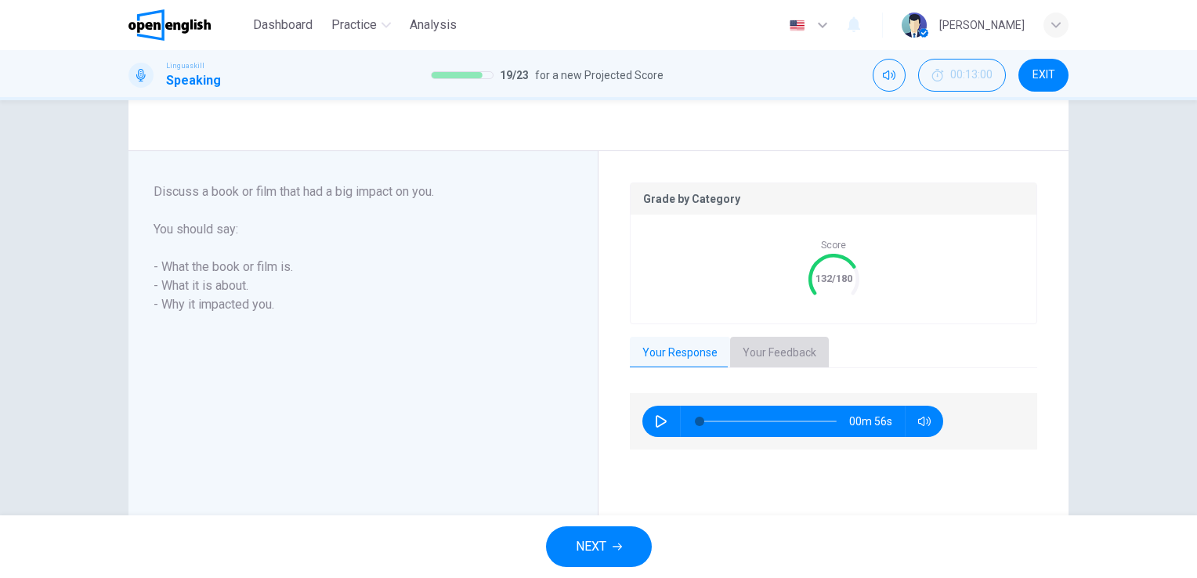
click at [773, 356] on button "Your Feedback" at bounding box center [779, 353] width 99 height 33
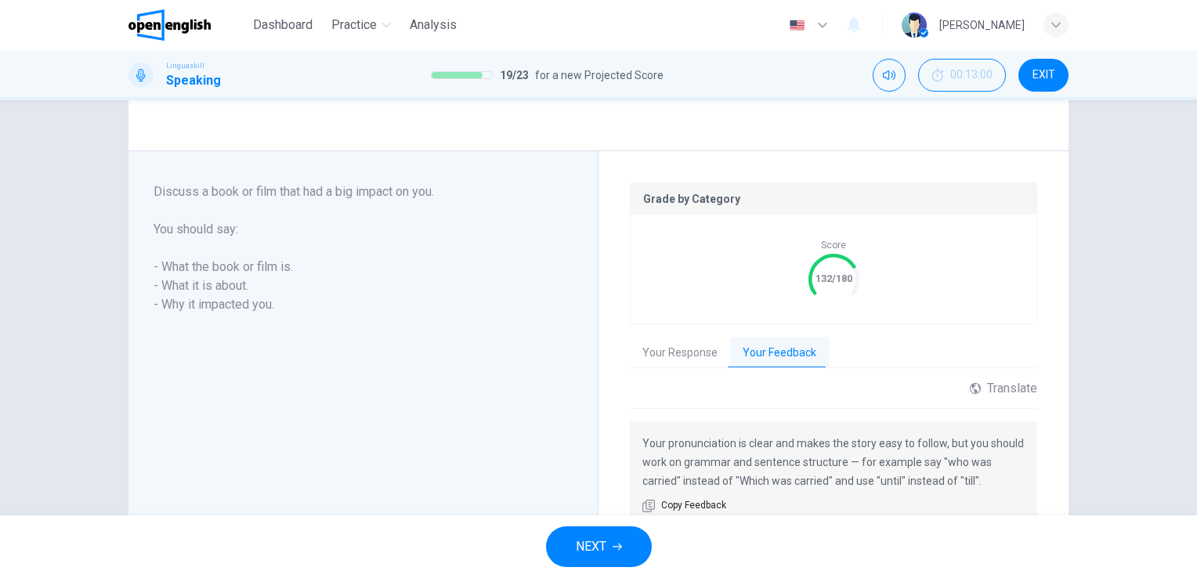
scroll to position [313, 0]
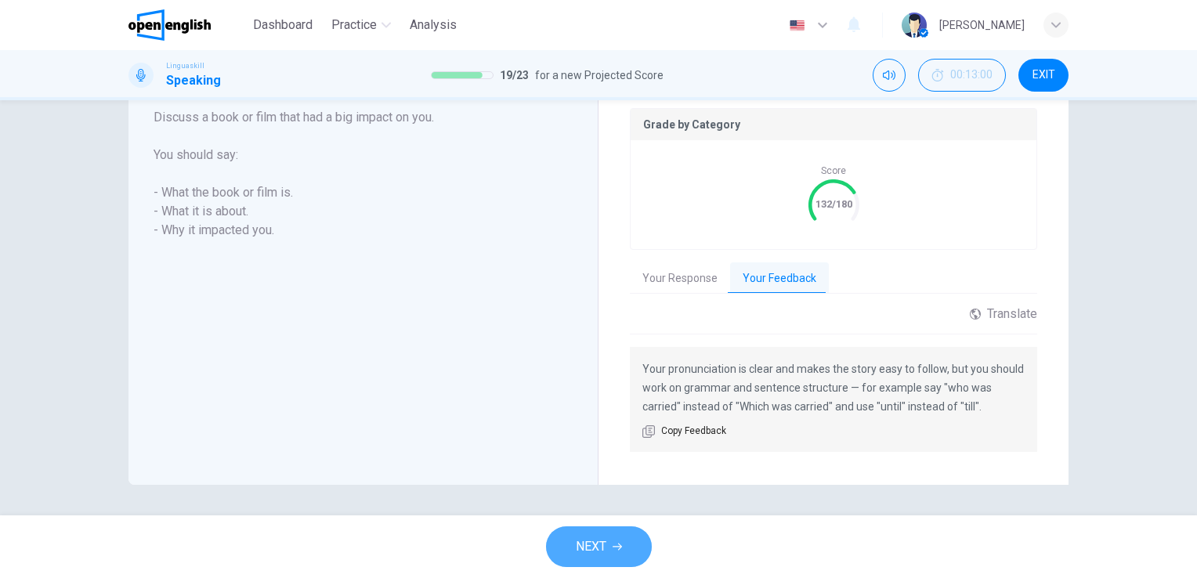
click at [574, 547] on button "NEXT" at bounding box center [599, 547] width 106 height 41
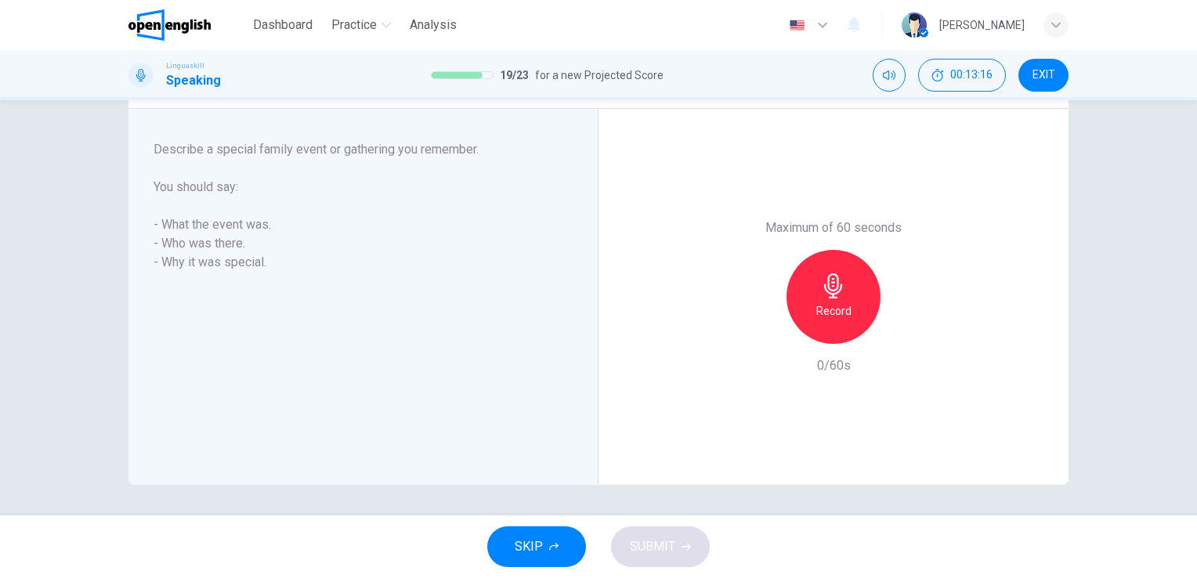
click at [851, 274] on div "Record" at bounding box center [834, 297] width 94 height 94
click at [841, 280] on icon "button" at bounding box center [833, 285] width 25 height 25
click at [621, 522] on div "SKIP SUBMIT" at bounding box center [598, 547] width 1197 height 63
click at [631, 544] on span "SUBMIT" at bounding box center [652, 547] width 45 height 22
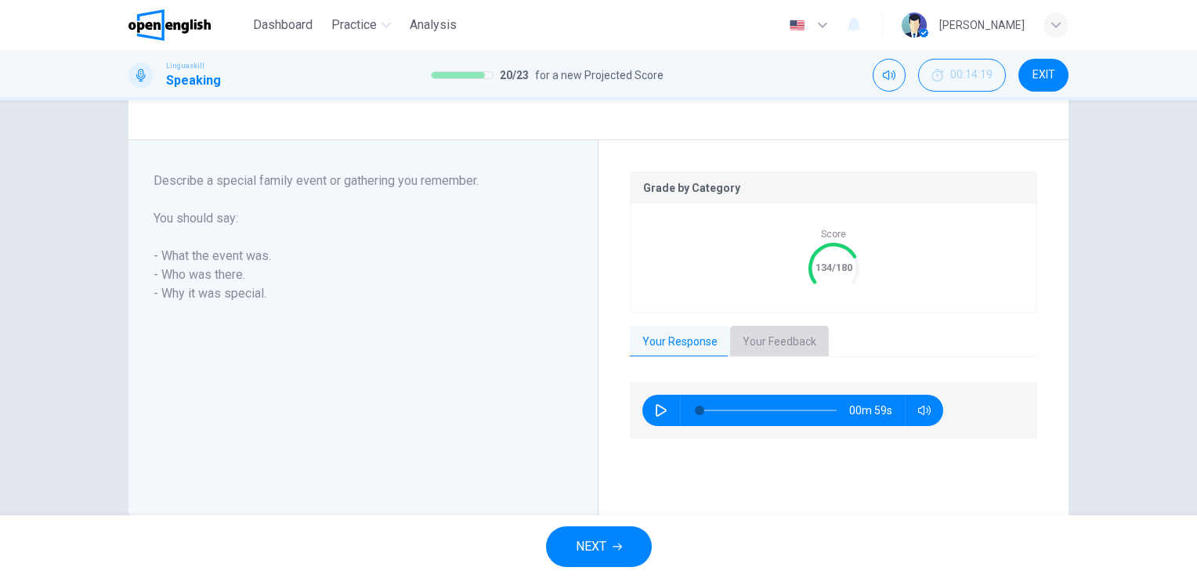
click at [781, 342] on button "Your Feedback" at bounding box center [779, 342] width 99 height 33
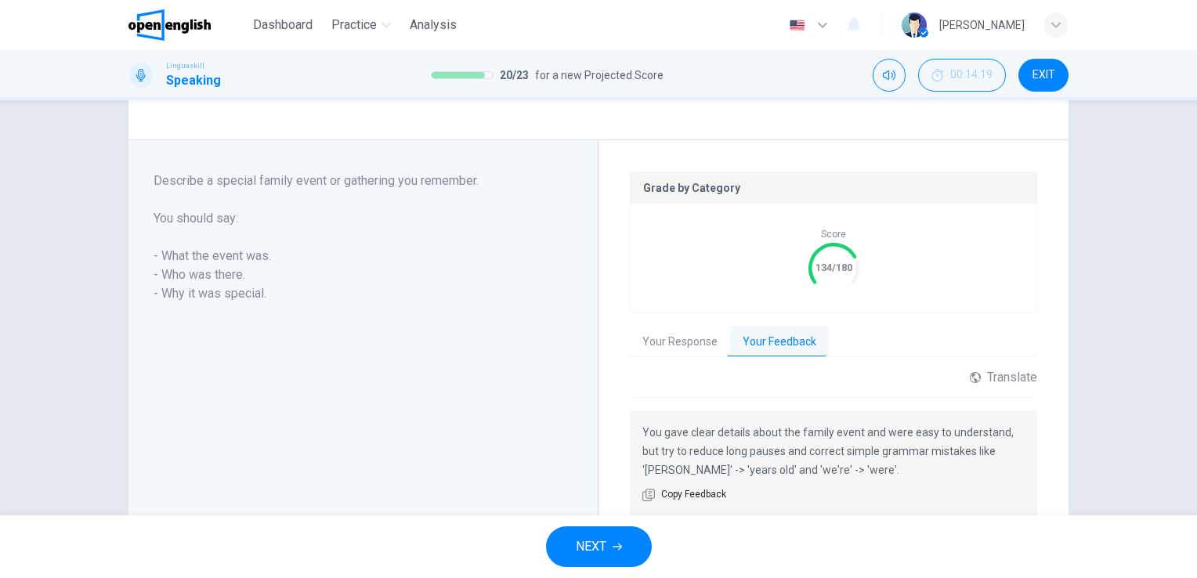
click at [1188, 511] on div "Question 20 Part 3 - Long turn 1 You will have 1 minute to talk about a topic. …" at bounding box center [598, 307] width 1197 height 415
click at [605, 550] on span "NEXT" at bounding box center [591, 547] width 31 height 22
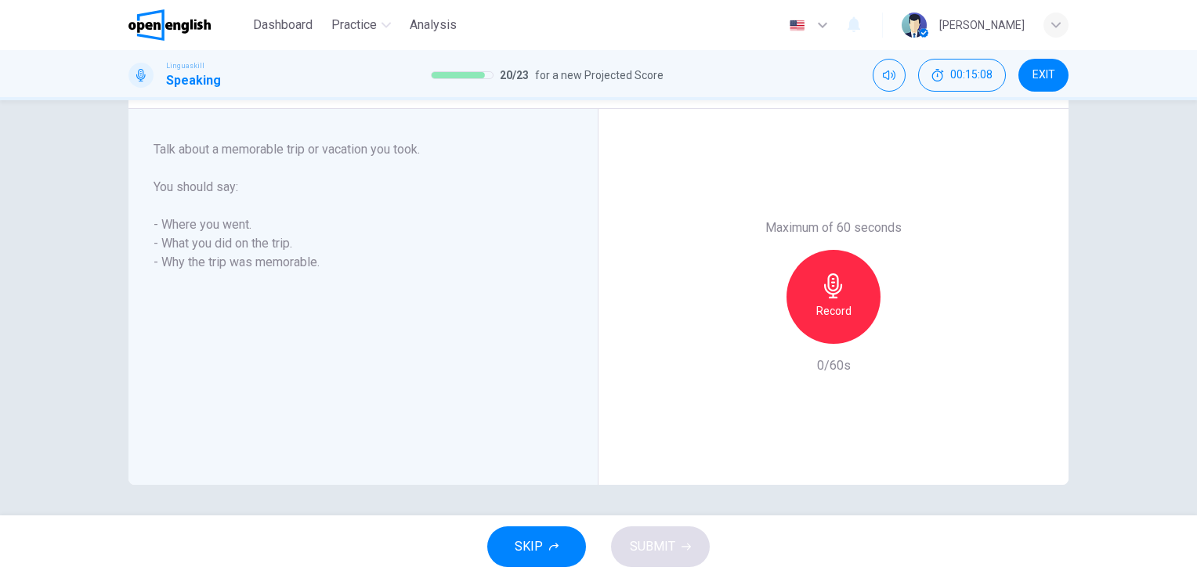
click at [833, 283] on icon "button" at bounding box center [833, 285] width 18 height 25
click at [627, 537] on button "SUBMIT" at bounding box center [660, 547] width 99 height 41
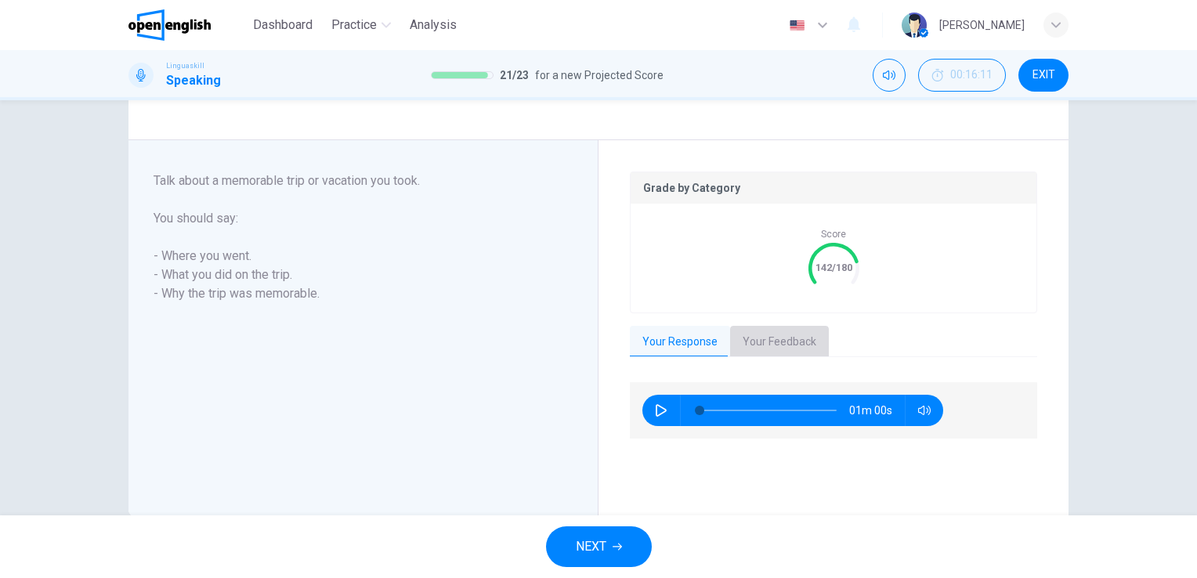
click at [768, 334] on button "Your Feedback" at bounding box center [779, 342] width 99 height 33
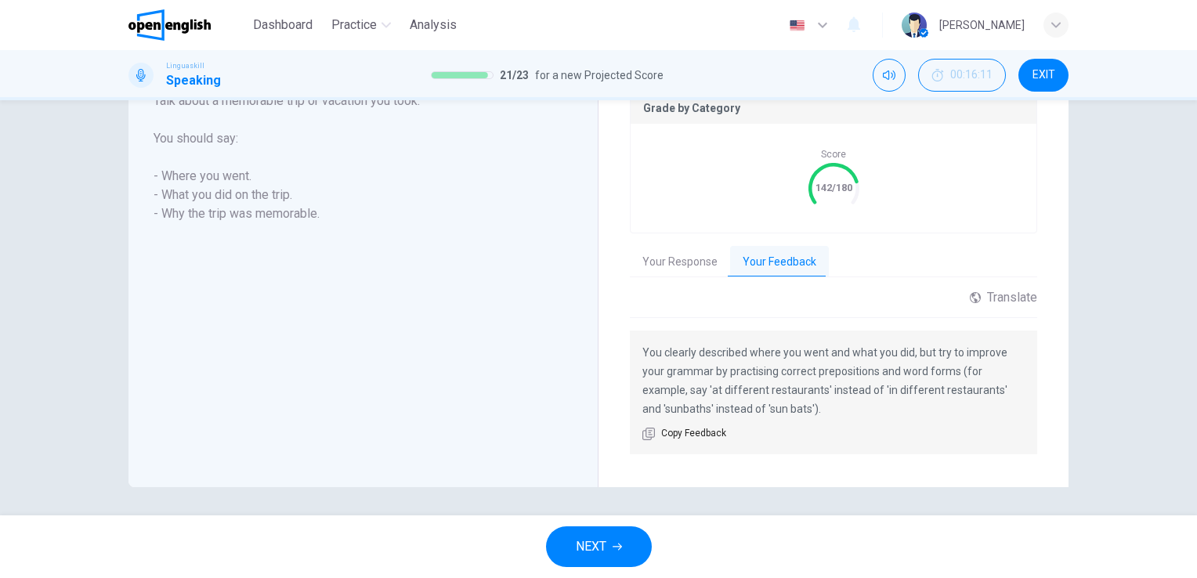
scroll to position [331, 0]
click at [622, 539] on button "NEXT" at bounding box center [599, 547] width 106 height 41
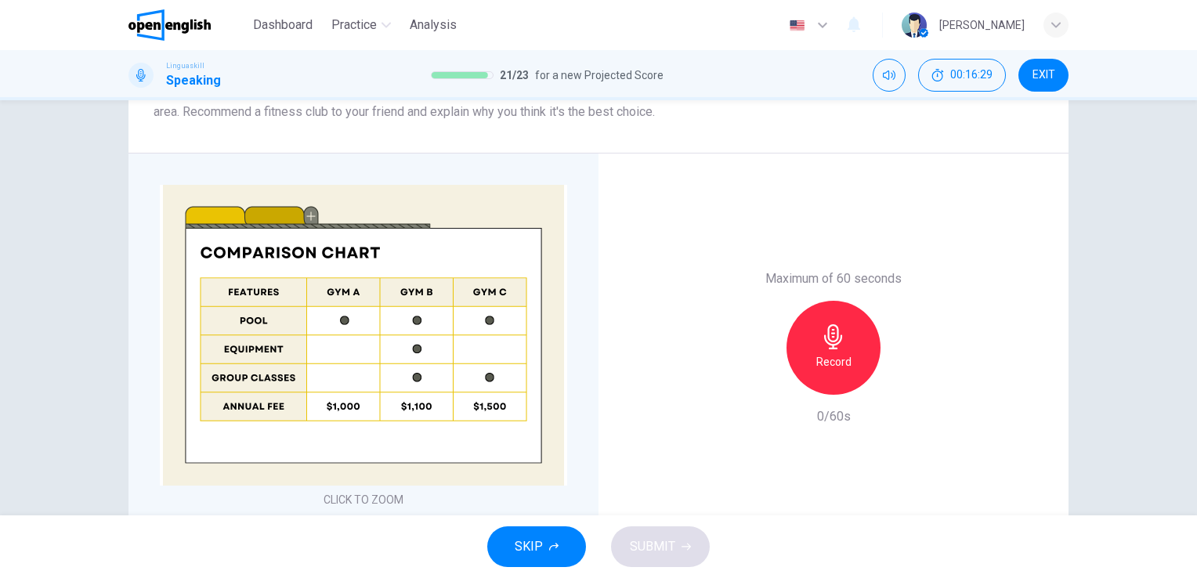
scroll to position [313, 0]
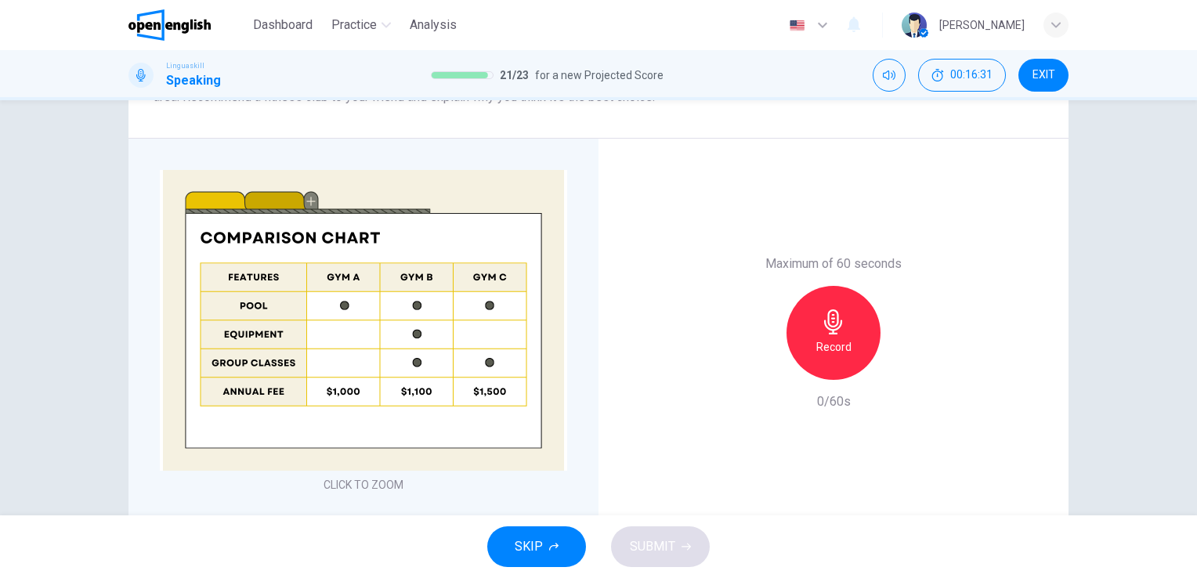
click at [292, 205] on img at bounding box center [363, 320] width 407 height 301
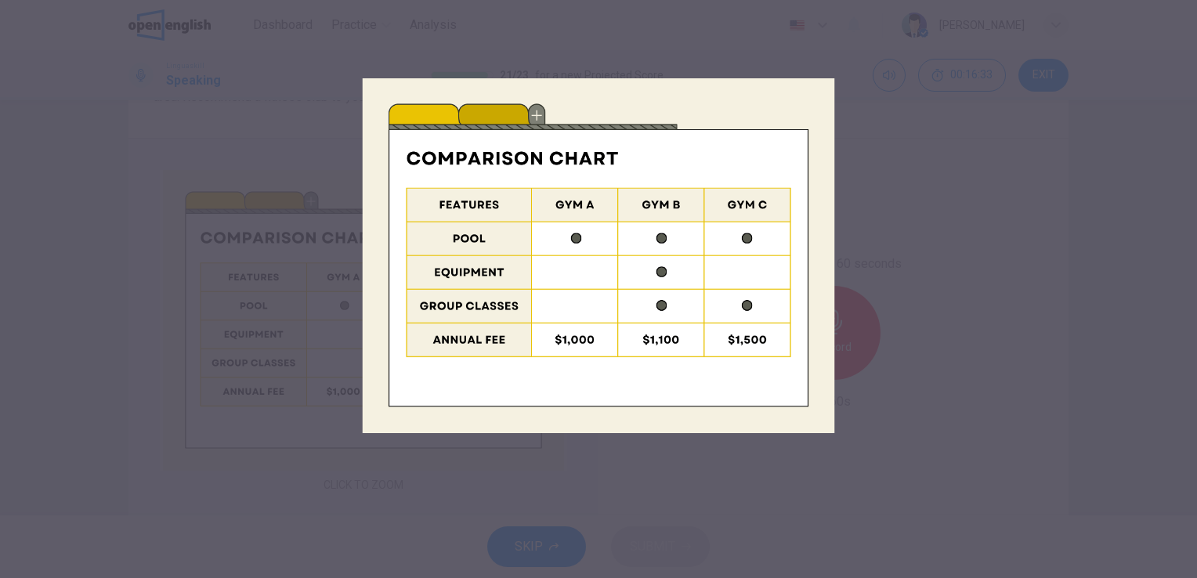
click at [433, 111] on img at bounding box center [599, 256] width 473 height 473
click at [530, 110] on img at bounding box center [599, 256] width 473 height 473
click at [676, 351] on img at bounding box center [599, 256] width 473 height 473
click at [378, 45] on img at bounding box center [599, 256] width 473 height 473
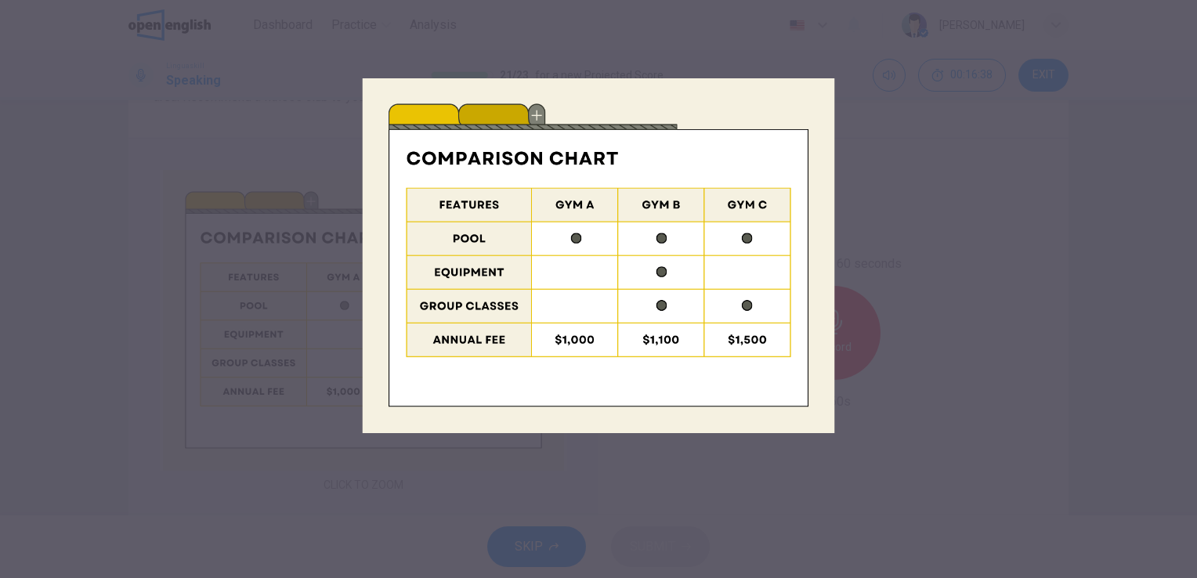
click at [378, 45] on img at bounding box center [599, 256] width 473 height 473
click at [523, 102] on img at bounding box center [599, 256] width 473 height 473
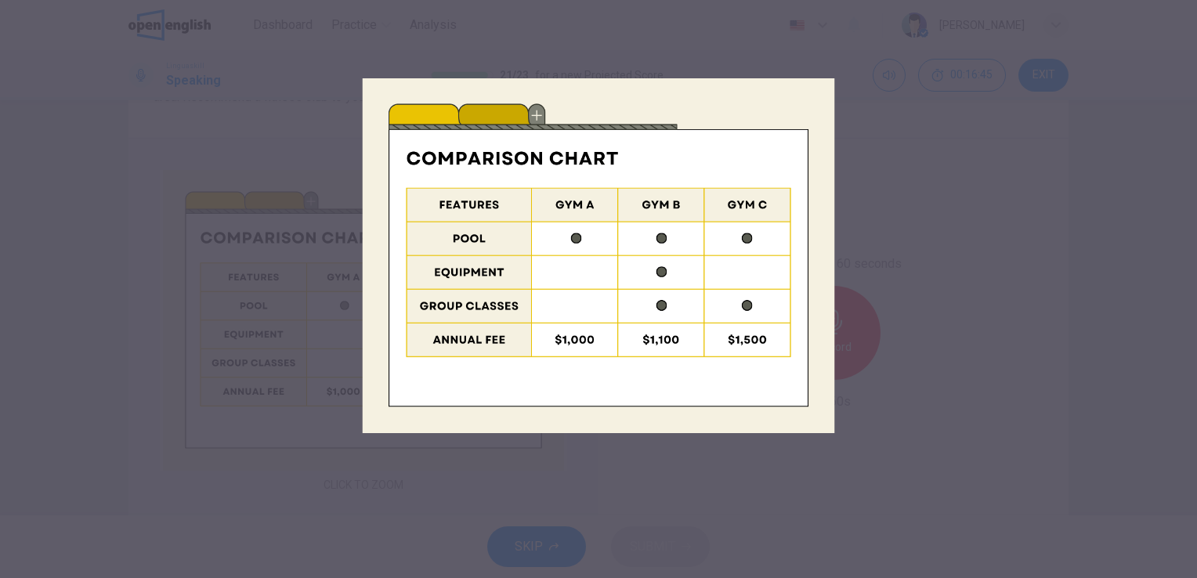
click at [523, 102] on img at bounding box center [599, 256] width 473 height 473
click at [643, 548] on div at bounding box center [599, 289] width 473 height 539
click at [554, 552] on div at bounding box center [599, 289] width 473 height 539
click at [686, 556] on div at bounding box center [599, 289] width 473 height 539
click at [835, 207] on div at bounding box center [598, 289] width 1197 height 578
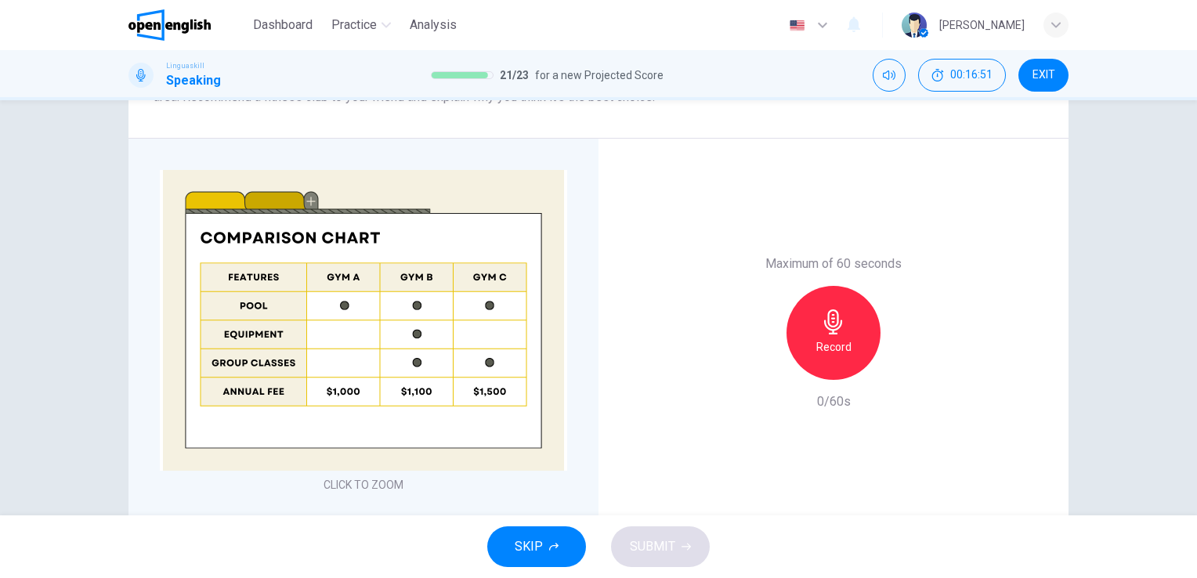
click at [835, 207] on div "Maximum of 60 seconds Record 0/60s" at bounding box center [834, 333] width 470 height 389
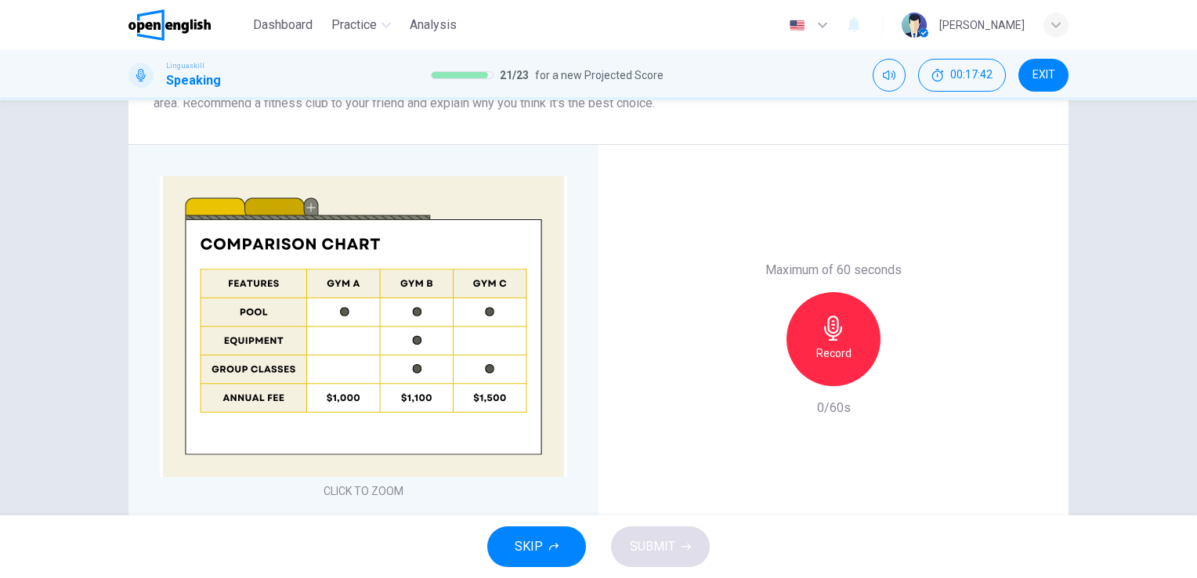
scroll to position [356, 0]
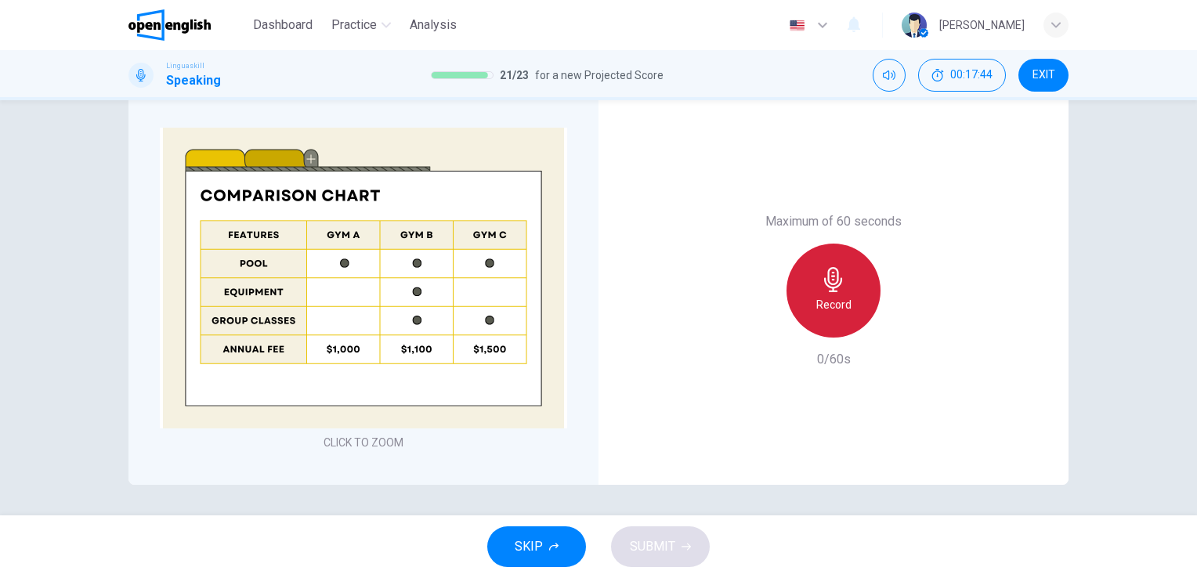
click at [835, 280] on icon "button" at bounding box center [833, 279] width 25 height 25
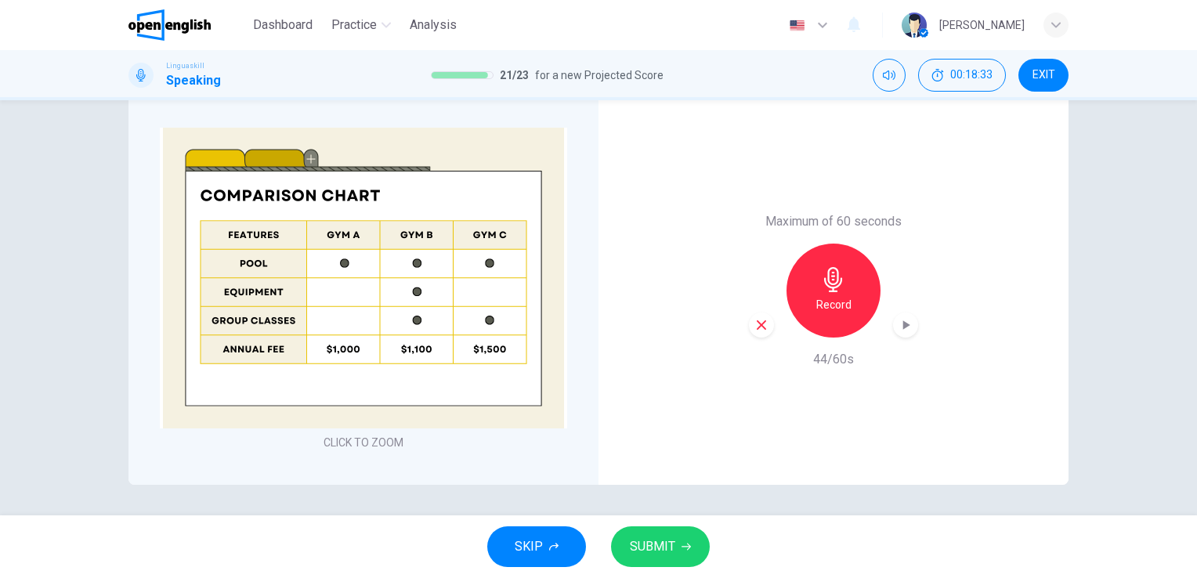
click at [792, 506] on div "Question 22 Part 4 - Long turn 2 You will have 1 minute to leave a message for …" at bounding box center [598, 307] width 1197 height 415
click at [656, 549] on span "SUBMIT" at bounding box center [652, 547] width 45 height 22
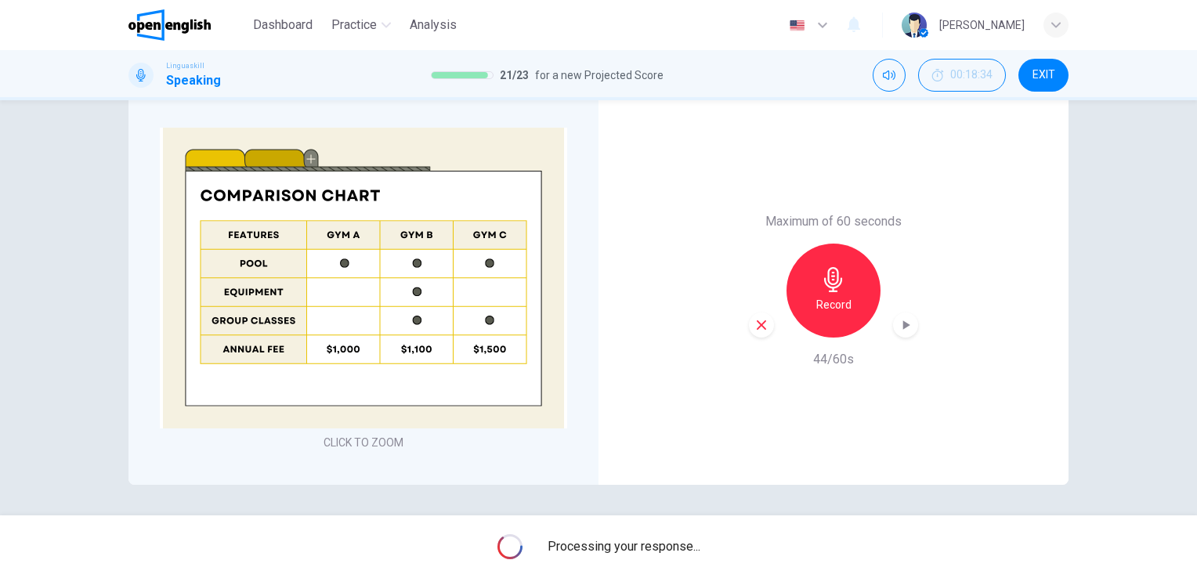
click at [302, 160] on img at bounding box center [363, 278] width 407 height 301
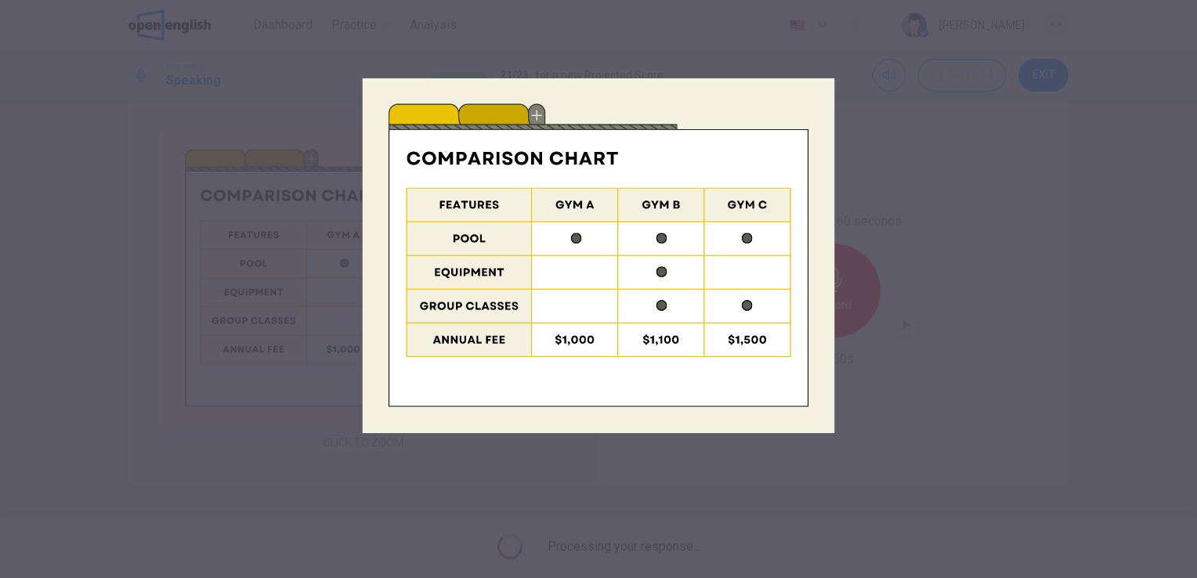
click at [536, 116] on img at bounding box center [599, 256] width 473 height 473
click at [415, 346] on img at bounding box center [599, 256] width 473 height 473
click at [129, 321] on div at bounding box center [598, 289] width 1197 height 578
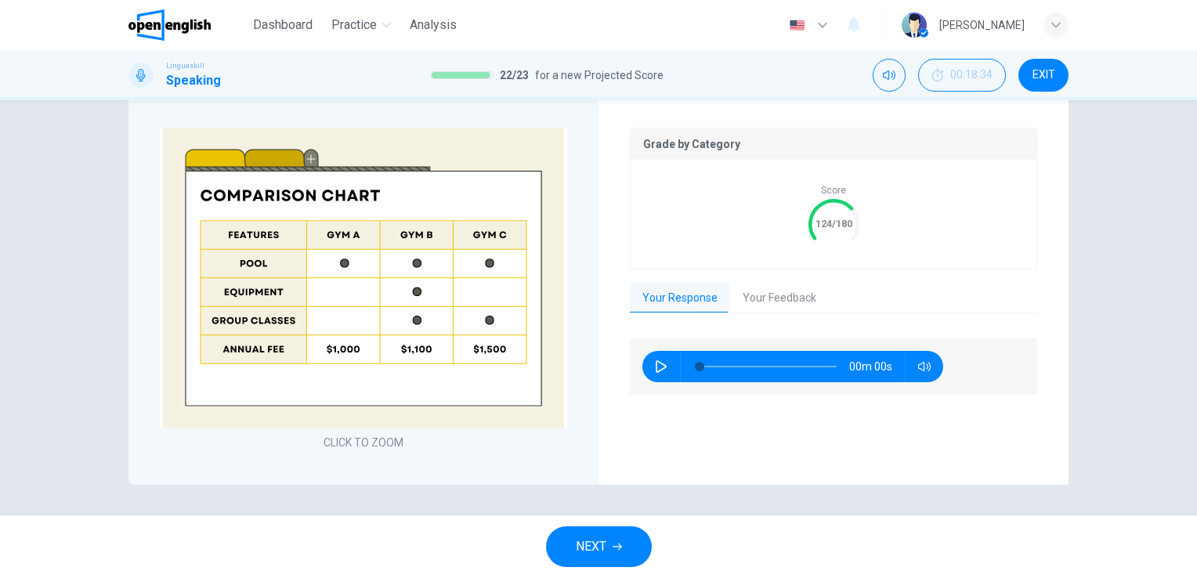
click at [129, 321] on div "CLICK TO ZOOM" at bounding box center [364, 290] width 470 height 389
click at [774, 302] on button "Your Feedback" at bounding box center [779, 298] width 99 height 33
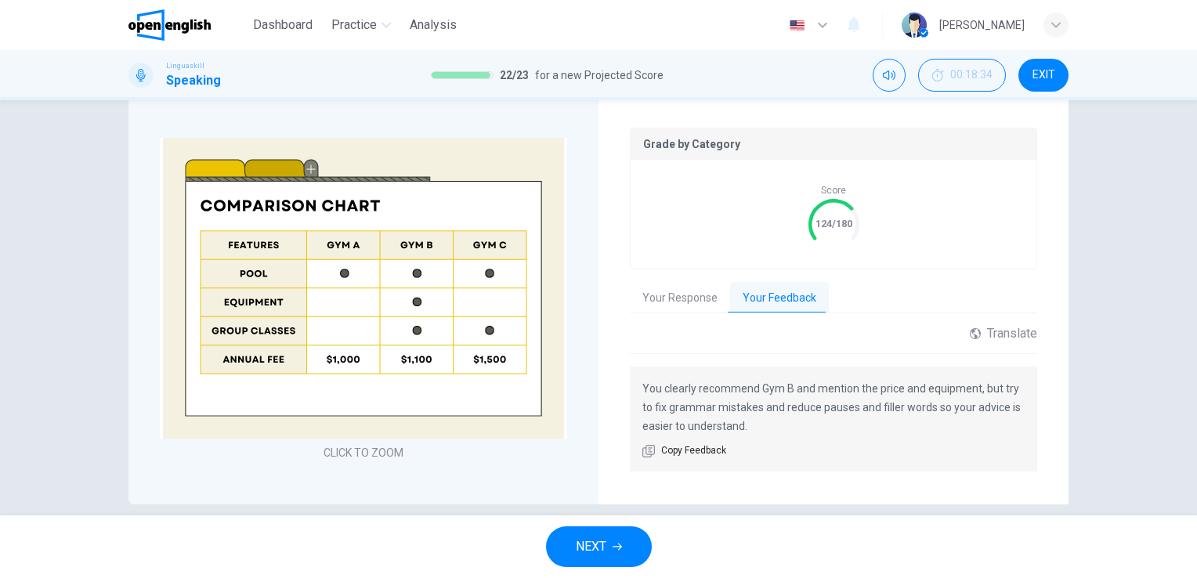
scroll to position [397, 0]
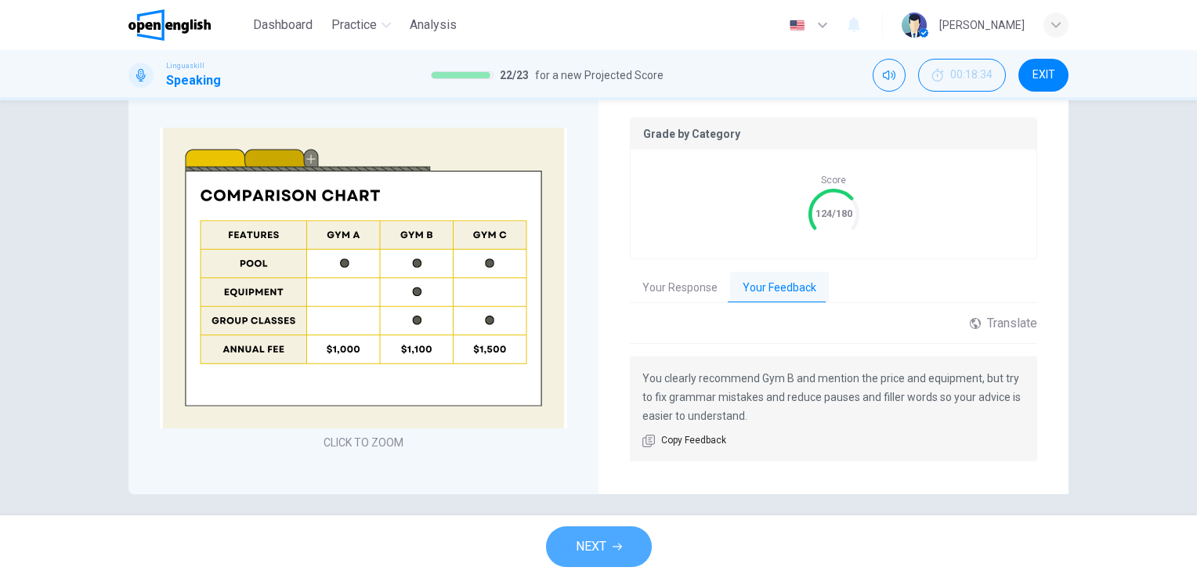
click at [563, 534] on button "NEXT" at bounding box center [599, 547] width 106 height 41
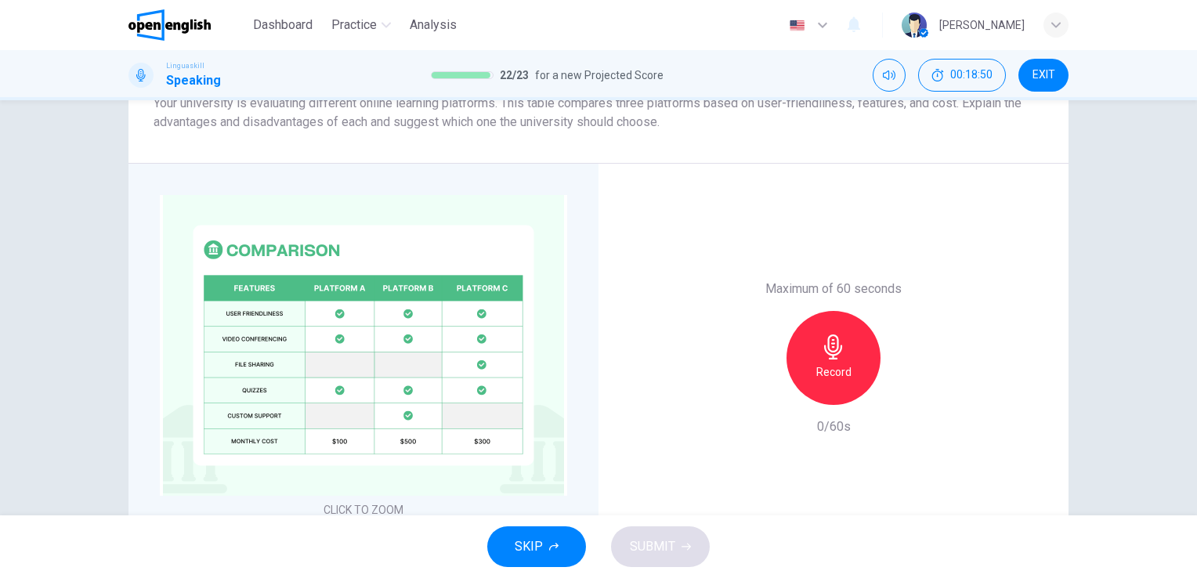
scroll to position [356, 0]
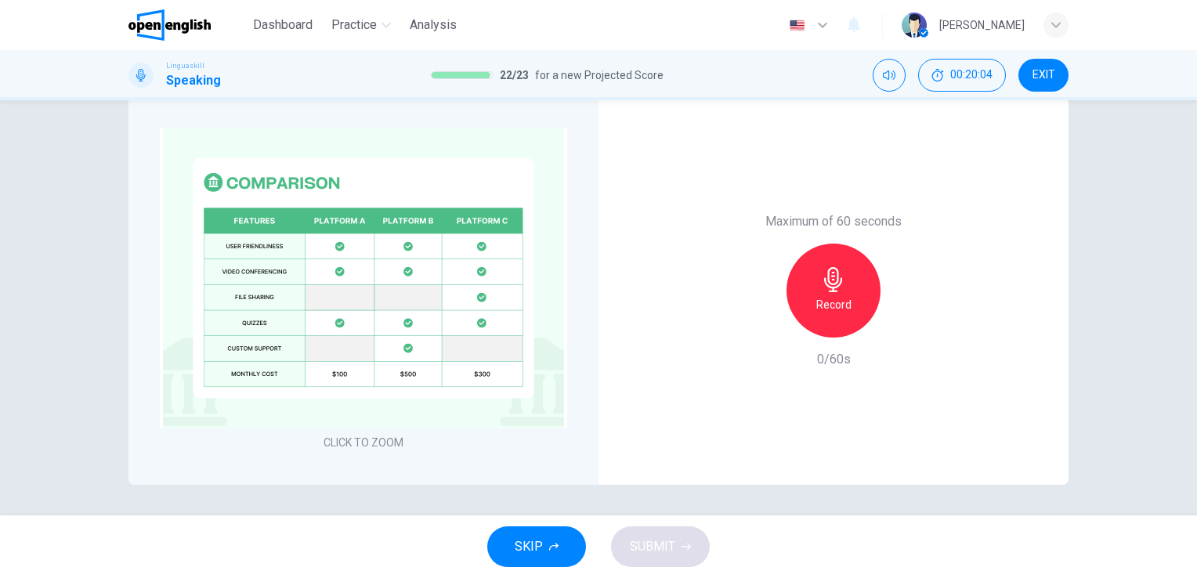
click at [837, 272] on icon "button" at bounding box center [833, 279] width 25 height 25
click at [647, 544] on span "SUBMIT" at bounding box center [652, 547] width 45 height 22
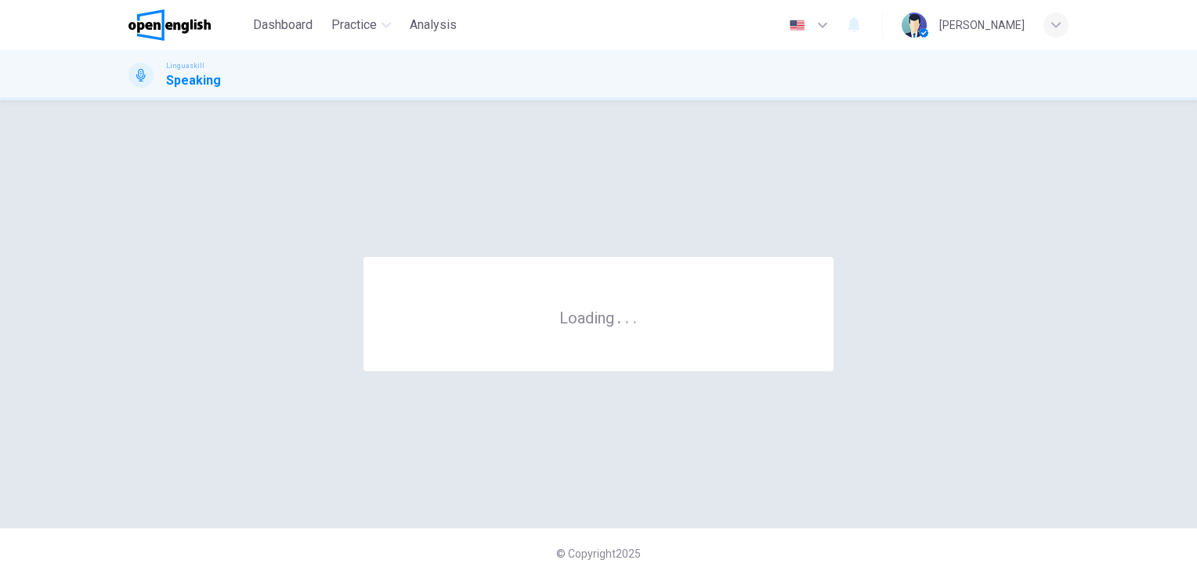
scroll to position [0, 0]
